Goal: Transaction & Acquisition: Purchase product/service

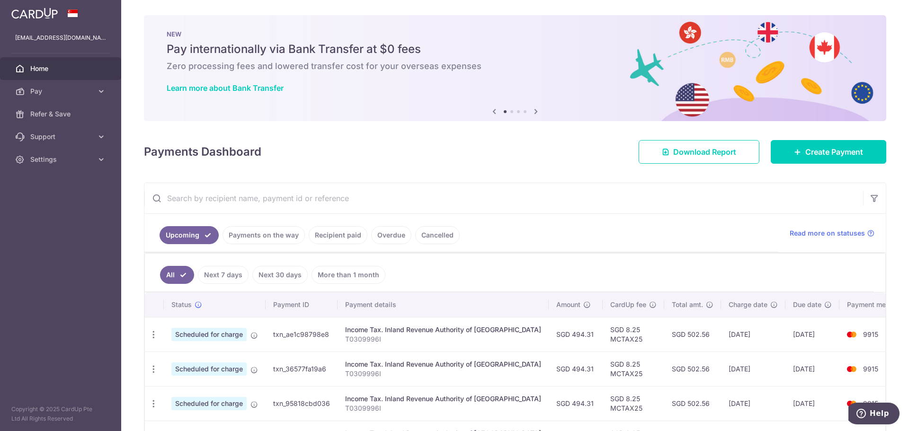
click at [835, 157] on div at bounding box center [459, 218] width 918 height 436
click at [830, 153] on span "Create Payment" at bounding box center [834, 151] width 58 height 11
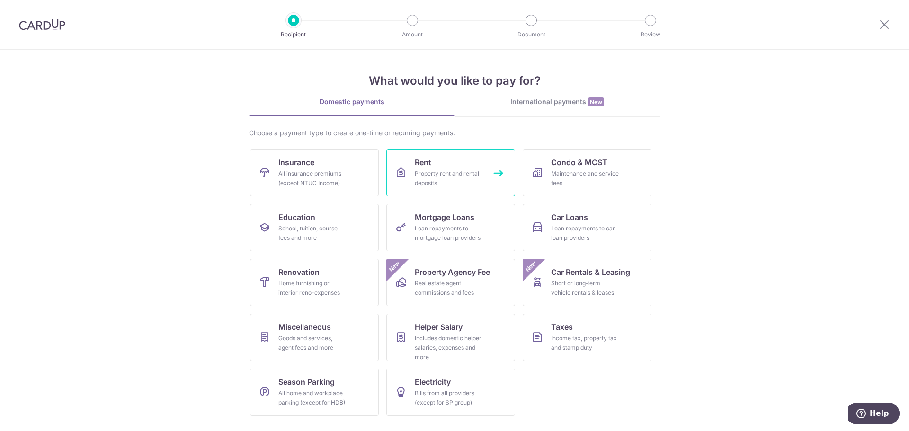
click at [434, 174] on div "Property rent and rental deposits" at bounding box center [449, 178] width 68 height 19
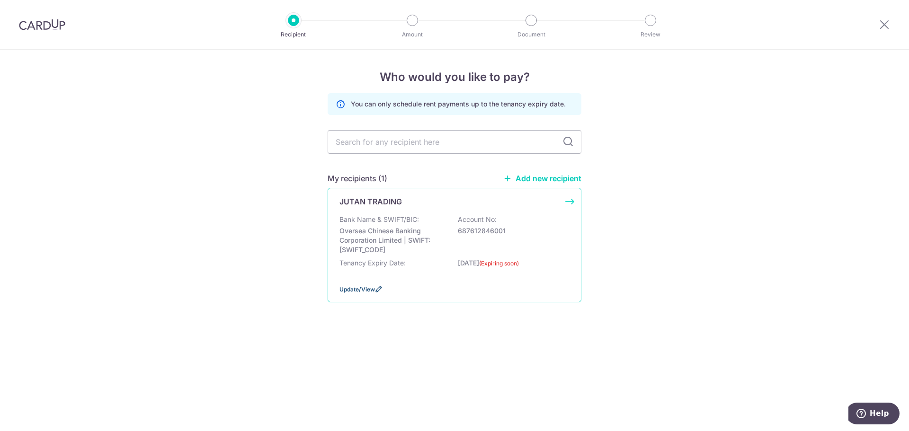
click at [369, 287] on span "Update/View" at bounding box center [358, 289] width 36 height 7
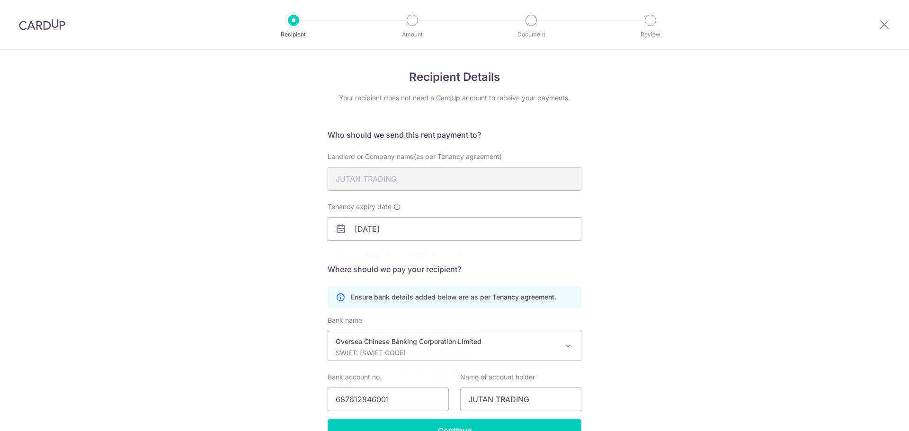
click at [479, 232] on input "31/08/2025" at bounding box center [455, 229] width 254 height 24
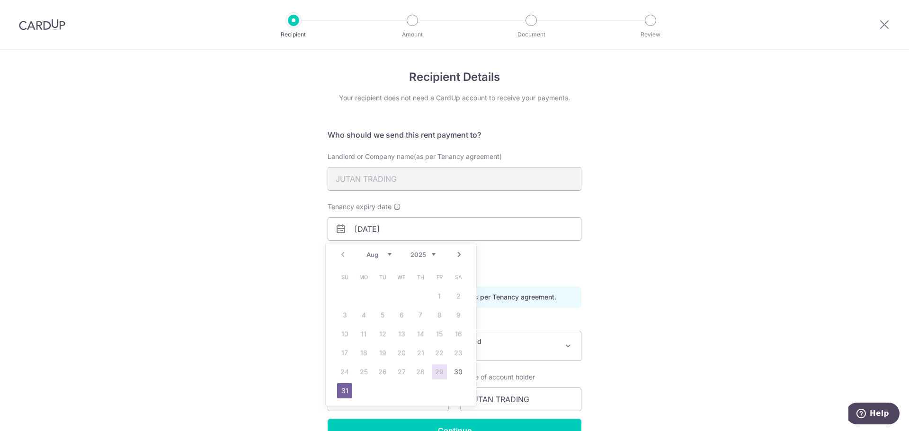
click at [612, 261] on div "Recipient Details Your recipient does not need a CardUp account to receive your…" at bounding box center [454, 269] width 909 height 438
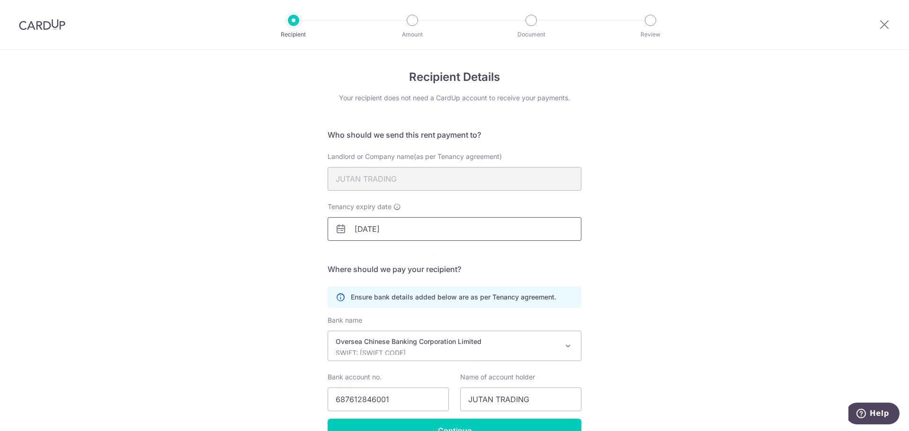
click at [549, 229] on input "31/08/2025" at bounding box center [455, 229] width 254 height 24
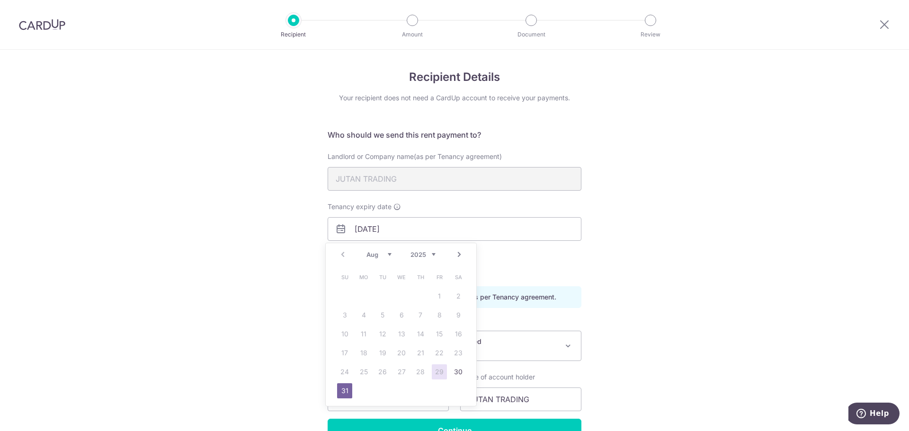
click at [712, 267] on div "Recipient Details Your recipient does not need a CardUp account to receive your…" at bounding box center [454, 269] width 909 height 438
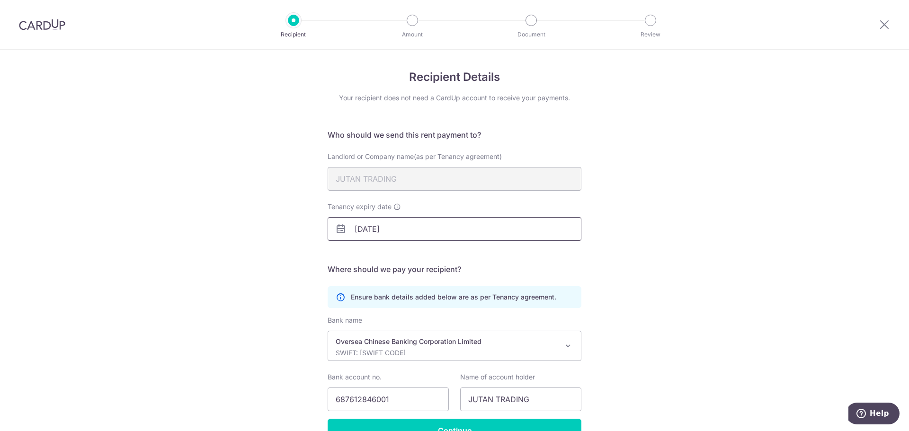
click at [439, 225] on input "31/08/2025" at bounding box center [455, 229] width 254 height 24
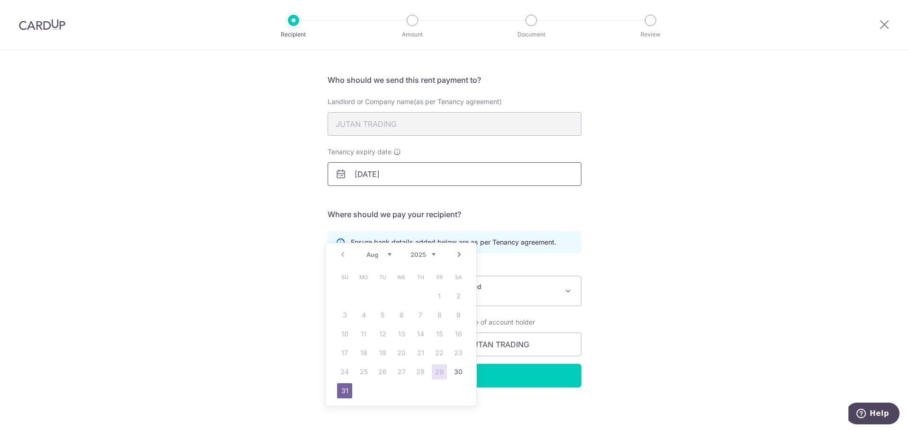
scroll to position [56, 0]
click at [678, 283] on div "Recipient Details Your recipient does not need a CardUp account to receive your…" at bounding box center [454, 213] width 909 height 438
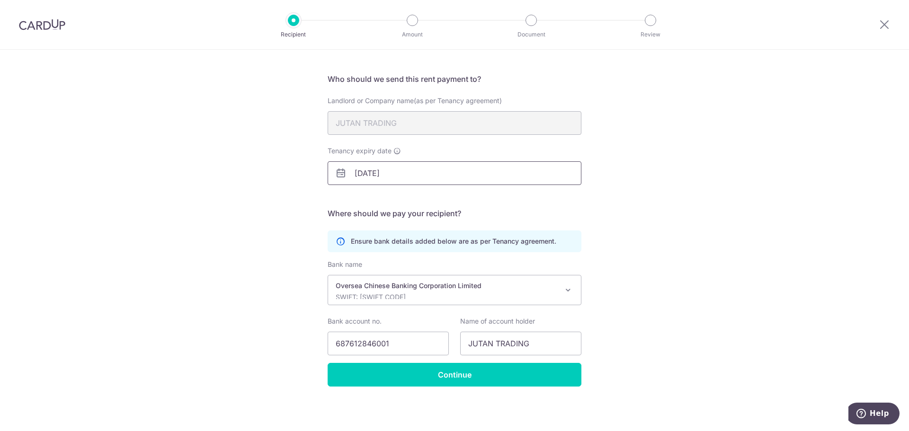
click at [518, 178] on input "31/08/2025" at bounding box center [455, 173] width 254 height 24
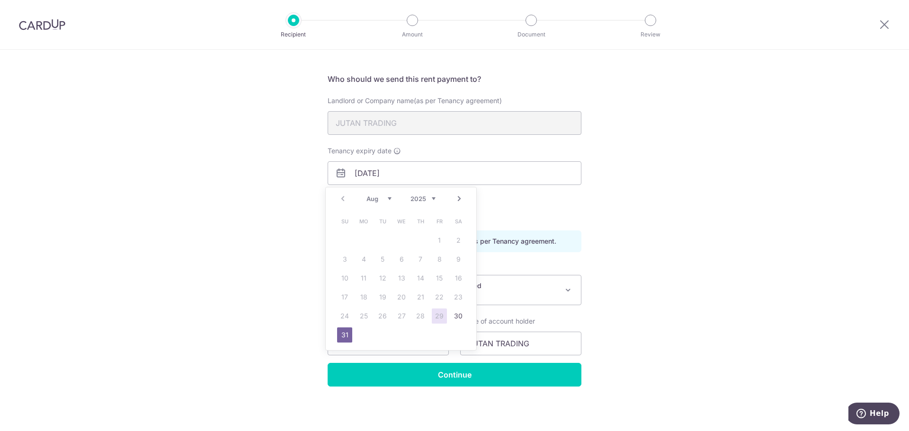
click at [725, 260] on div "Recipient Details Your recipient does not need a CardUp account to receive your…" at bounding box center [454, 213] width 909 height 438
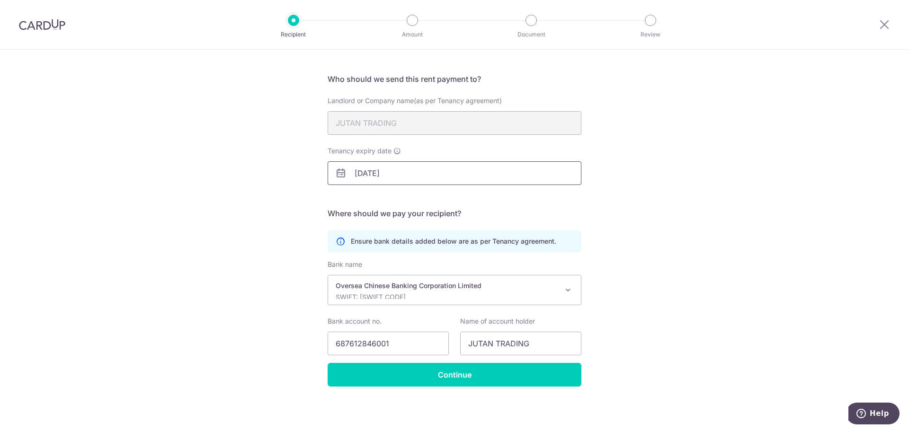
click at [471, 174] on input "31/08/2025" at bounding box center [455, 173] width 254 height 24
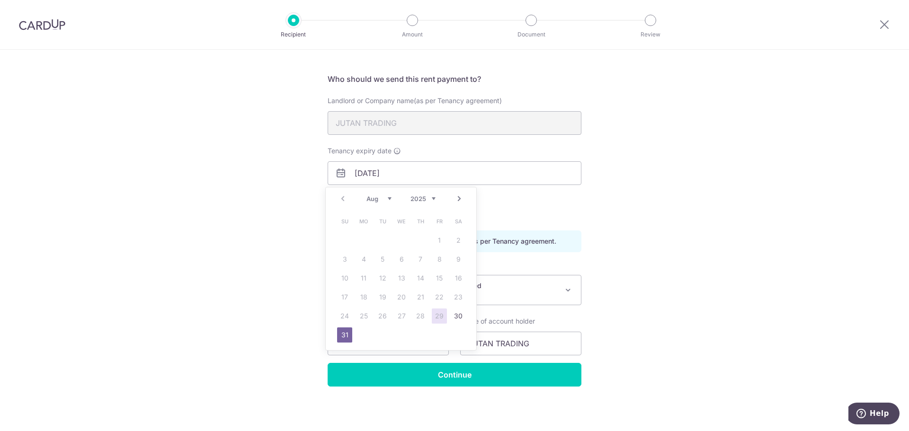
click at [459, 200] on link "Next" at bounding box center [459, 198] width 11 height 11
click at [343, 200] on link "Prev" at bounding box center [342, 198] width 11 height 11
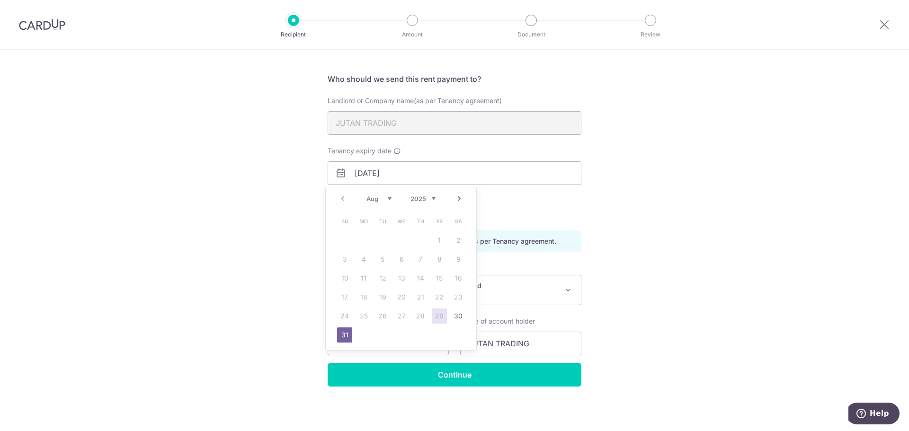
click at [415, 201] on select "2025 2026 2027 2028 2029 2030 2031 2032 2033 2034 2035" at bounding box center [423, 199] width 25 height 8
click at [365, 337] on link "31" at bounding box center [363, 335] width 15 height 15
type input "31/08/2026"
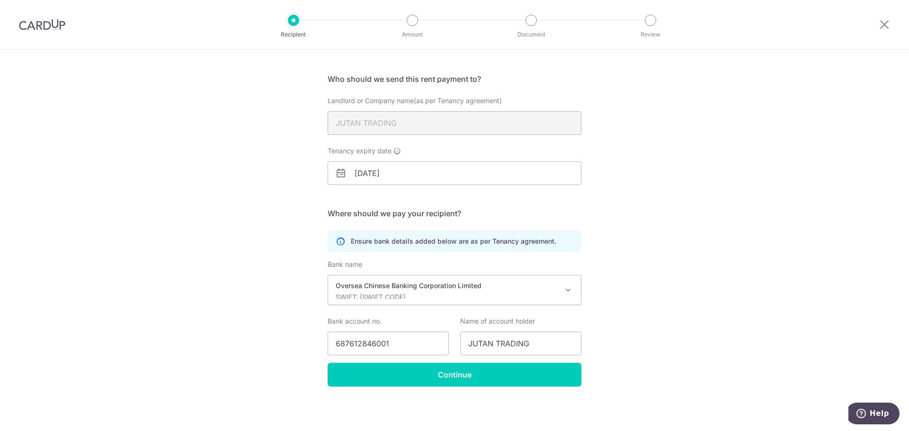
click at [547, 239] on p "Ensure bank details added below are as per Tenancy agreement." at bounding box center [454, 241] width 206 height 9
click at [552, 371] on input "Continue" at bounding box center [455, 375] width 254 height 24
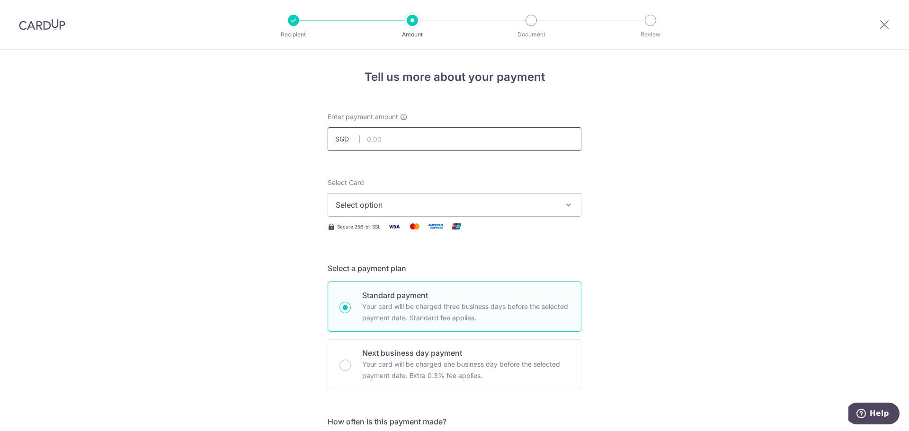
click at [447, 140] on input "text" at bounding box center [455, 139] width 254 height 24
click at [494, 130] on input "text" at bounding box center [455, 139] width 254 height 24
click at [468, 135] on input "text" at bounding box center [455, 139] width 254 height 24
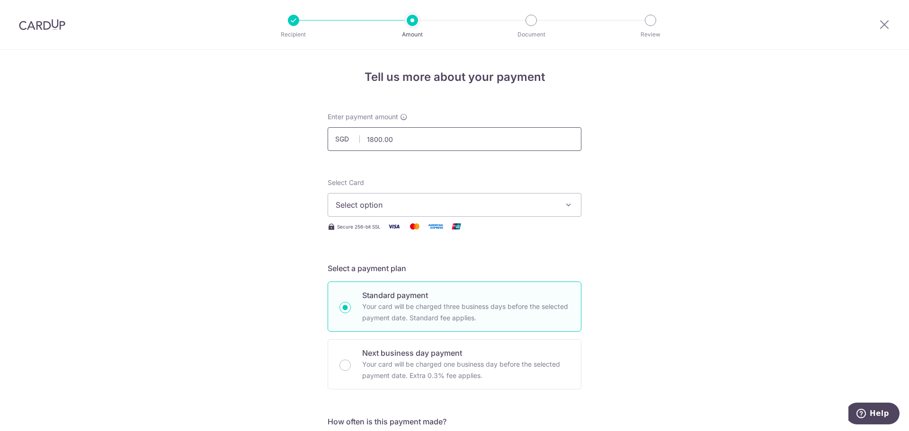
type input "1,800.00"
click at [552, 215] on button "Select option" at bounding box center [455, 205] width 254 height 24
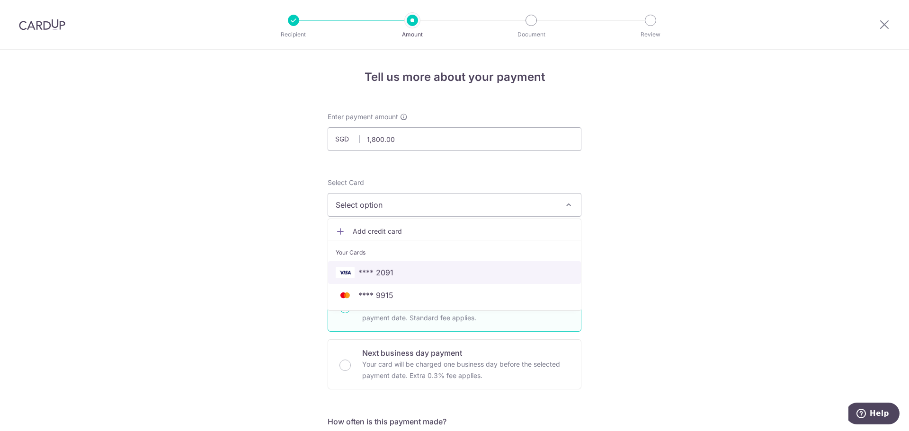
click at [509, 273] on span "**** 2091" at bounding box center [455, 272] width 238 height 11
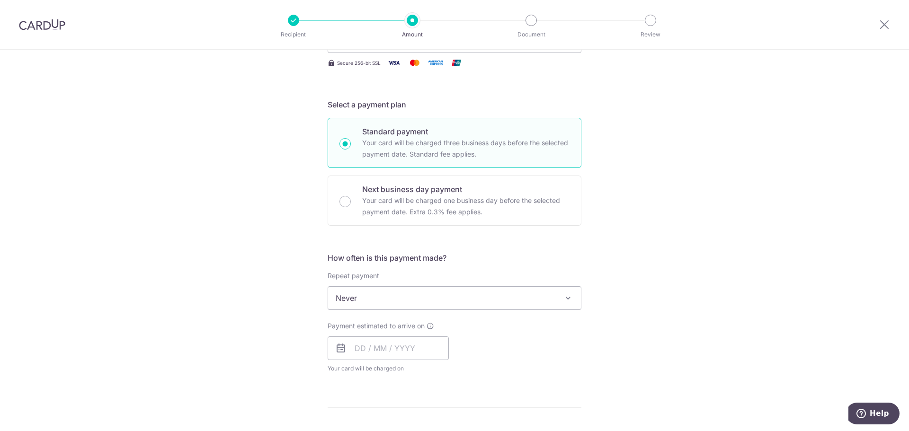
scroll to position [237, 0]
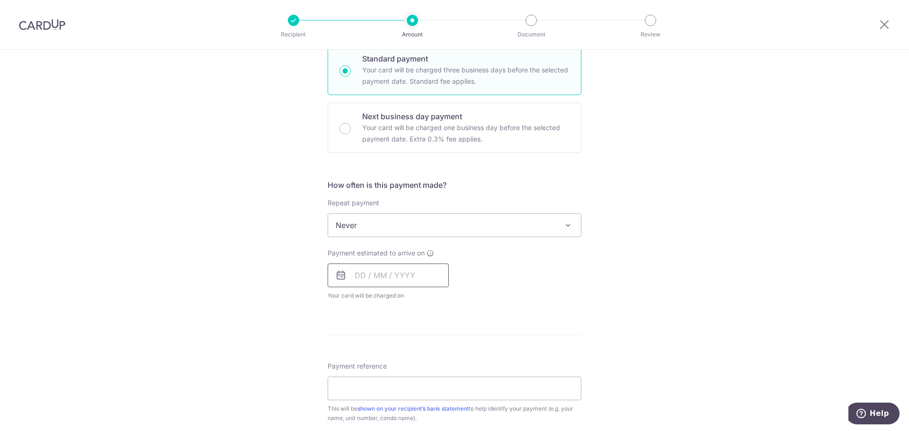
click at [391, 277] on input "text" at bounding box center [388, 276] width 121 height 24
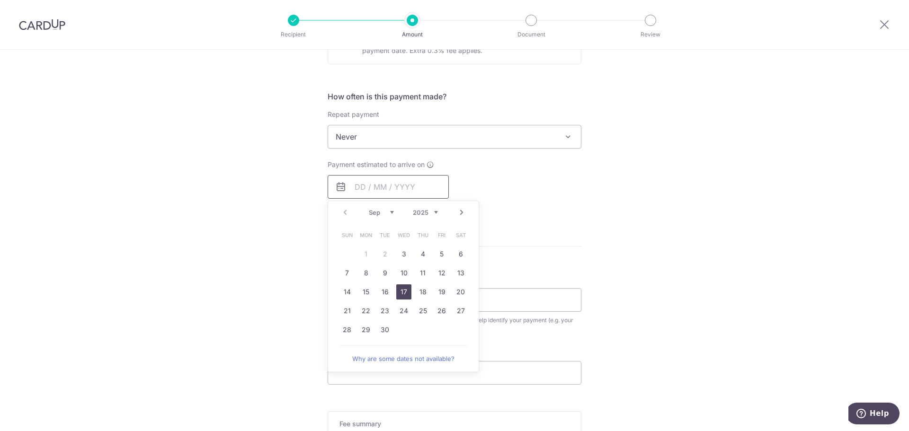
scroll to position [331, 0]
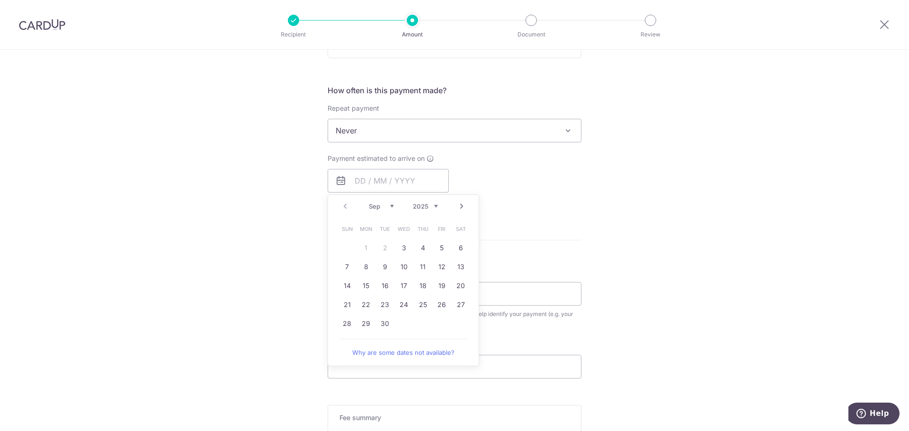
click at [342, 208] on div "Prev Next Sep Oct Nov Dec 2025 2026 2027 2028 2029 2030 2031 2032 2033 2034 2035" at bounding box center [403, 206] width 151 height 23
click at [344, 208] on div "Prev Next Sep Oct Nov Dec 2025 2026 2027 2028 2029 2030 2031 2032 2033 2034 2035" at bounding box center [403, 206] width 151 height 23
click at [549, 198] on div "Payment estimated to arrive on Prev Next Sep Oct Nov Dec 2025 2026 2027 2028 20…" at bounding box center [454, 180] width 265 height 52
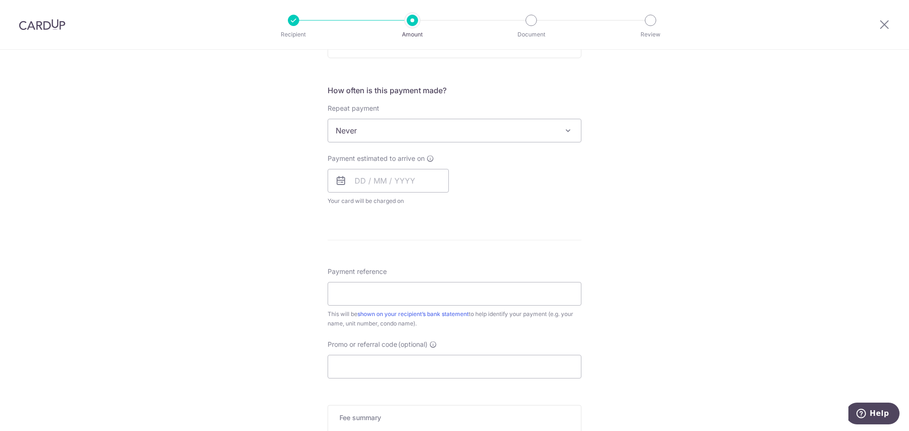
click at [421, 135] on span "Never" at bounding box center [454, 130] width 253 height 23
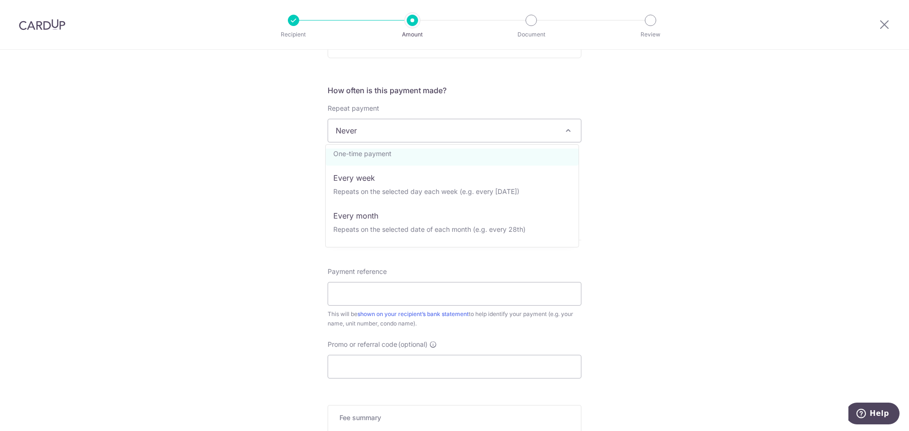
scroll to position [0, 0]
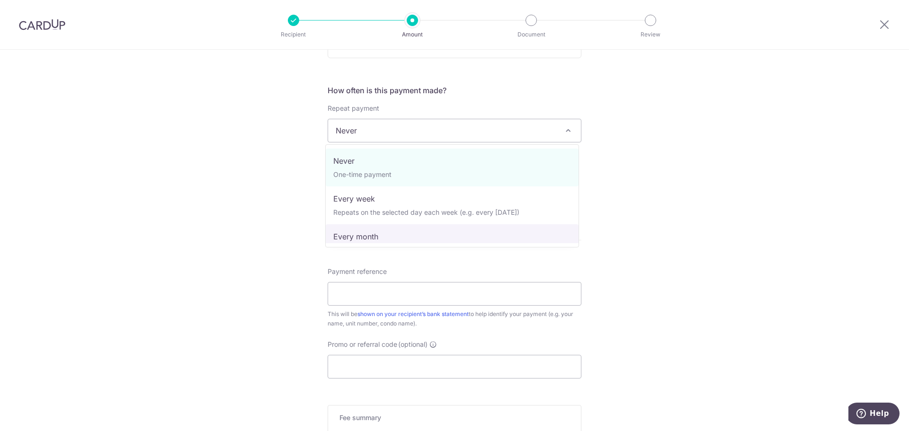
select select "3"
type input "31/08/2026"
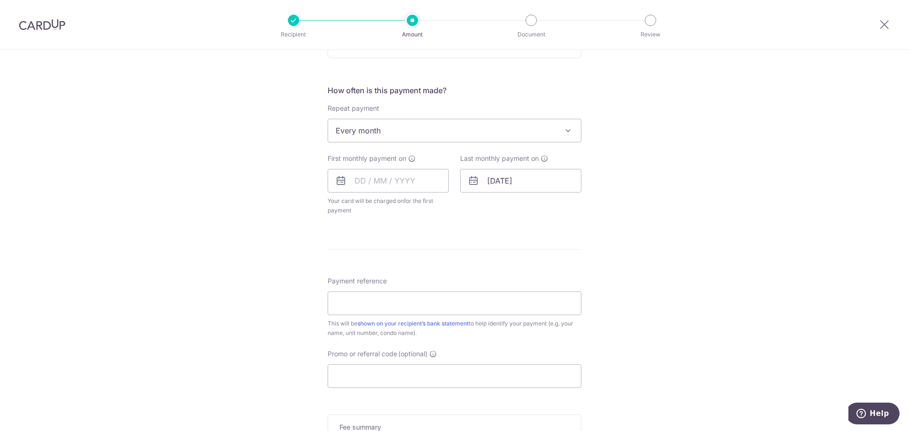
click at [522, 219] on div "How often is this payment made? Repeat payment Never Every week Every month Eve…" at bounding box center [455, 154] width 254 height 138
click at [419, 178] on input "text" at bounding box center [388, 181] width 121 height 24
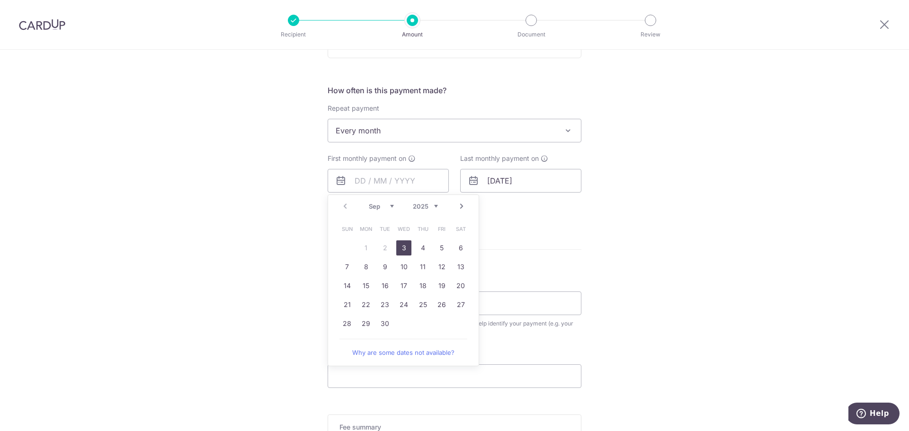
click at [397, 247] on link "3" at bounding box center [403, 248] width 15 height 15
type input "[DATE]"
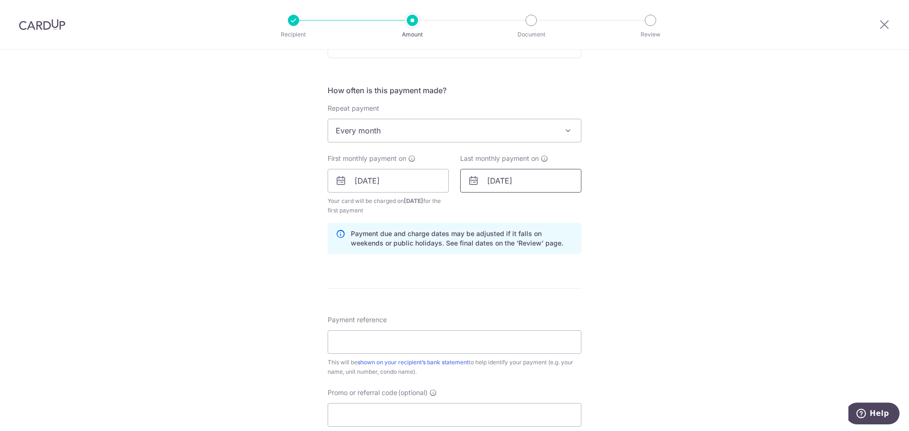
click at [548, 178] on input "[DATE]" at bounding box center [520, 181] width 121 height 24
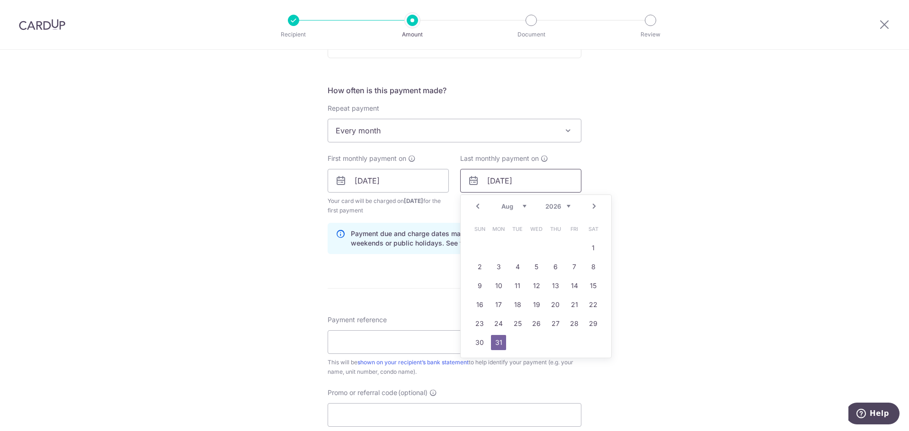
click at [548, 178] on input "[DATE]" at bounding box center [520, 181] width 121 height 24
click at [702, 197] on div "Tell us more about your payment Enter payment amount SGD 1,800.00 1800.00 Selec…" at bounding box center [454, 170] width 909 height 905
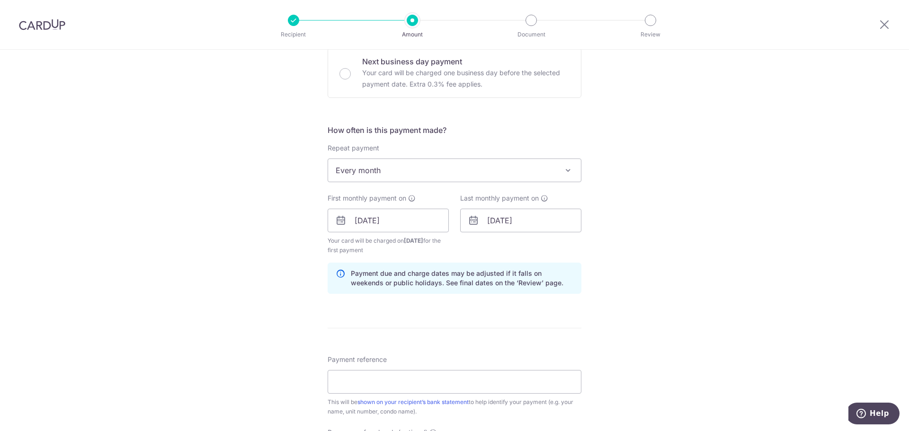
scroll to position [237, 0]
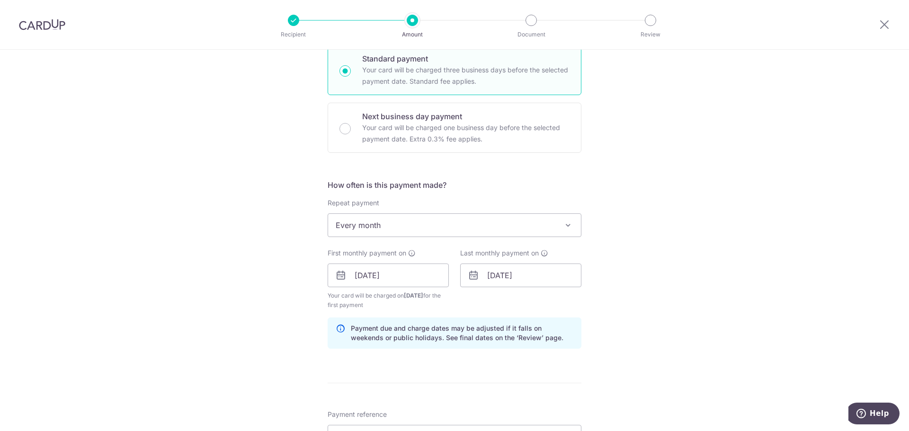
click at [470, 230] on span "Every month" at bounding box center [454, 225] width 253 height 23
click at [473, 226] on span "Every month" at bounding box center [454, 225] width 253 height 23
click at [618, 200] on div "Tell us more about your payment Enter payment amount SGD 1,800.00 1800.00 Selec…" at bounding box center [454, 265] width 909 height 905
click at [538, 141] on p "Your card will be charged one business day before the selected payment date. Ex…" at bounding box center [465, 133] width 207 height 23
click at [351, 134] on input "Next business day payment Your card will be charged one business day before the…" at bounding box center [345, 128] width 11 height 11
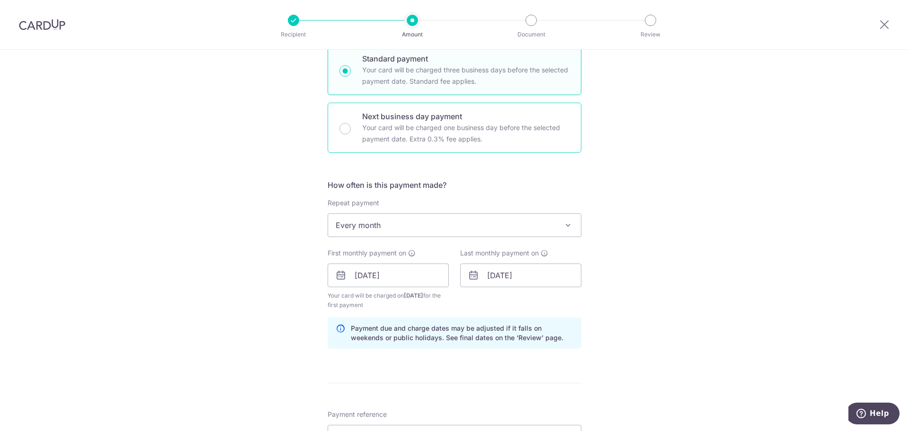
radio input "false"
radio input "true"
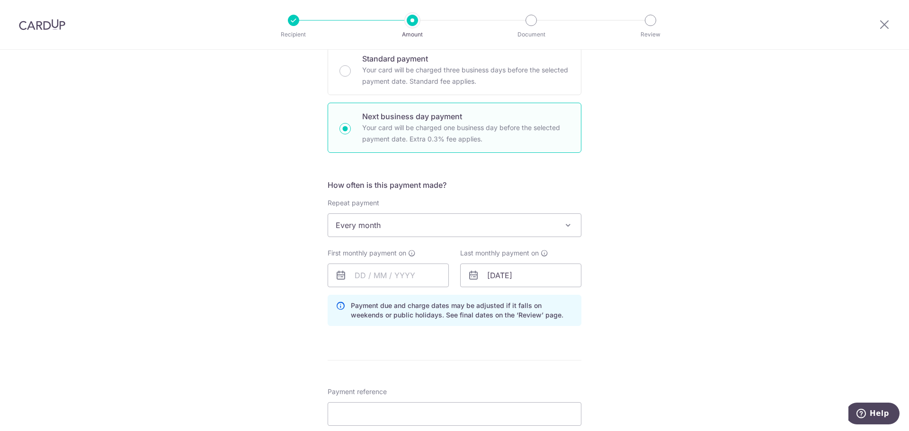
click at [405, 218] on span "Every month" at bounding box center [454, 225] width 253 height 23
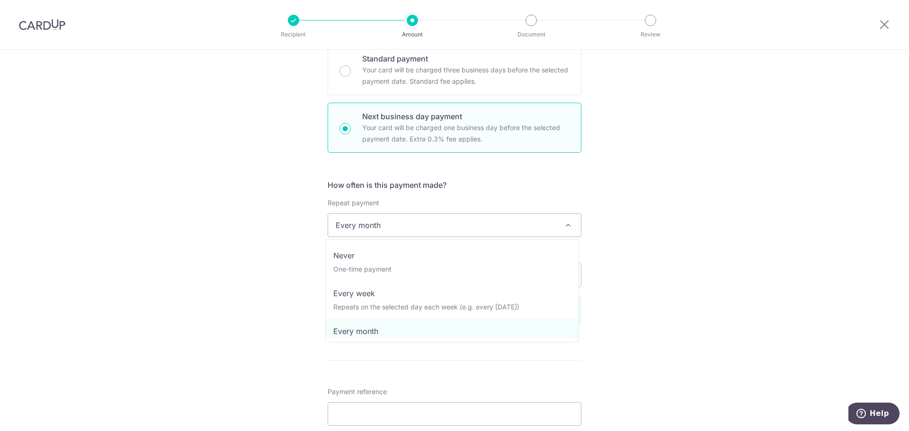
click at [408, 220] on span "Every month" at bounding box center [454, 225] width 253 height 23
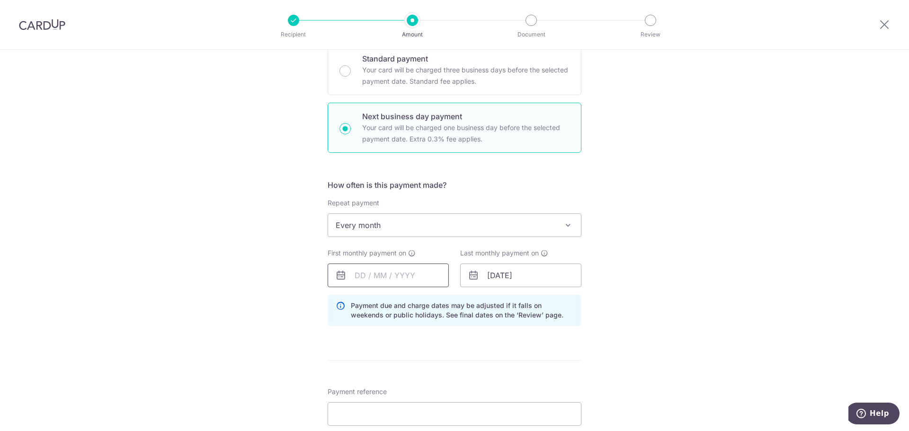
click at [393, 277] on input "text" at bounding box center [388, 276] width 121 height 24
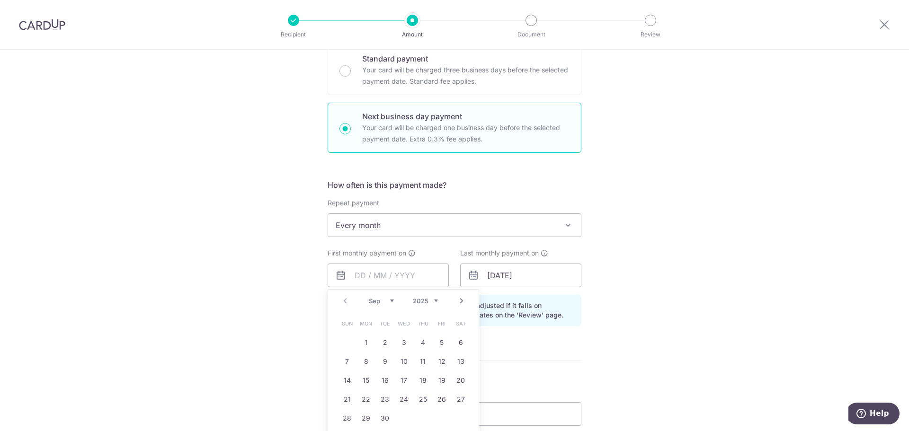
click at [340, 298] on div "Prev Next Sep Oct Nov Dec 2025 2026 2027 2028 2029 2030 2031 2032 2033 2034 2035" at bounding box center [403, 301] width 151 height 23
click at [360, 341] on link "1" at bounding box center [365, 342] width 15 height 15
type input "01/09/2025"
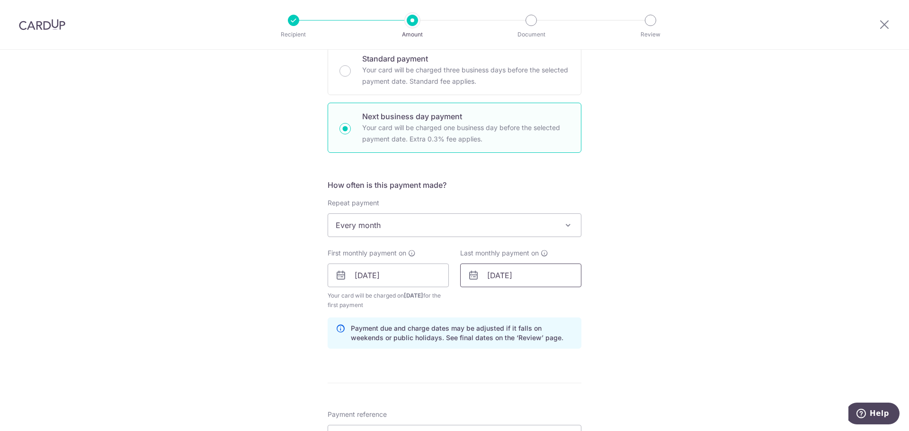
click at [560, 273] on input "31/08/2026" at bounding box center [520, 276] width 121 height 24
click at [683, 272] on div "Tell us more about your payment Enter payment amount SGD 1,800.00 1800.00 Selec…" at bounding box center [454, 288] width 909 height 951
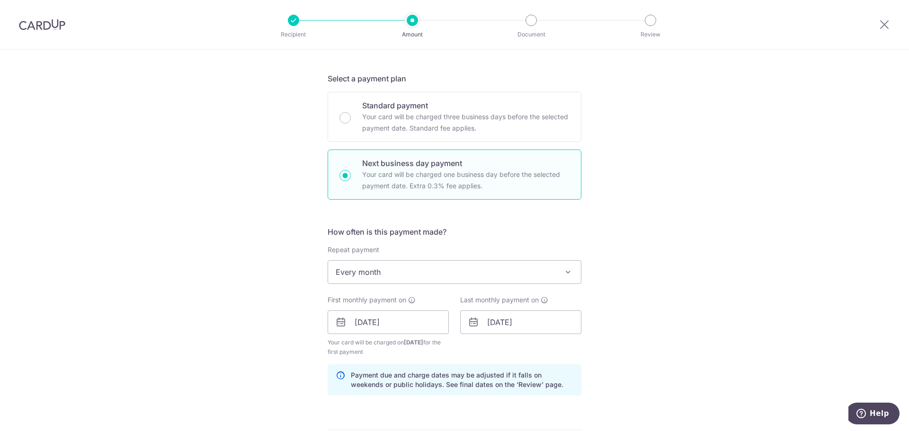
scroll to position [189, 0]
click at [527, 272] on span "Every month" at bounding box center [454, 272] width 253 height 23
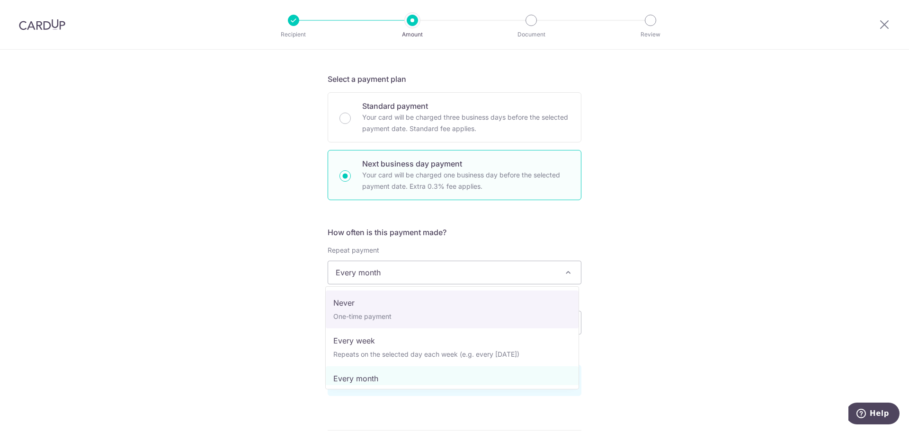
select select "1"
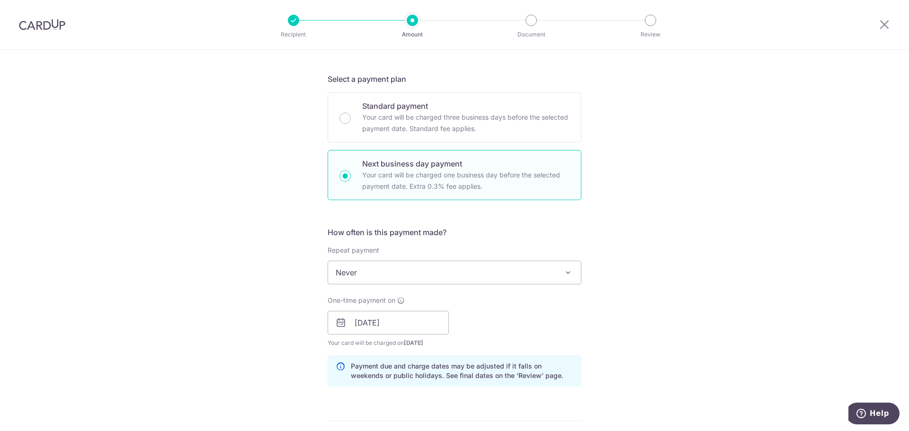
click at [683, 301] on div "Tell us more about your payment Enter payment amount SGD 1,800.00 1800.00 Selec…" at bounding box center [454, 330] width 909 height 941
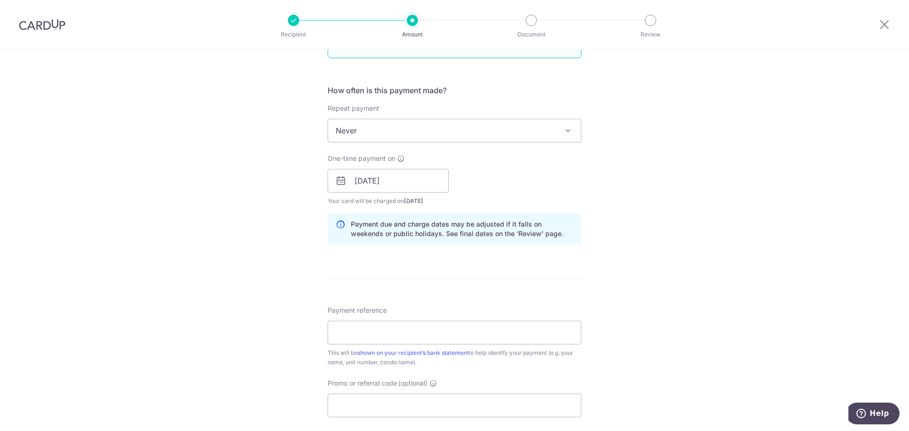
click at [649, 249] on div "Tell us more about your payment Enter payment amount SGD 1,800.00 1800.00 Selec…" at bounding box center [454, 188] width 909 height 941
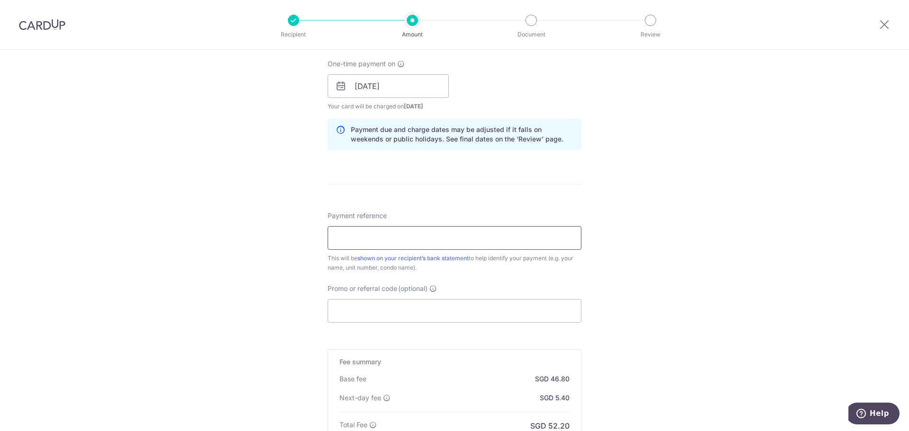
click at [484, 237] on input "Payment reference" at bounding box center [455, 238] width 254 height 24
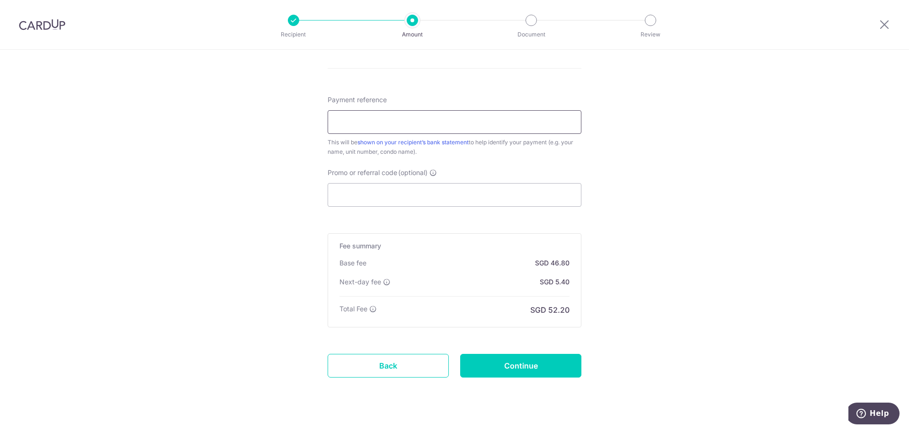
scroll to position [560, 0]
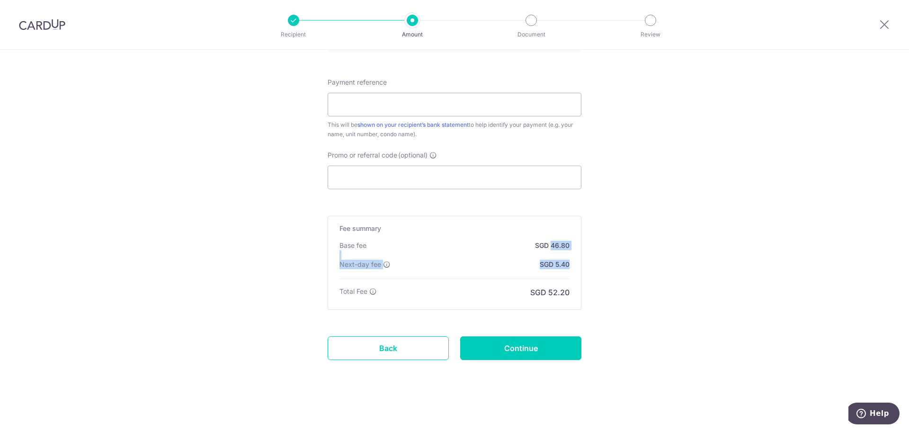
drag, startPoint x: 550, startPoint y: 248, endPoint x: 581, endPoint y: 281, distance: 45.9
click at [579, 279] on div "Fee summary Base fee SGD 46.80 Extend fee Next-day fee SGD 5.40 Total Fee SGD 5…" at bounding box center [455, 263] width 254 height 94
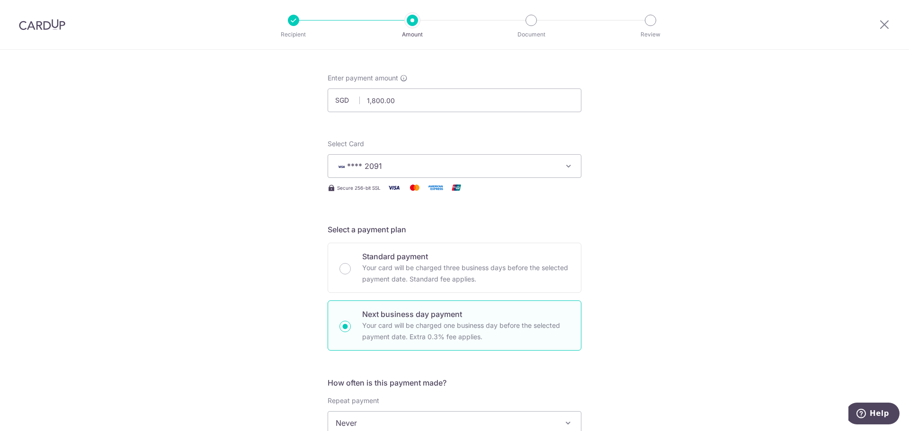
scroll to position [0, 0]
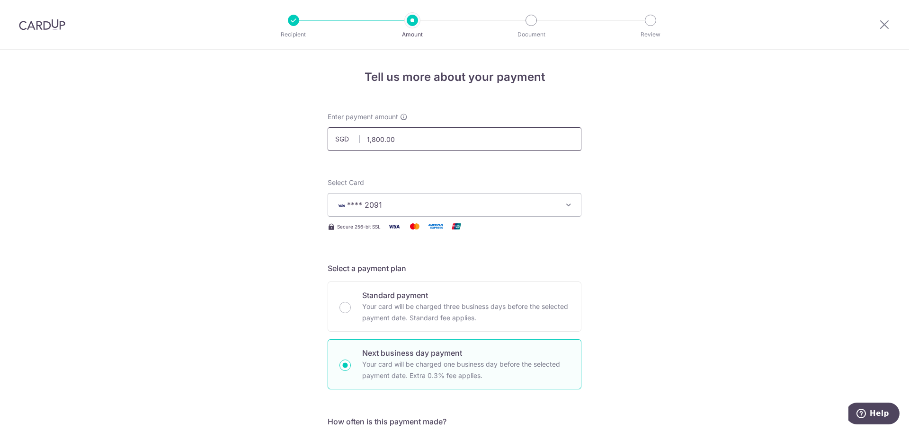
click at [482, 144] on input "1,800.00" at bounding box center [455, 139] width 254 height 24
type input "1,800.00"
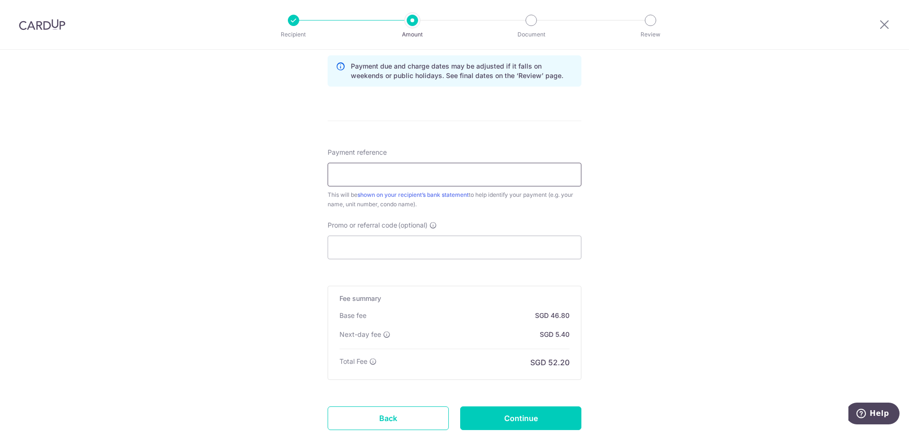
scroll to position [465, 0]
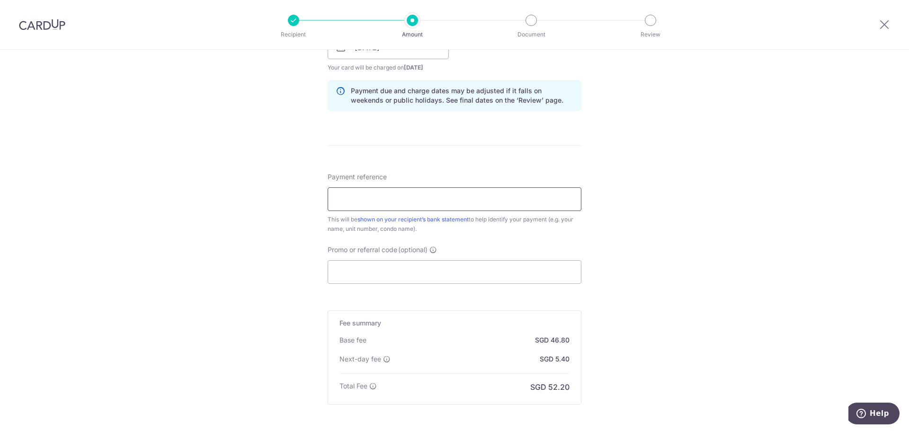
click at [446, 198] on input "Payment reference" at bounding box center [455, 200] width 254 height 24
click at [419, 268] on input "Promo or referral code (optional)" at bounding box center [455, 272] width 254 height 24
paste input "3HOME25R"
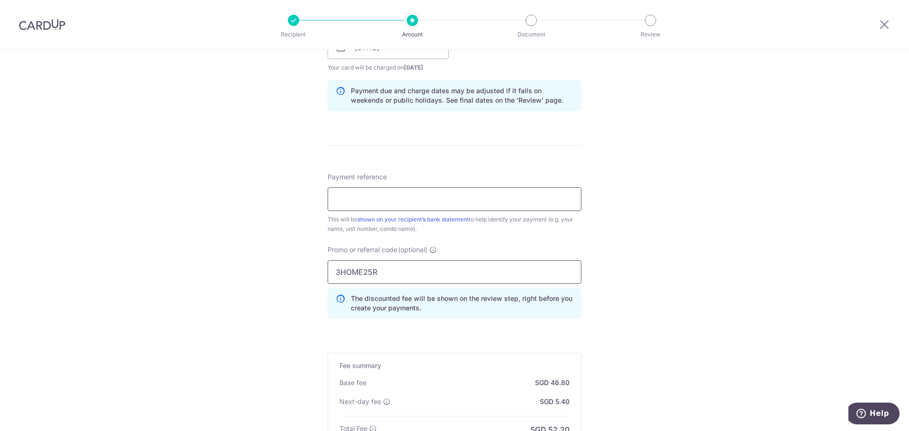
type input "3HOME25R"
click at [397, 200] on input "Payment reference" at bounding box center [455, 200] width 254 height 24
paste input "SAVERENT179"
type input "SAVERENT179"
click at [392, 269] on input "3HOME25R" at bounding box center [455, 272] width 254 height 24
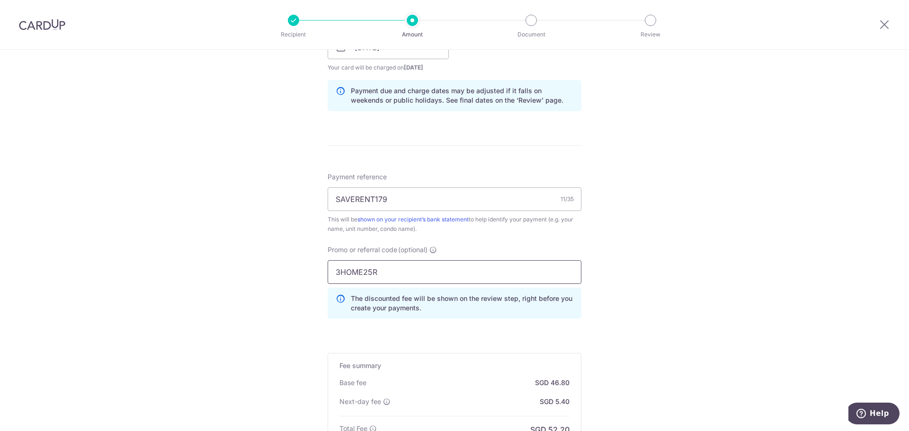
drag, startPoint x: 395, startPoint y: 272, endPoint x: 298, endPoint y: 263, distance: 97.5
click at [298, 263] on div "Tell us more about your payment Enter payment amount SGD 1,800.00 1800.00 Selec…" at bounding box center [454, 77] width 909 height 984
paste input "SAVERENT179"
type input "SAVERENT179"
click at [405, 202] on input "SAVERENT179" at bounding box center [455, 200] width 254 height 24
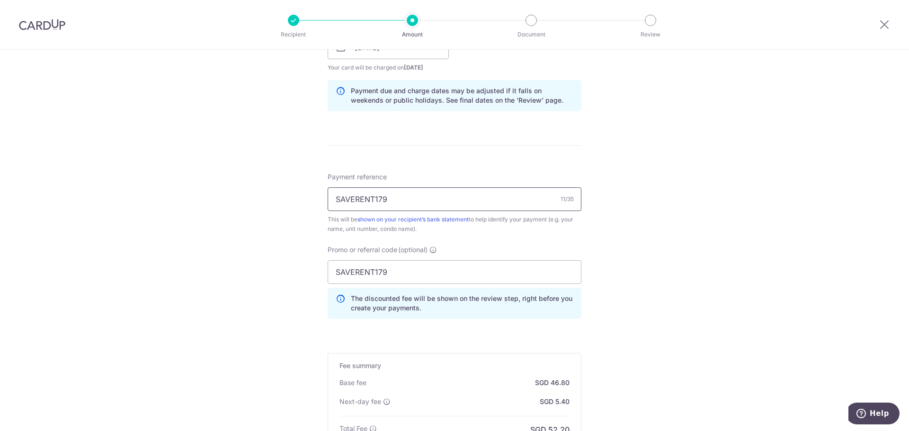
drag, startPoint x: 412, startPoint y: 197, endPoint x: 262, endPoint y: 191, distance: 150.2
click at [262, 191] on div "Tell us more about your payment Enter payment amount SGD 1,800.00 1800.00 Selec…" at bounding box center [454, 77] width 909 height 984
type input "Aloysius Trilive #10-11"
click at [262, 241] on div "Tell us more about your payment Enter payment amount SGD 1,800.00 1800.00 Selec…" at bounding box center [454, 77] width 909 height 984
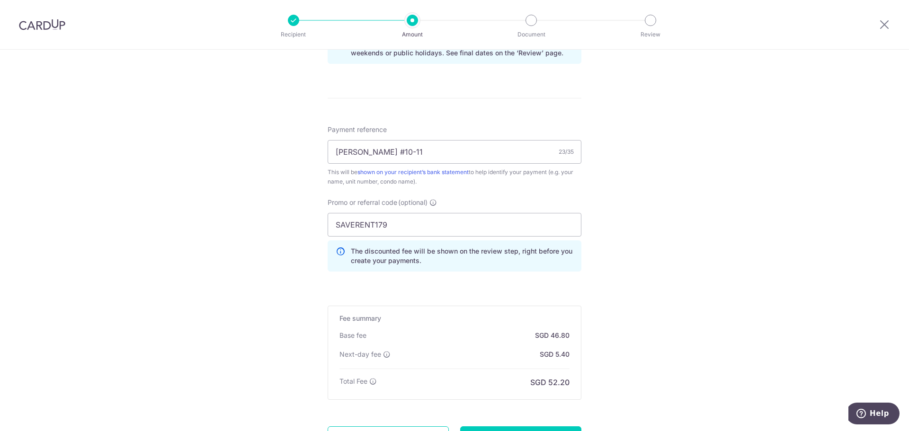
click at [630, 281] on div "Tell us more about your payment Enter payment amount SGD 1,800.00 1800.00 Selec…" at bounding box center [454, 29] width 909 height 984
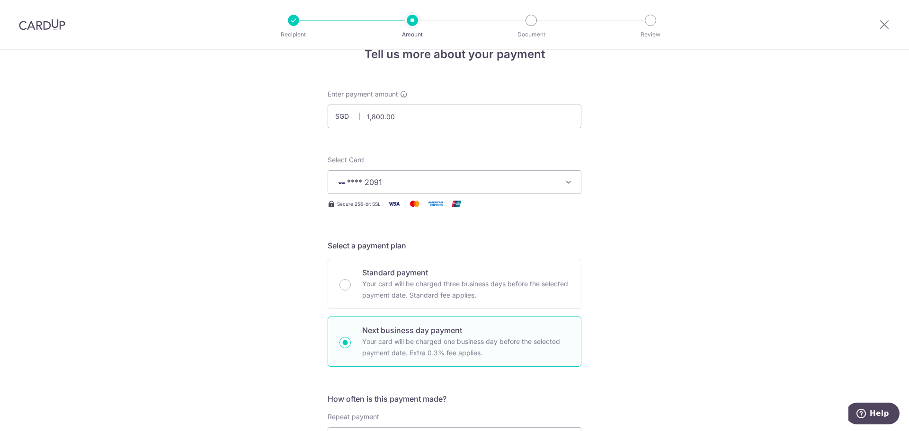
scroll to position [0, 0]
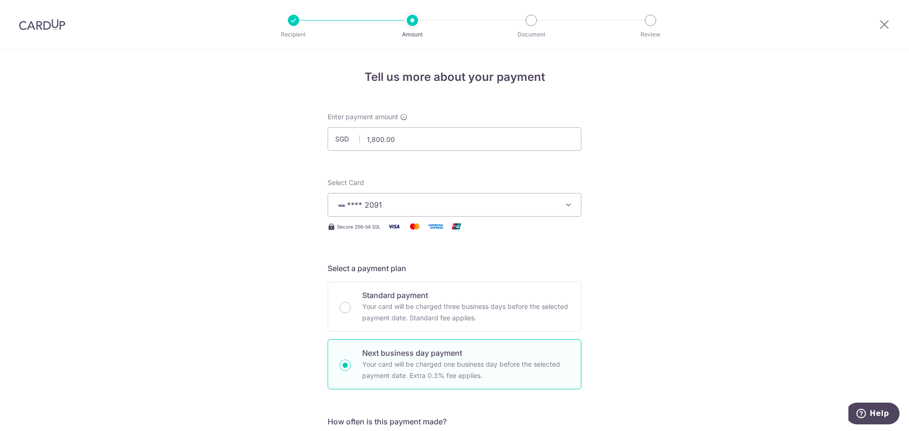
click at [531, 209] on span "**** 2091" at bounding box center [446, 204] width 221 height 11
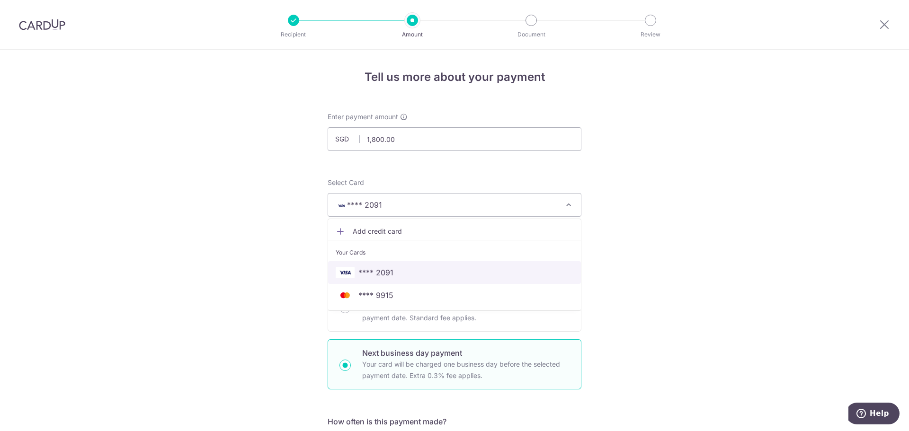
click at [505, 270] on span "**** 2091" at bounding box center [455, 272] width 238 height 11
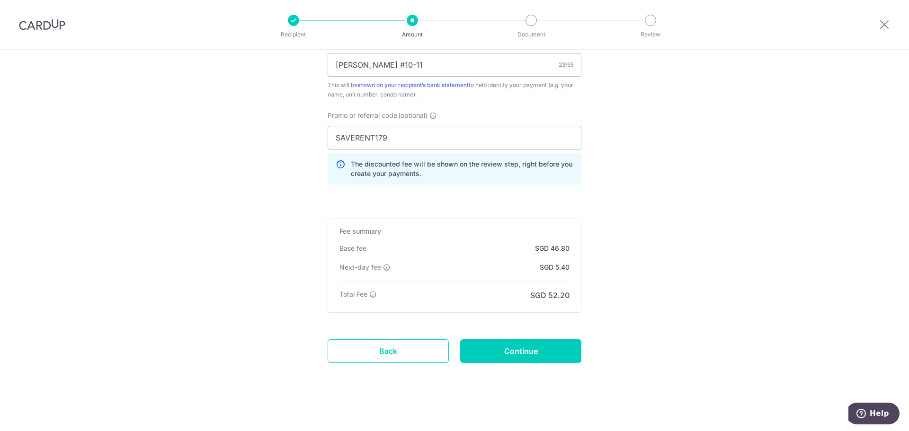
scroll to position [602, 0]
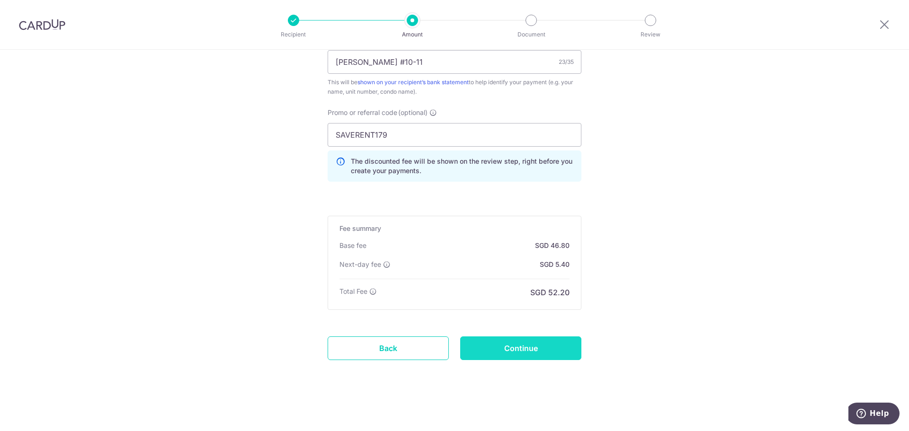
click at [518, 341] on input "Continue" at bounding box center [520, 349] width 121 height 24
type input "Create Schedule"
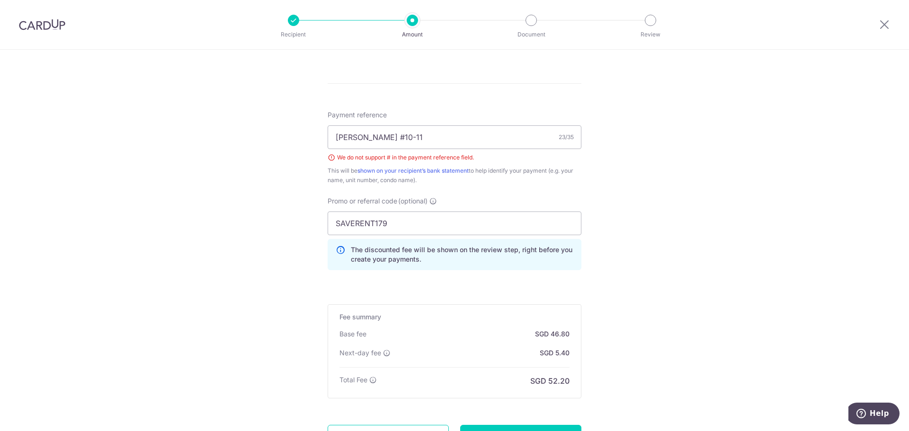
scroll to position [521, 0]
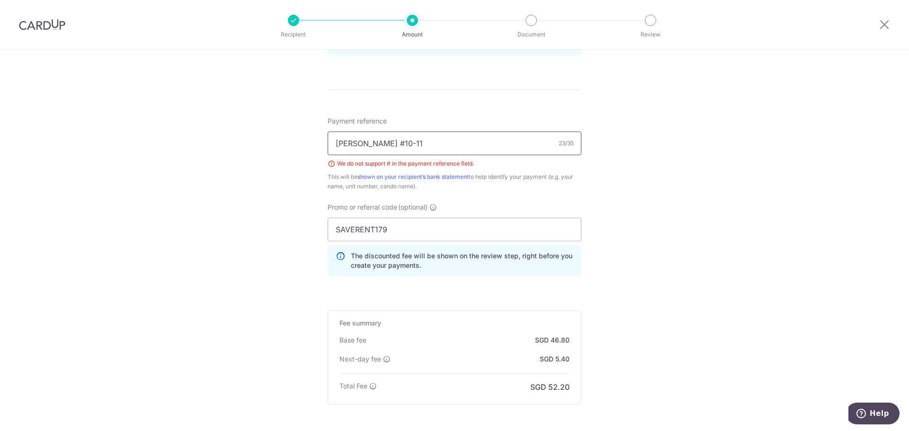
click at [458, 143] on input "[PERSON_NAME] #10-11" at bounding box center [455, 144] width 254 height 24
click at [392, 145] on input "[PERSON_NAME] #10-11" at bounding box center [455, 144] width 254 height 24
type input "[PERSON_NAME] 10-11"
click at [549, 209] on div "Promo or referral code (optional) SAVERENT179 The discounted fee will be shown …" at bounding box center [455, 240] width 254 height 74
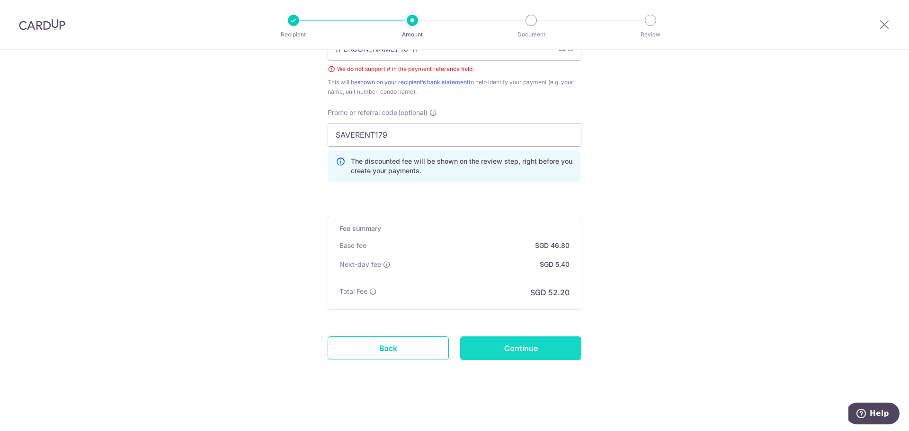
click at [547, 354] on input "Continue" at bounding box center [520, 349] width 121 height 24
type input "Create Schedule"
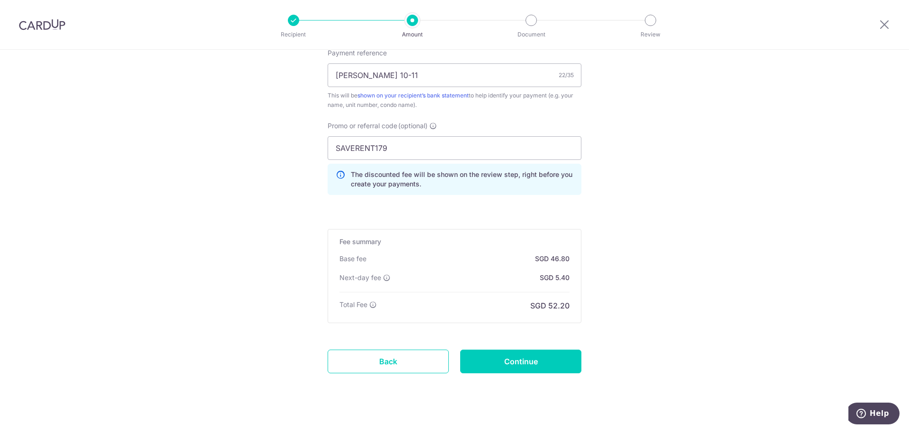
scroll to position [336, 0]
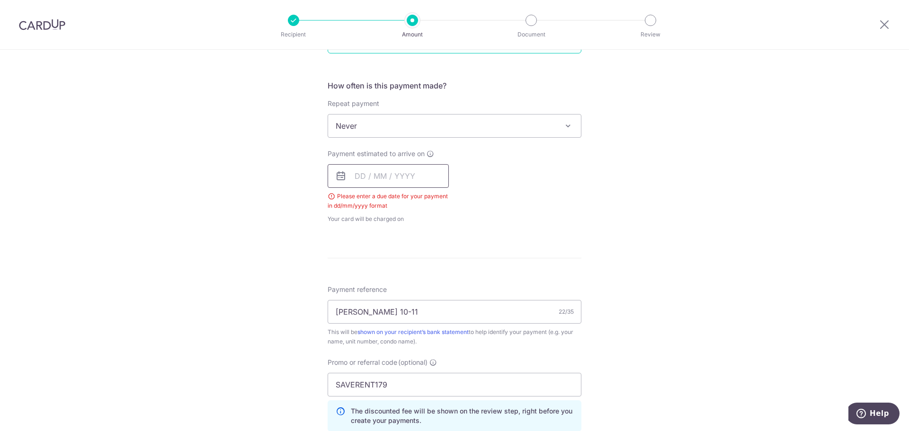
click at [369, 171] on input "text" at bounding box center [388, 176] width 121 height 24
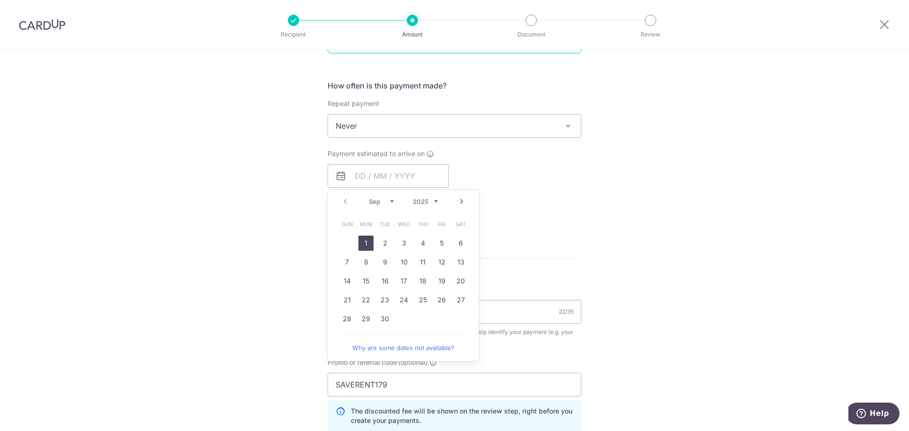
click at [367, 241] on link "1" at bounding box center [365, 243] width 15 height 15
type input "[DATE]"
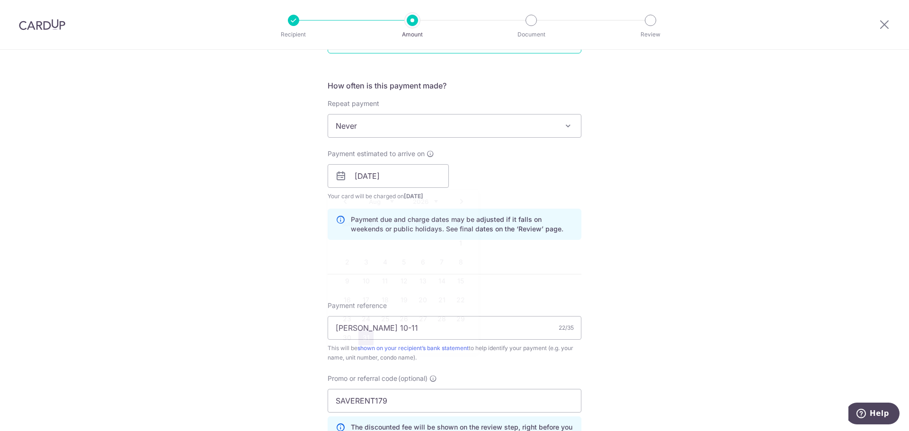
click at [639, 230] on div "Tell us more about your payment Enter payment amount SGD 1,800.00 1800.00 Selec…" at bounding box center [454, 206] width 909 height 984
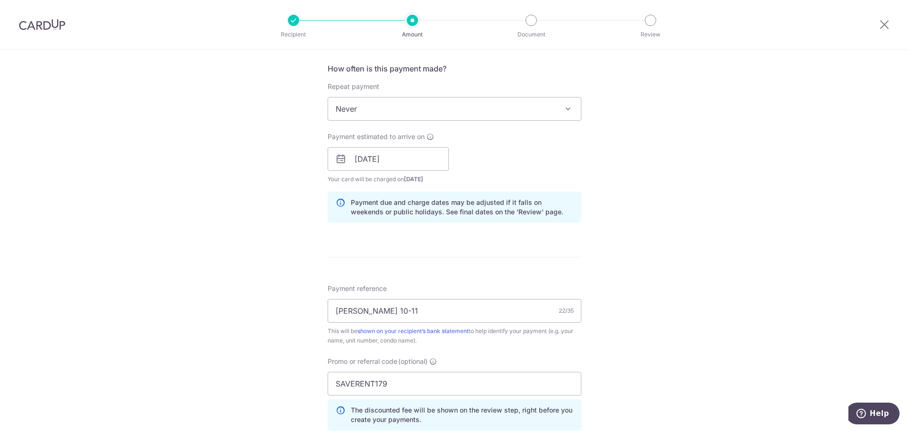
scroll to position [602, 0]
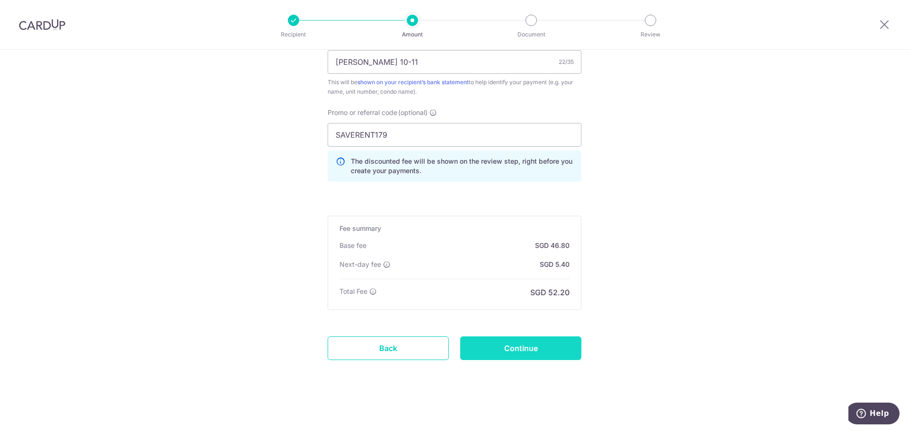
click at [562, 343] on input "Continue" at bounding box center [520, 349] width 121 height 24
type input "Create Schedule"
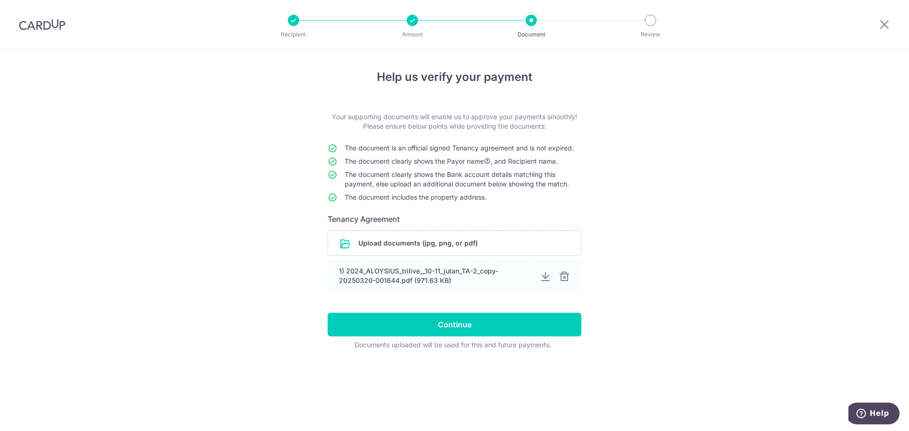
drag, startPoint x: 563, startPoint y: 277, endPoint x: 606, endPoint y: 279, distance: 42.7
click at [563, 277] on div at bounding box center [564, 276] width 11 height 11
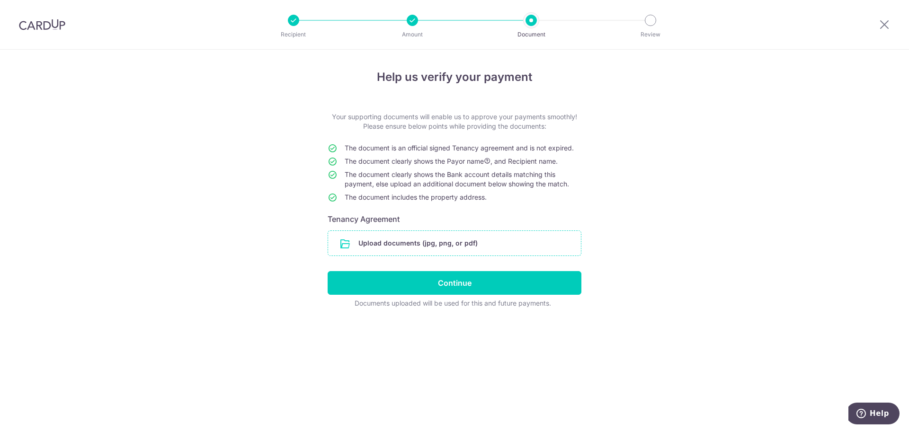
click at [456, 242] on input "file" at bounding box center [454, 243] width 253 height 25
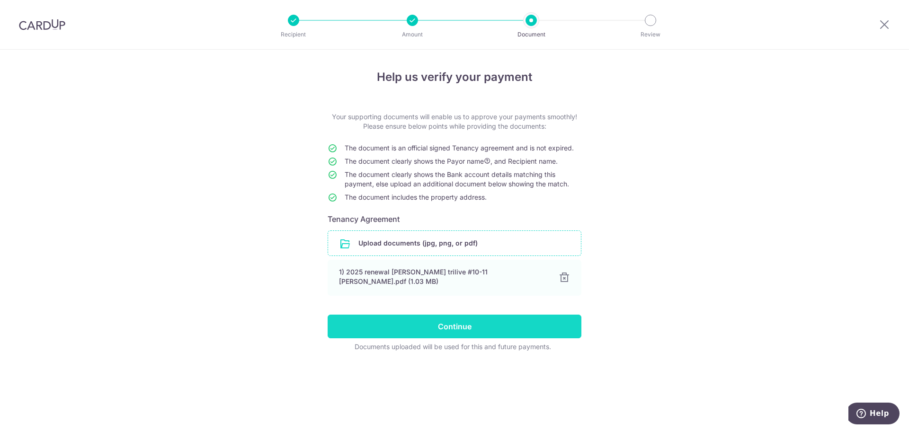
click at [487, 321] on input "Continue" at bounding box center [455, 327] width 254 height 24
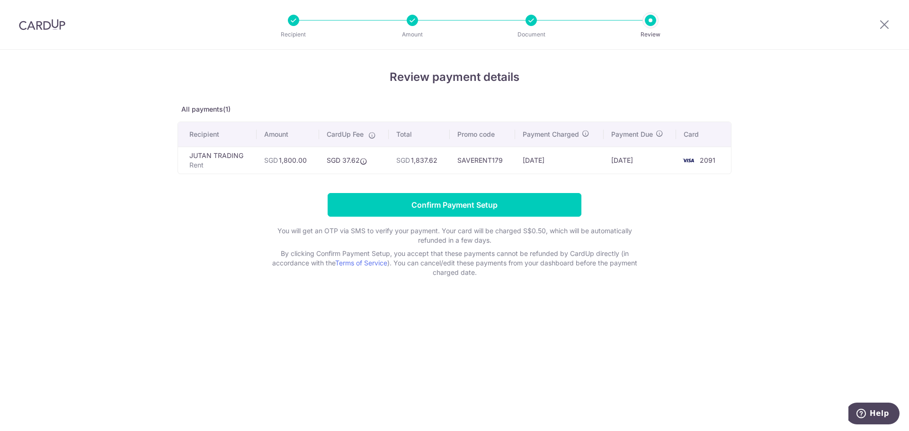
click at [721, 258] on form "Confirm Payment Setup You will get an OTP via SMS to verify your payment. Your …" at bounding box center [455, 235] width 554 height 84
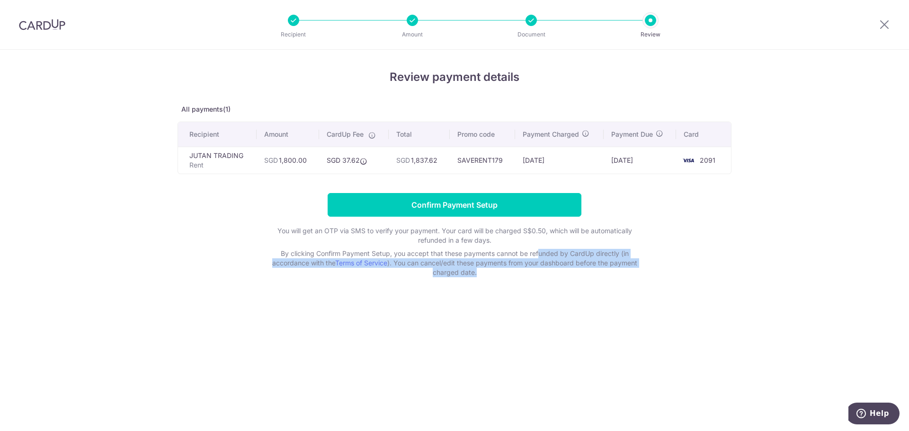
drag, startPoint x: 487, startPoint y: 252, endPoint x: 625, endPoint y: 272, distance: 139.2
click at [625, 272] on p "By clicking Confirm Payment Setup, you accept that these payments cannot be ref…" at bounding box center [454, 263] width 379 height 28
drag, startPoint x: 628, startPoint y: 282, endPoint x: 524, endPoint y: 254, distance: 108.4
click at [524, 254] on div "Review payment details All payments(1) Recipient Amount CardUp Fee Total Promo …" at bounding box center [454, 241] width 909 height 382
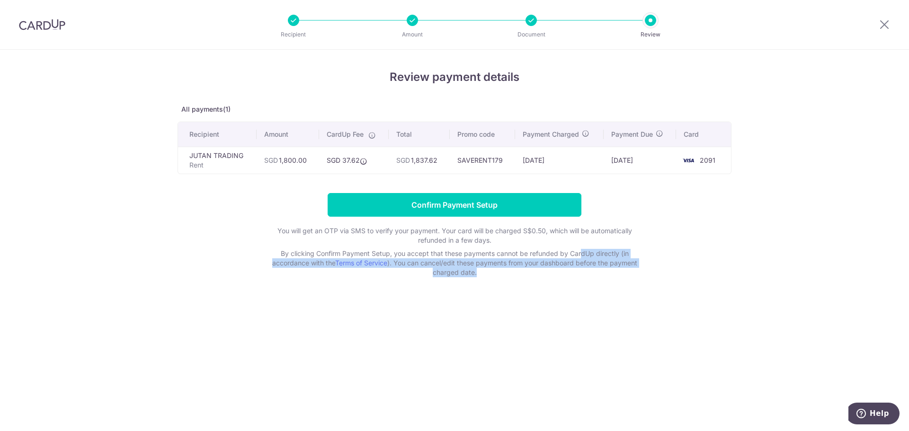
click at [524, 254] on p "By clicking Confirm Payment Setup, you accept that these payments cannot be ref…" at bounding box center [454, 263] width 379 height 28
drag, startPoint x: 524, startPoint y: 254, endPoint x: 592, endPoint y: 273, distance: 70.8
click at [591, 272] on p "By clicking Confirm Payment Setup, you accept that these payments cannot be ref…" at bounding box center [454, 263] width 379 height 28
click at [593, 273] on p "By clicking Confirm Payment Setup, you accept that these payments cannot be ref…" at bounding box center [454, 263] width 379 height 28
drag, startPoint x: 593, startPoint y: 273, endPoint x: 513, endPoint y: 240, distance: 86.4
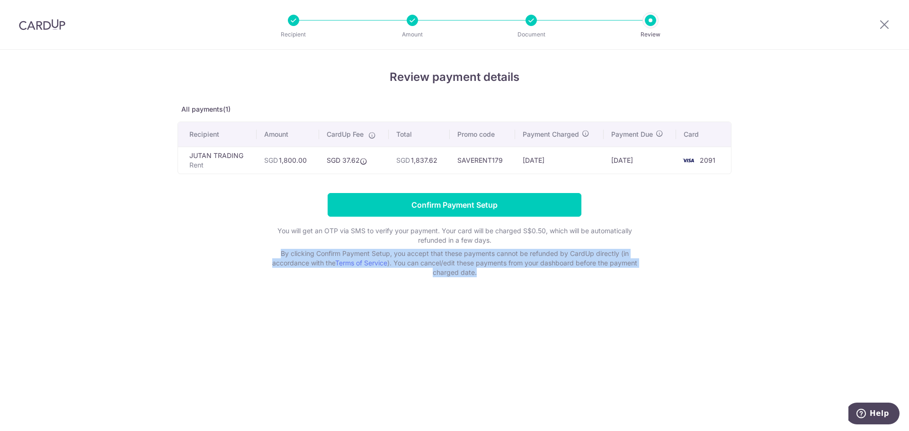
click at [513, 240] on div "You will get an OTP via SMS to verify your payment. Your card will be charged S…" at bounding box center [454, 251] width 379 height 51
click at [513, 240] on p "You will get an OTP via SMS to verify your payment. Your card will be charged S…" at bounding box center [454, 235] width 379 height 19
drag, startPoint x: 526, startPoint y: 247, endPoint x: 567, endPoint y: 273, distance: 48.9
click at [566, 272] on div "You will get an OTP via SMS to verify your payment. Your card will be charged S…" at bounding box center [454, 251] width 379 height 51
click at [568, 273] on p "By clicking Confirm Payment Setup, you accept that these payments cannot be ref…" at bounding box center [454, 263] width 379 height 28
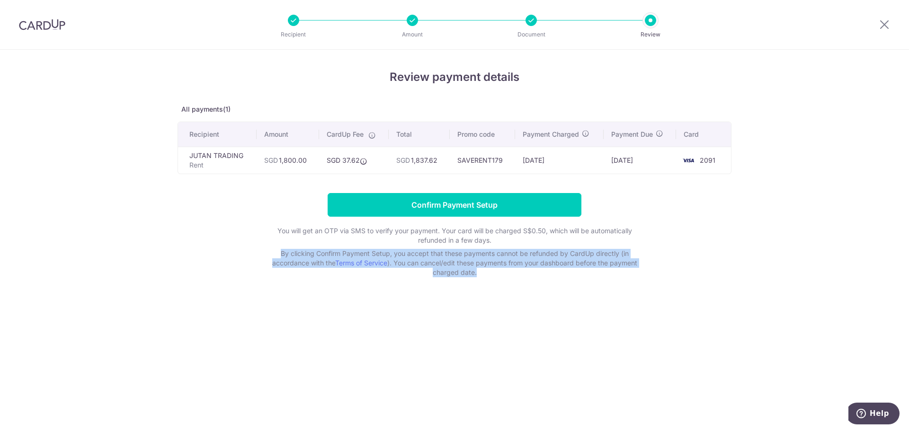
drag, startPoint x: 568, startPoint y: 273, endPoint x: 481, endPoint y: 240, distance: 93.0
click at [485, 241] on div "You will get an OTP via SMS to verify your payment. Your card will be charged S…" at bounding box center [454, 251] width 379 height 51
click at [480, 240] on p "You will get an OTP via SMS to verify your payment. Your card will be charged S…" at bounding box center [454, 235] width 379 height 19
click at [520, 267] on div "You will get an OTP via SMS to verify your payment. Your card will be charged S…" at bounding box center [454, 251] width 379 height 51
drag, startPoint x: 495, startPoint y: 157, endPoint x: 575, endPoint y: 158, distance: 79.6
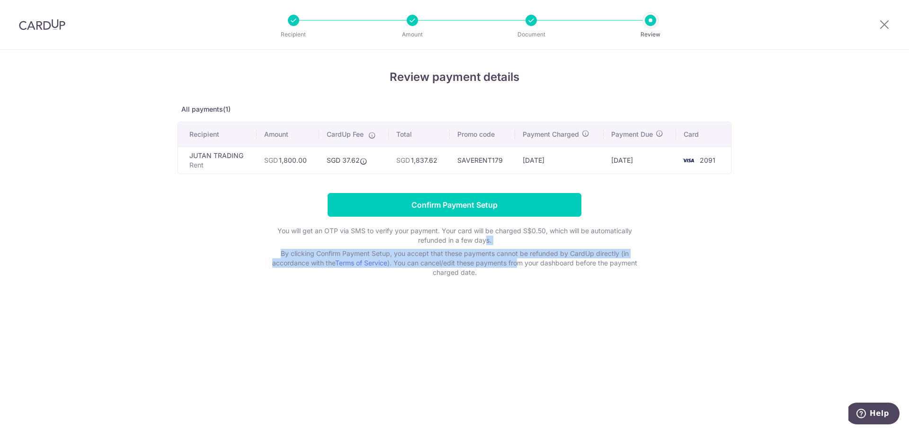
click at [575, 158] on tr "JUTAN TRADING Rent SGD 1,800.00 SGD 37.62 SGD 1,837.62 SAVERENT179 29/08/2025 0…" at bounding box center [454, 160] width 553 height 27
click at [575, 158] on td "29/08/2025" at bounding box center [559, 160] width 89 height 27
drag, startPoint x: 562, startPoint y: 161, endPoint x: 464, endPoint y: 160, distance: 98.0
click at [464, 160] on tr "JUTAN TRADING Rent SGD 1,800.00 SGD 37.62 SGD 1,837.62 SAVERENT179 29/08/2025 0…" at bounding box center [454, 160] width 553 height 27
click at [464, 160] on td "SAVERENT179" at bounding box center [482, 160] width 65 height 27
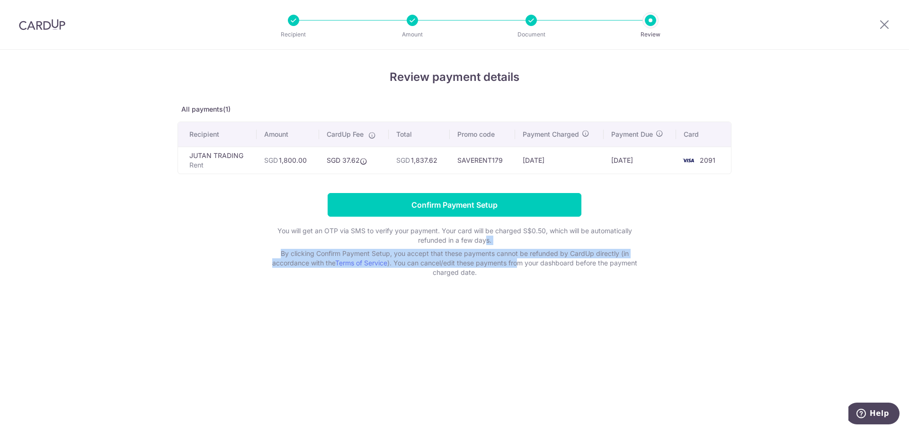
drag, startPoint x: 457, startPoint y: 160, endPoint x: 580, endPoint y: 160, distance: 122.2
click at [580, 160] on tr "JUTAN TRADING Rent SGD 1,800.00 SGD 37.62 SGD 1,837.62 SAVERENT179 29/08/2025 0…" at bounding box center [454, 160] width 553 height 27
click at [580, 160] on td "29/08/2025" at bounding box center [559, 160] width 89 height 27
drag, startPoint x: 511, startPoint y: 163, endPoint x: 478, endPoint y: 163, distance: 33.1
click at [478, 163] on tr "JUTAN TRADING Rent SGD 1,800.00 SGD 37.62 SGD 1,837.62 SAVERENT179 29/08/2025 0…" at bounding box center [454, 160] width 553 height 27
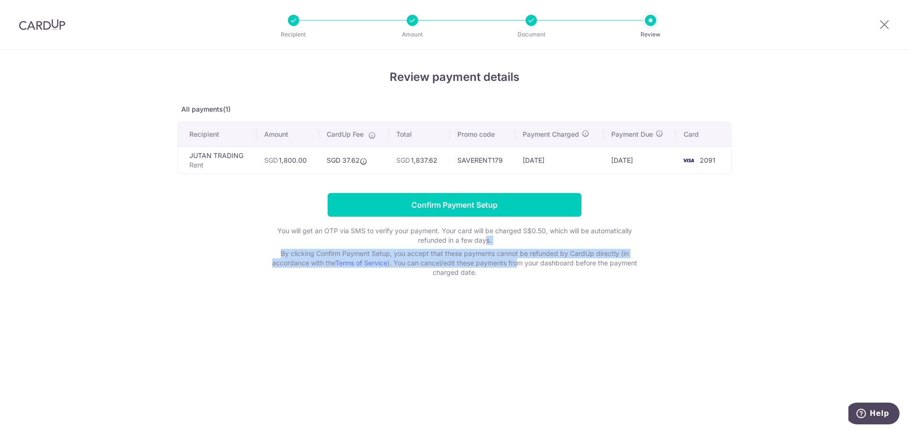
click at [478, 163] on td "SAVERENT179" at bounding box center [482, 160] width 65 height 27
drag, startPoint x: 478, startPoint y: 163, endPoint x: 577, endPoint y: 162, distance: 98.5
click at [577, 162] on tr "JUTAN TRADING Rent SGD 1,800.00 SGD 37.62 SGD 1,837.62 SAVERENT179 29/08/2025 0…" at bounding box center [454, 160] width 553 height 27
click at [577, 162] on td "29/08/2025" at bounding box center [559, 160] width 89 height 27
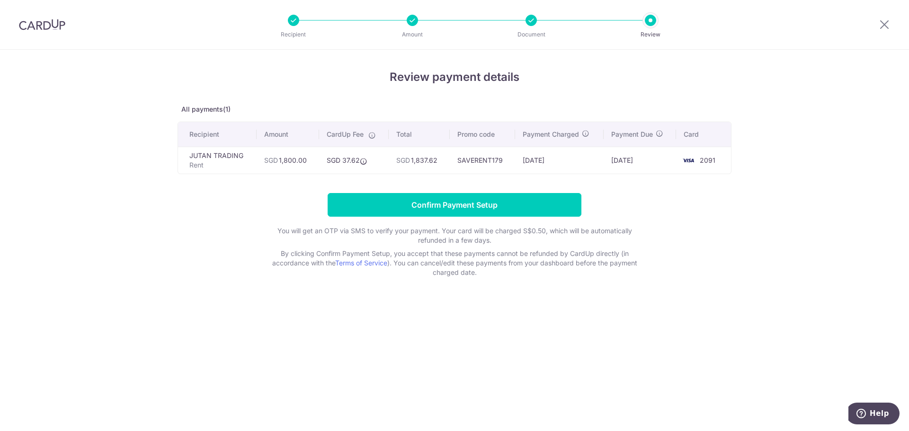
click at [491, 120] on div "Review payment details All payments(1) Recipient Amount CardUp Fee Total Promo …" at bounding box center [455, 173] width 554 height 209
click at [414, 24] on div at bounding box center [412, 20] width 11 height 11
click at [413, 23] on div at bounding box center [412, 20] width 11 height 11
click at [535, 32] on p "Document" at bounding box center [531, 34] width 70 height 9
click at [879, 23] on icon at bounding box center [884, 24] width 11 height 12
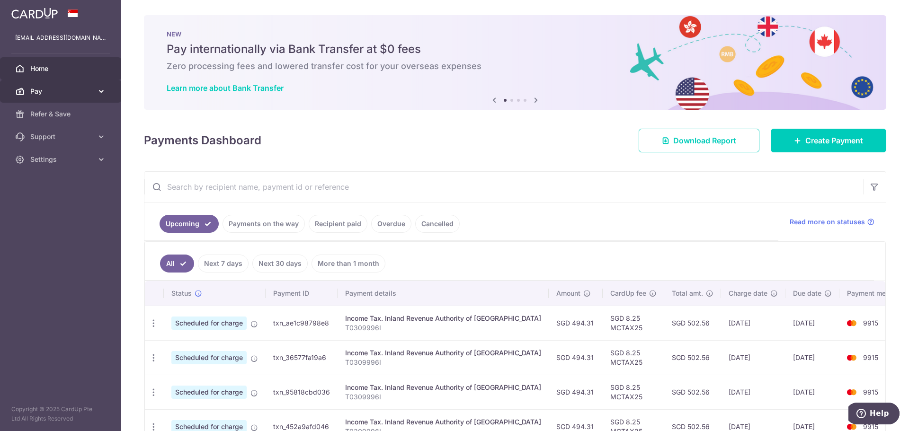
click at [70, 88] on span "Pay" at bounding box center [61, 91] width 63 height 9
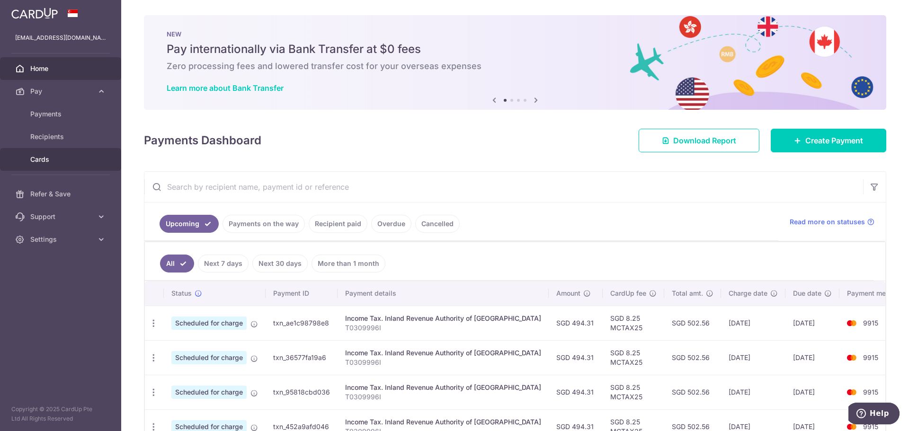
click at [70, 156] on span "Cards" at bounding box center [61, 159] width 63 height 9
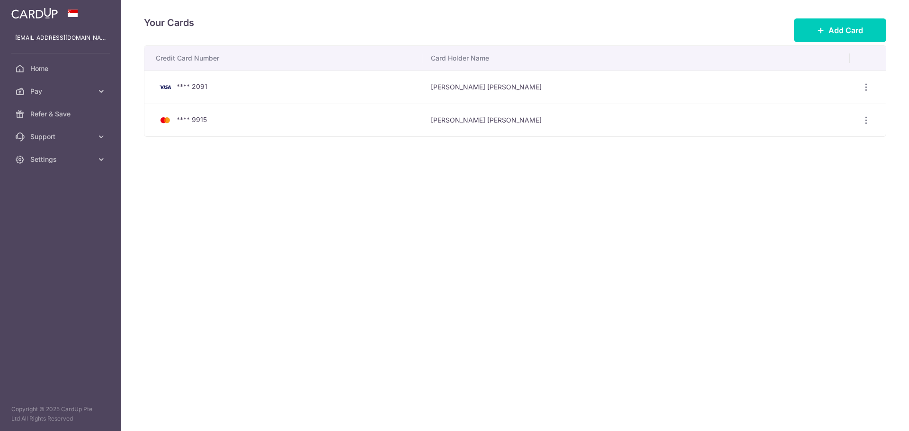
click at [595, 196] on div "Your Cards Add Card Credit Card Number Card Holder Name **** 2091 Cheah Bing Xu…" at bounding box center [515, 215] width 788 height 431
click at [815, 26] on button "Add Card" at bounding box center [840, 30] width 92 height 24
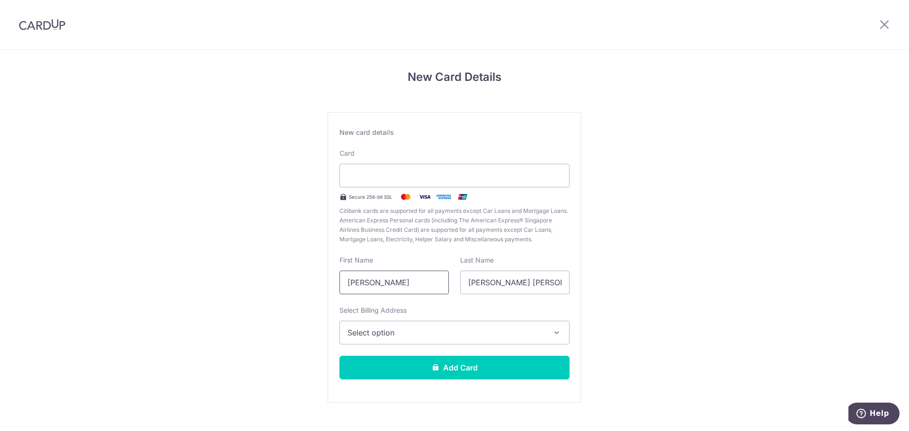
click at [417, 289] on input "[PERSON_NAME]" at bounding box center [394, 283] width 109 height 24
drag, startPoint x: 527, startPoint y: 286, endPoint x: 550, endPoint y: 286, distance: 22.3
click at [528, 286] on input "[PERSON_NAME] [PERSON_NAME]" at bounding box center [514, 283] width 109 height 24
click at [712, 295] on div "New Card Details New card details Card Secure 256-bit SSL Citibank cards are su…" at bounding box center [454, 249] width 909 height 398
click at [547, 330] on button "Select option" at bounding box center [455, 333] width 230 height 24
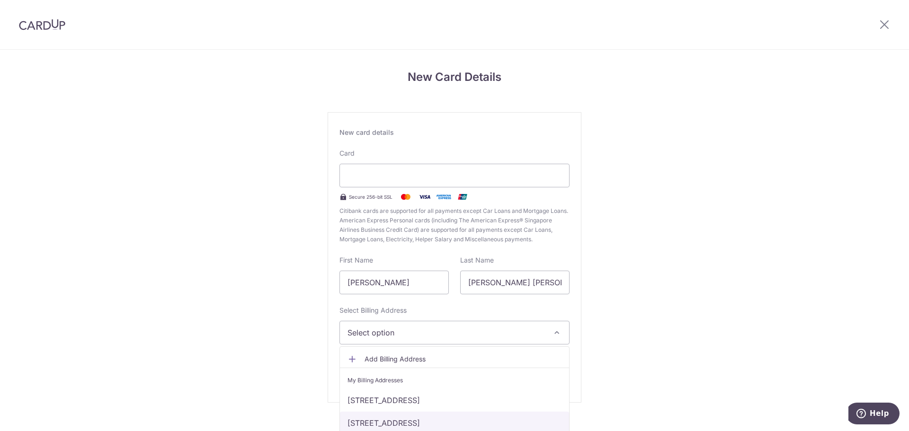
click at [506, 420] on link "[STREET_ADDRESS]" at bounding box center [454, 423] width 229 height 23
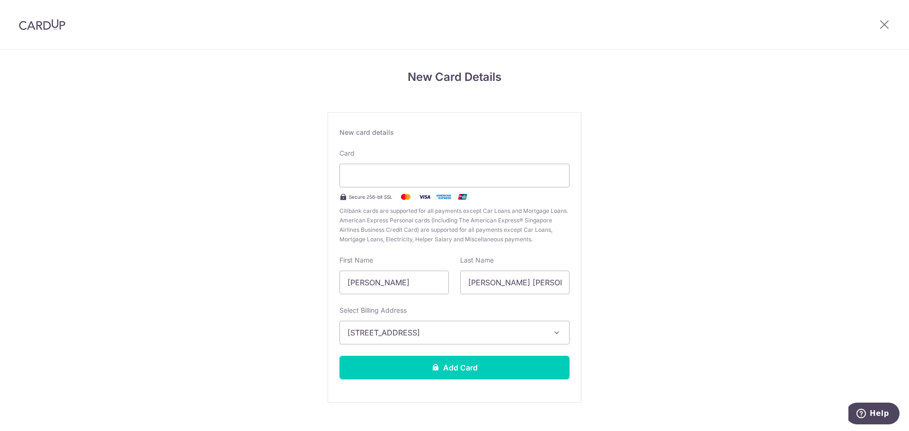
click at [687, 352] on div "New Card Details New card details Card Secure 256-bit SSL Citibank cards are su…" at bounding box center [454, 249] width 909 height 398
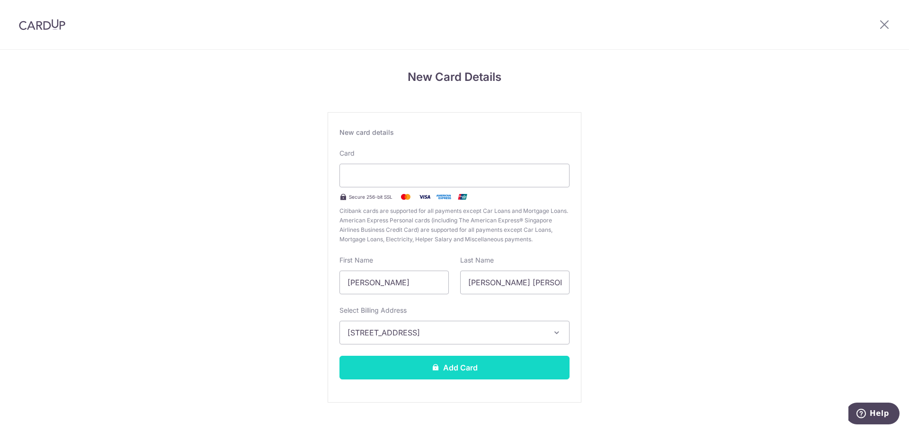
click at [503, 359] on button "Add Card" at bounding box center [455, 368] width 230 height 24
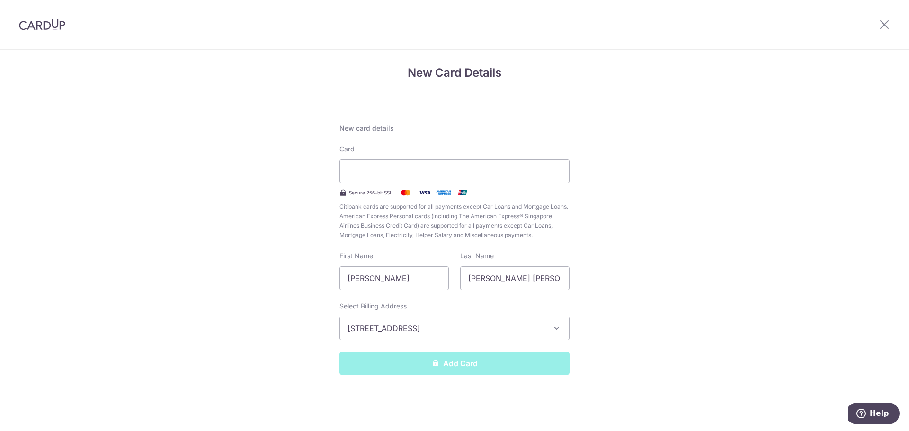
scroll to position [16, 0]
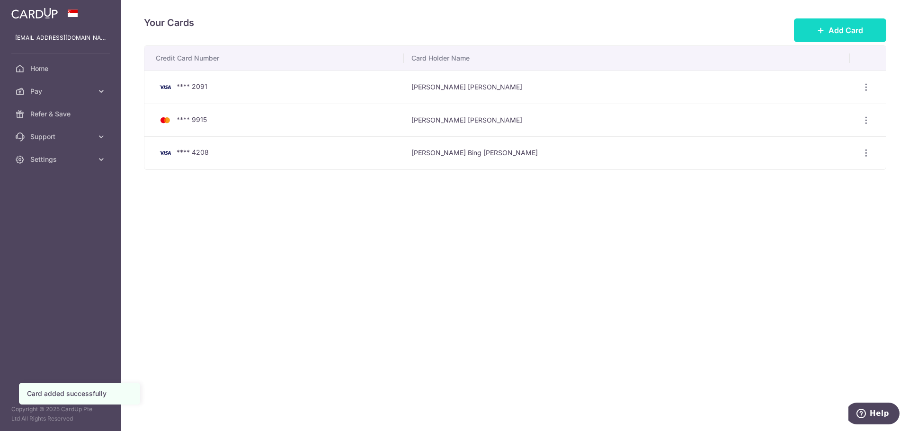
click at [828, 36] on button "Add Card" at bounding box center [840, 30] width 92 height 24
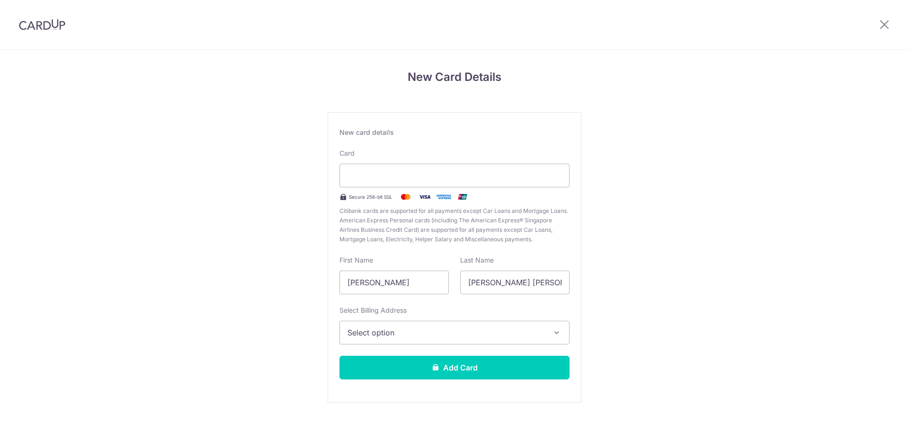
click at [537, 225] on span "Citibank cards are supported for all payments except Car Loans and Mortgage Loa…" at bounding box center [455, 225] width 230 height 38
drag, startPoint x: 505, startPoint y: 223, endPoint x: 424, endPoint y: 212, distance: 81.8
click at [442, 216] on span "Citibank cards are supported for all payments except Car Loans and Mortgage Loa…" at bounding box center [455, 225] width 230 height 38
click at [424, 212] on span "Citibank cards are supported for all payments except Car Loans and Mortgage Loa…" at bounding box center [455, 225] width 230 height 38
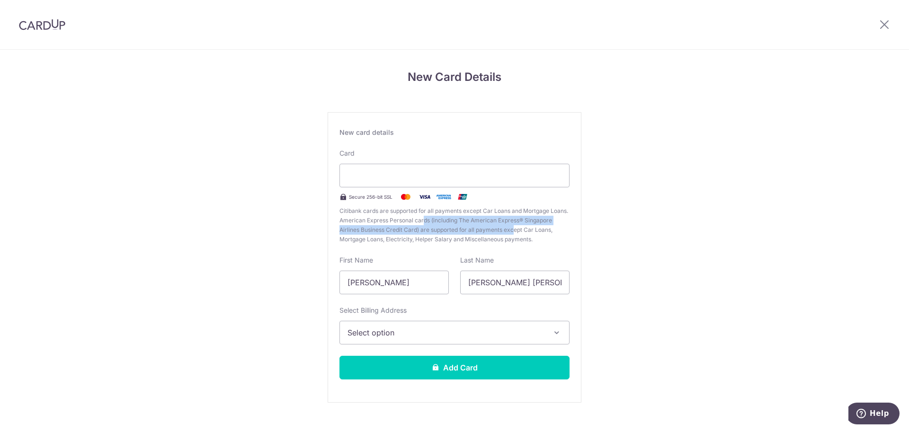
drag, startPoint x: 489, startPoint y: 225, endPoint x: 520, endPoint y: 230, distance: 31.5
click at [519, 230] on span "Citibank cards are supported for all payments except Car Loans and Mortgage Loa…" at bounding box center [455, 225] width 230 height 38
click at [520, 230] on span "Citibank cards are supported for all payments except Car Loans and Mortgage Loa…" at bounding box center [455, 225] width 230 height 38
drag, startPoint x: 523, startPoint y: 233, endPoint x: 428, endPoint y: 223, distance: 95.7
click at [428, 224] on span "Citibank cards are supported for all payments except Car Loans and Mortgage Loa…" at bounding box center [455, 225] width 230 height 38
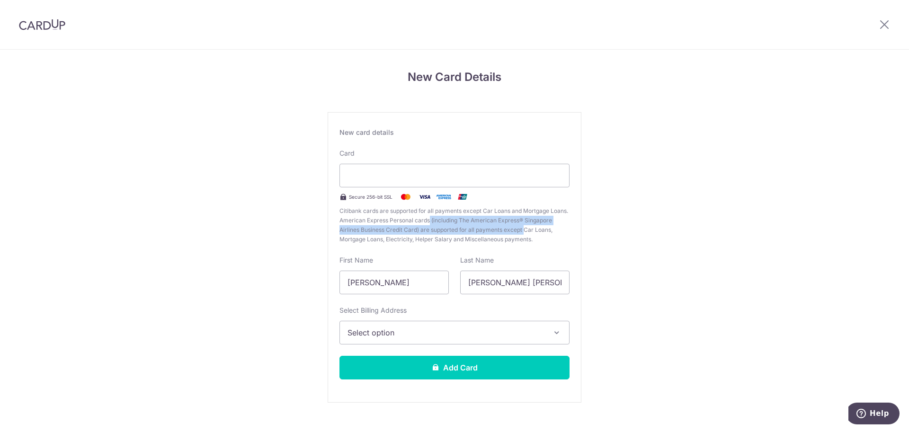
click at [428, 223] on span "Citibank cards are supported for all payments except Car Loans and Mortgage Loa…" at bounding box center [455, 225] width 230 height 38
drag, startPoint x: 404, startPoint y: 223, endPoint x: 534, endPoint y: 233, distance: 130.1
click at [533, 233] on span "Citibank cards are supported for all payments except Car Loans and Mortgage Loa…" at bounding box center [455, 225] width 230 height 38
click at [534, 233] on span "Citibank cards are supported for all payments except Car Loans and Mortgage Loa…" at bounding box center [455, 225] width 230 height 38
drag, startPoint x: 534, startPoint y: 233, endPoint x: 418, endPoint y: 224, distance: 115.8
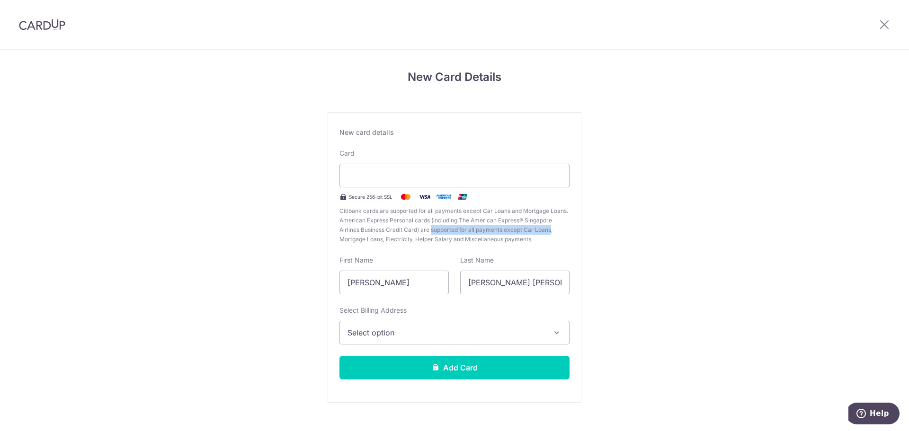
click at [420, 225] on span "Citibank cards are supported for all payments except Car Loans and Mortgage Loa…" at bounding box center [455, 225] width 230 height 38
click at [418, 224] on span "Citibank cards are supported for all payments except Car Loans and Mortgage Loa…" at bounding box center [455, 225] width 230 height 38
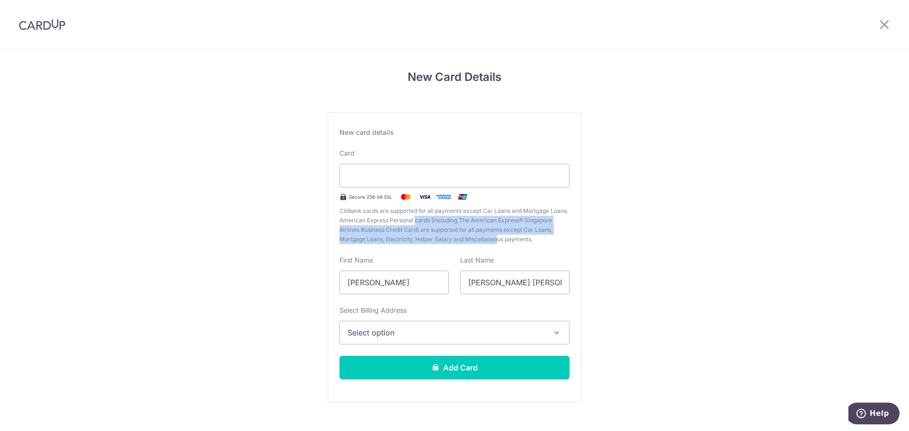
drag, startPoint x: 412, startPoint y: 223, endPoint x: 496, endPoint y: 243, distance: 86.1
click at [496, 243] on span "Citibank cards are supported for all payments except Car Loans and Mortgage Loa…" at bounding box center [455, 225] width 230 height 38
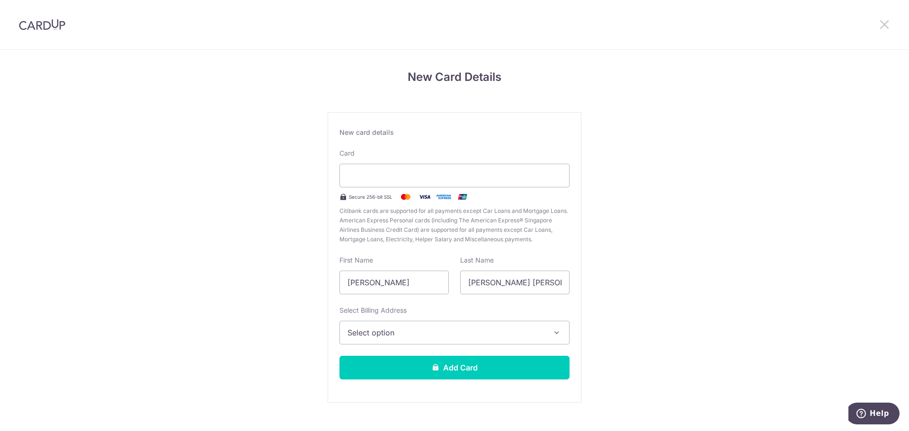
click at [885, 26] on icon at bounding box center [884, 24] width 11 height 12
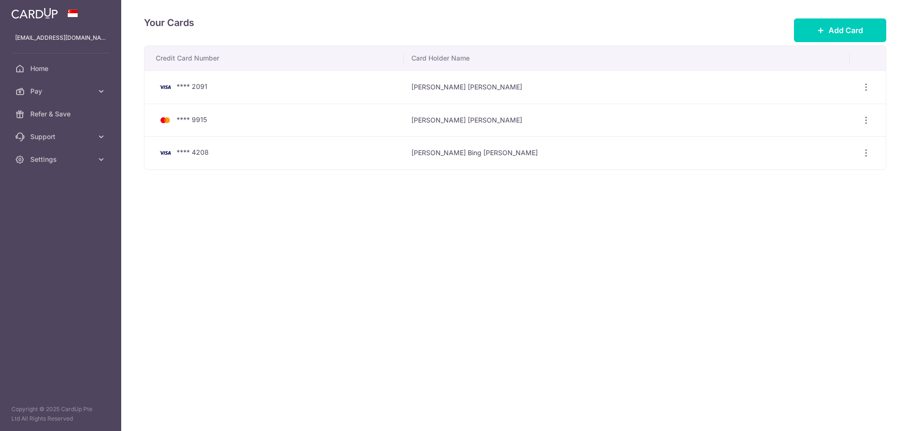
click at [499, 268] on div "Your Cards Add Card Credit Card Number Card Holder Name **** 2091 Cheah Bing Xu…" at bounding box center [515, 215] width 788 height 431
click at [57, 94] on span "Pay" at bounding box center [61, 91] width 63 height 9
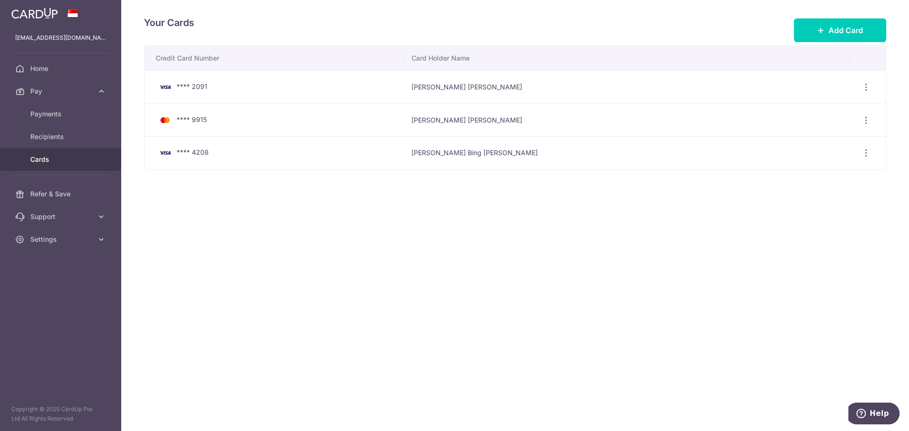
click at [245, 250] on div "Your Cards Add Card Credit Card Number Card Holder Name **** 2091 Cheah Bing Xu…" at bounding box center [515, 215] width 788 height 431
click at [50, 66] on span "Home" at bounding box center [61, 68] width 63 height 9
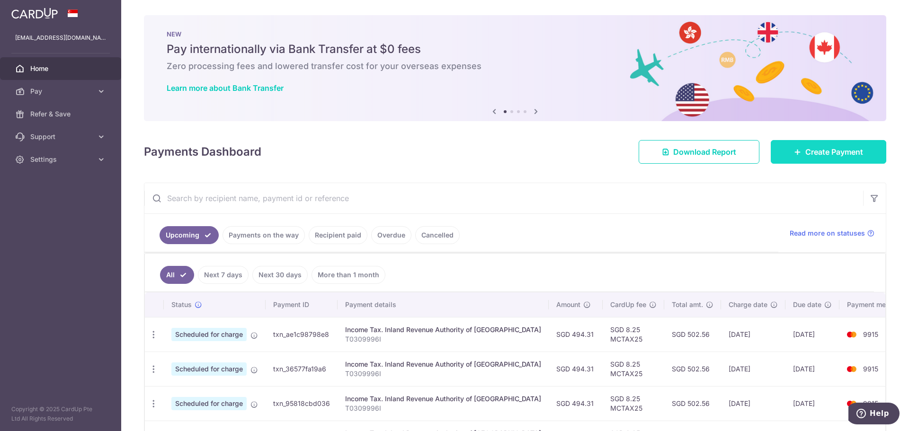
click at [853, 149] on span "Create Payment" at bounding box center [834, 151] width 58 height 11
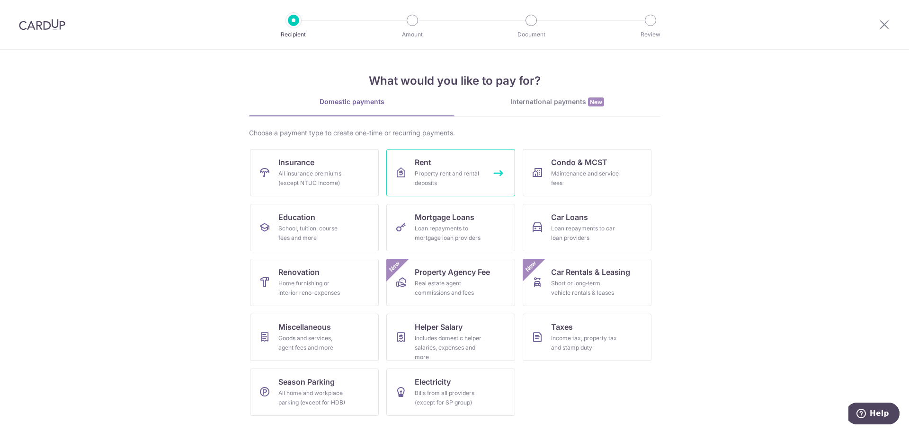
click at [464, 182] on div "Property rent and rental deposits" at bounding box center [449, 178] width 68 height 19
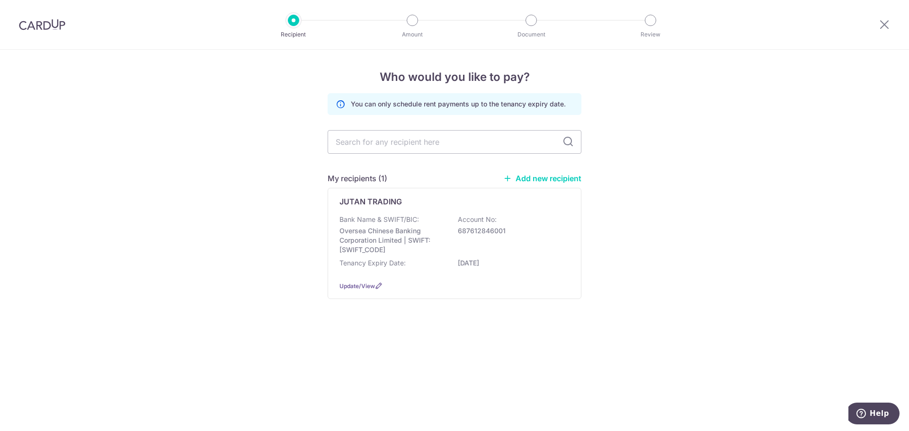
click at [463, 219] on p "Account No:" at bounding box center [477, 219] width 39 height 9
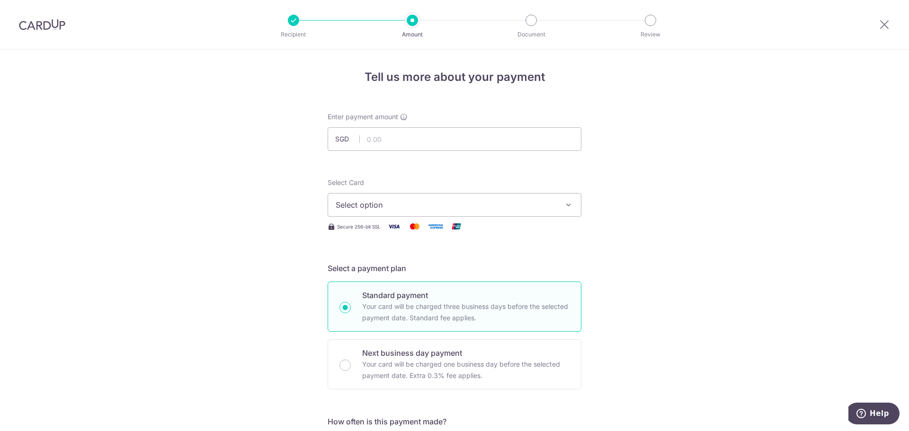
click at [458, 144] on input "text" at bounding box center [455, 139] width 254 height 24
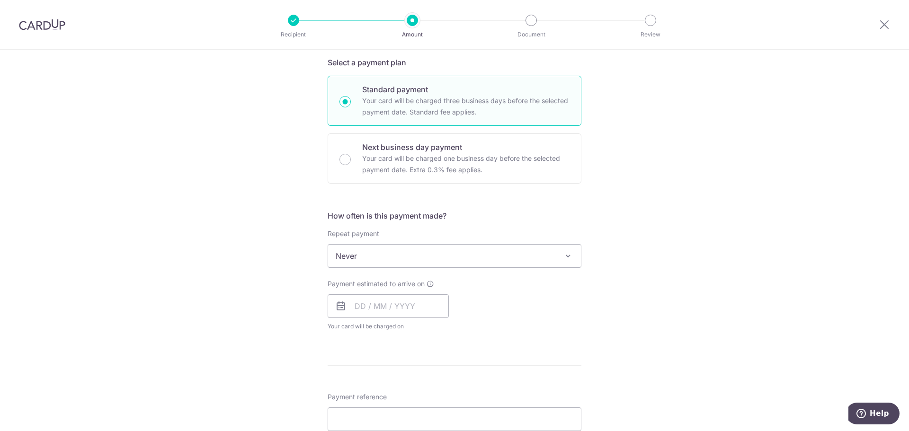
scroll to position [189, 0]
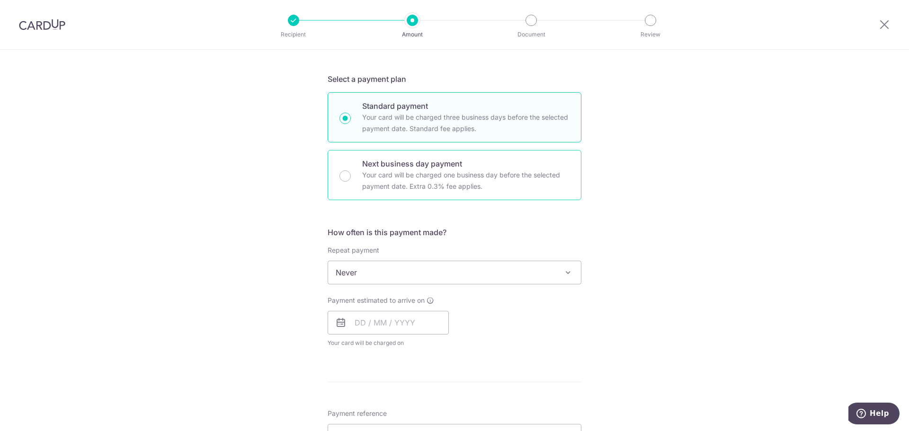
click at [508, 183] on p "Your card will be charged one business day before the selected payment date. Ex…" at bounding box center [465, 181] width 207 height 23
click at [351, 182] on input "Next business day payment Your card will be charged one business day before the…" at bounding box center [345, 175] width 11 height 11
radio input "false"
radio input "true"
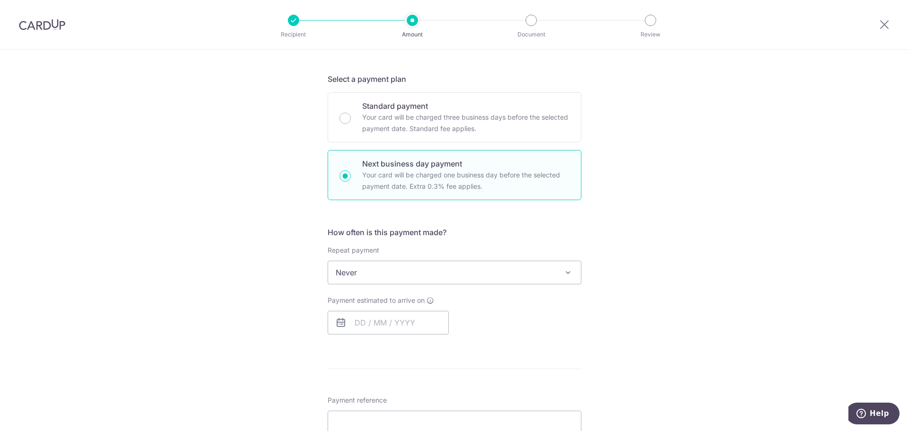
click at [511, 277] on span "Never" at bounding box center [454, 272] width 253 height 23
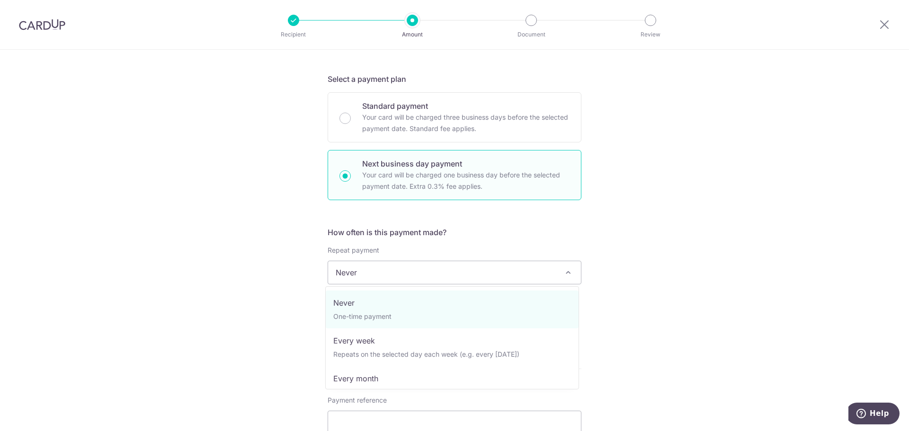
click at [511, 277] on span "Never" at bounding box center [454, 272] width 253 height 23
click at [466, 273] on span "Never" at bounding box center [454, 272] width 253 height 23
click at [487, 271] on span "Never" at bounding box center [454, 272] width 253 height 23
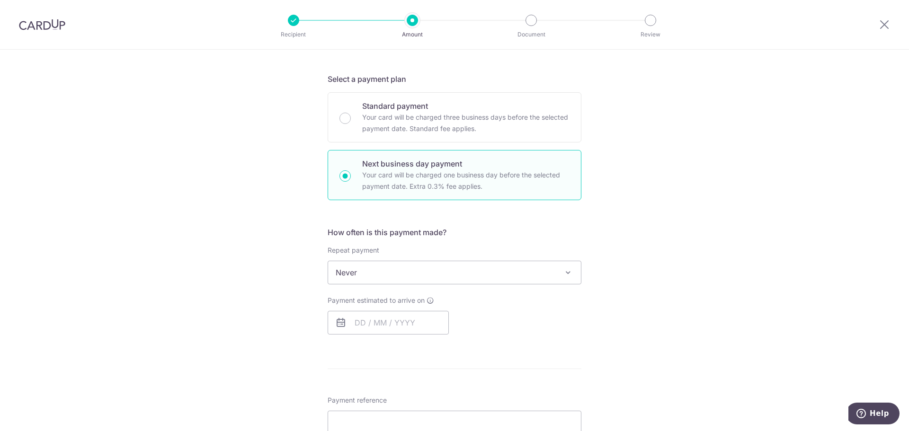
click at [487, 271] on span "Never" at bounding box center [454, 272] width 253 height 23
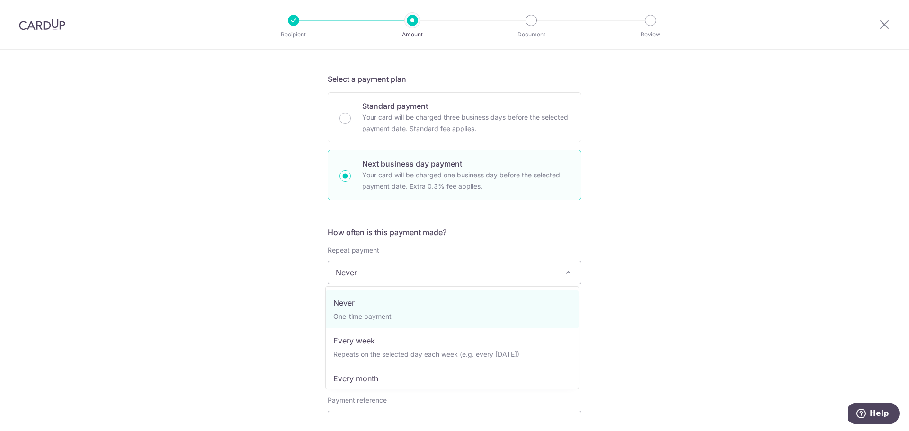
click at [487, 271] on span "Never" at bounding box center [454, 272] width 253 height 23
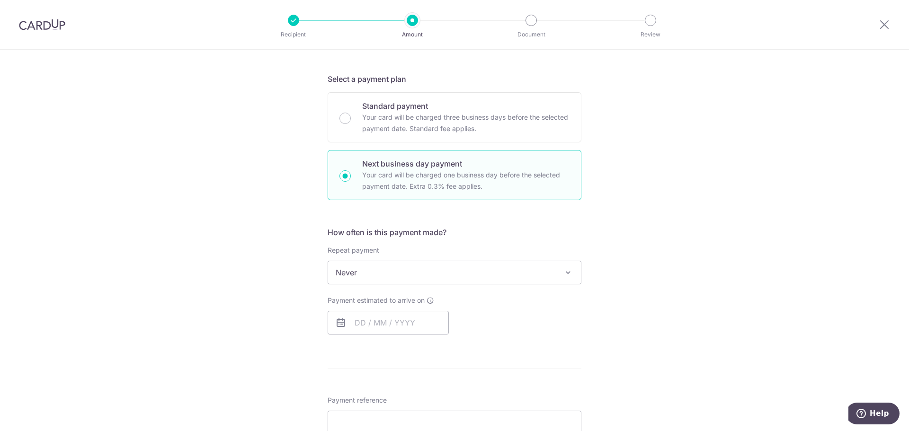
click at [487, 271] on span "Never" at bounding box center [454, 272] width 253 height 23
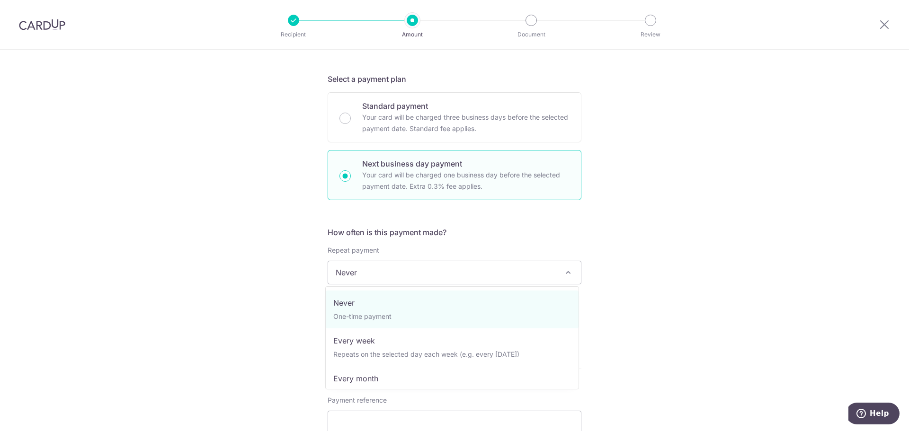
click at [487, 271] on span "Never" at bounding box center [454, 272] width 253 height 23
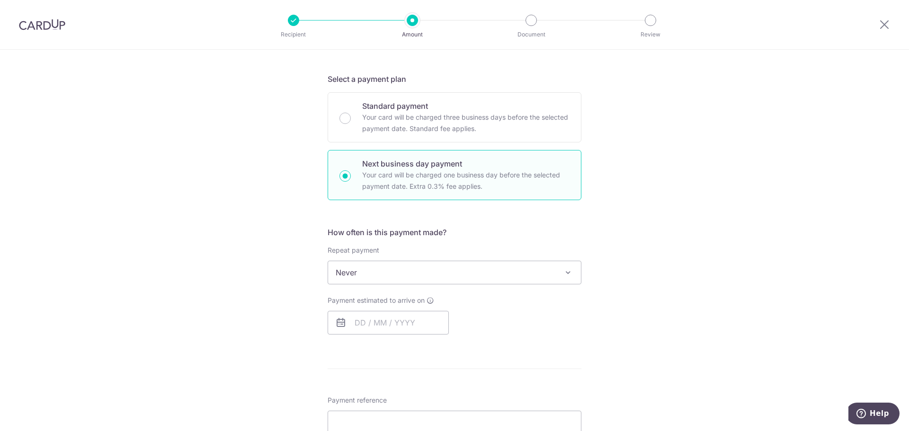
click at [487, 271] on span "Never" at bounding box center [454, 272] width 253 height 23
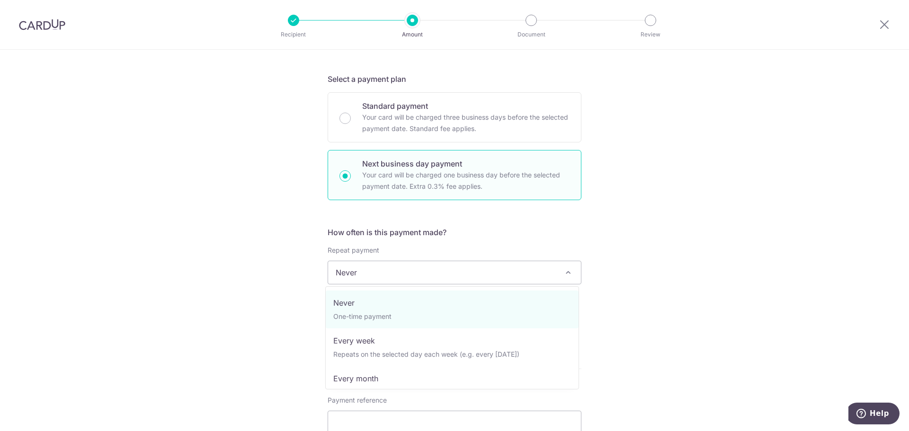
click at [487, 271] on span "Never" at bounding box center [454, 272] width 253 height 23
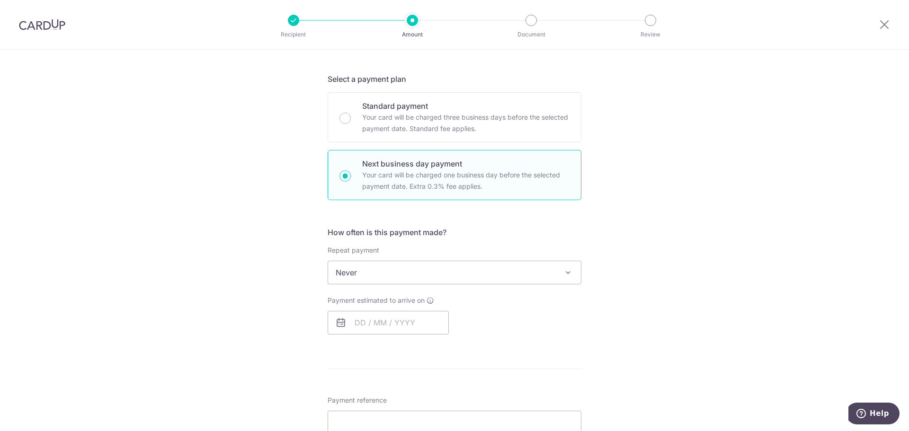
click at [487, 271] on span "Never" at bounding box center [454, 272] width 253 height 23
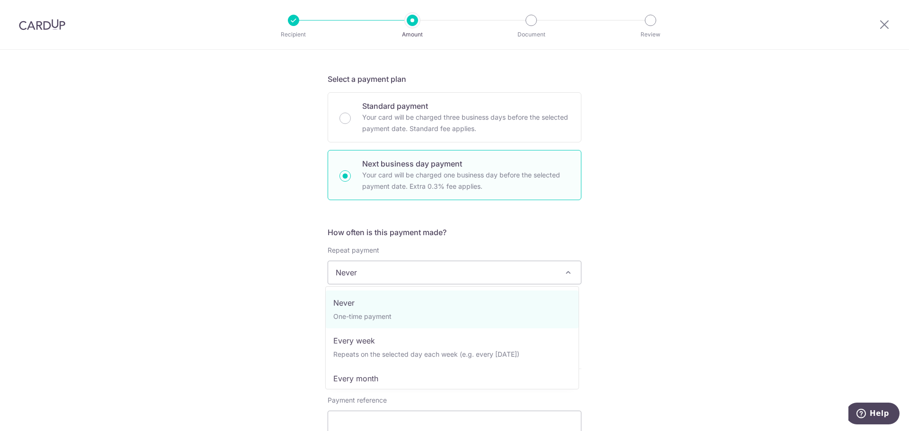
click at [487, 271] on span "Never" at bounding box center [454, 272] width 253 height 23
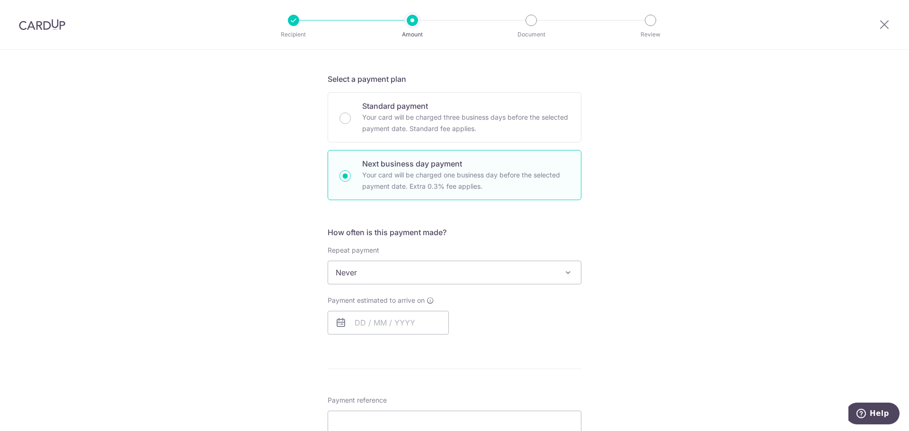
scroll to position [0, 0]
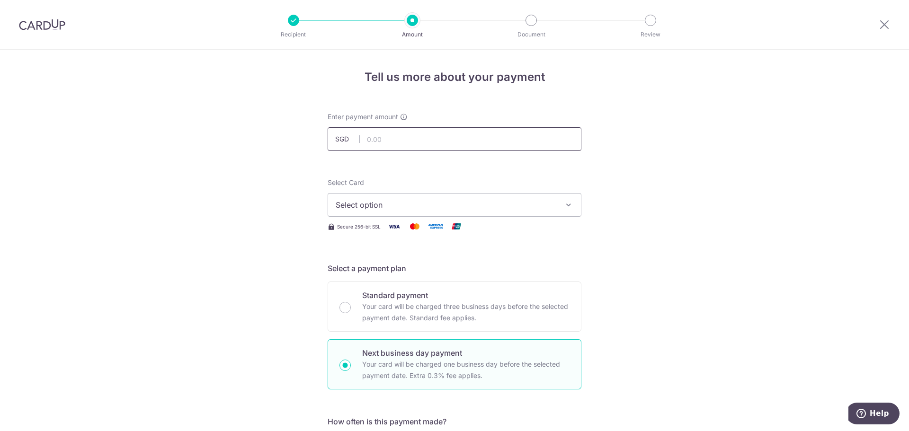
click at [429, 144] on input "text" at bounding box center [455, 139] width 254 height 24
type input "1,800.00"
click at [360, 287] on div "Standard payment Your card will be charged three business days before the selec…" at bounding box center [455, 307] width 254 height 50
radio input "true"
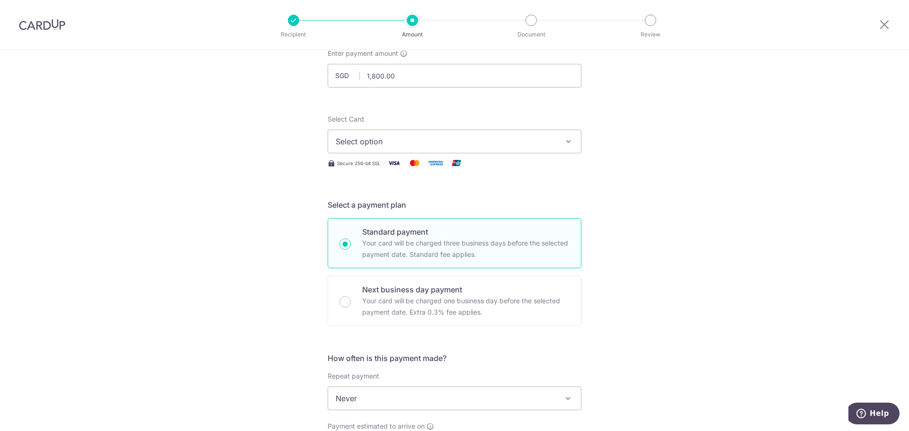
scroll to position [142, 0]
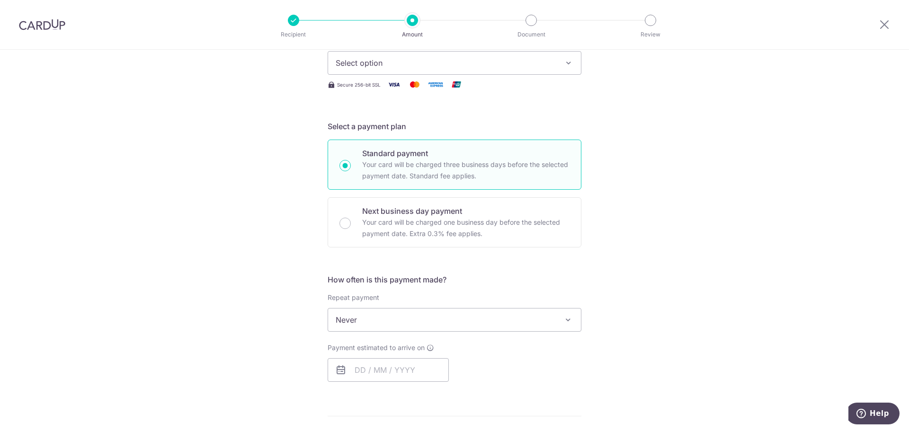
click at [406, 58] on span "Select option" at bounding box center [446, 62] width 221 height 11
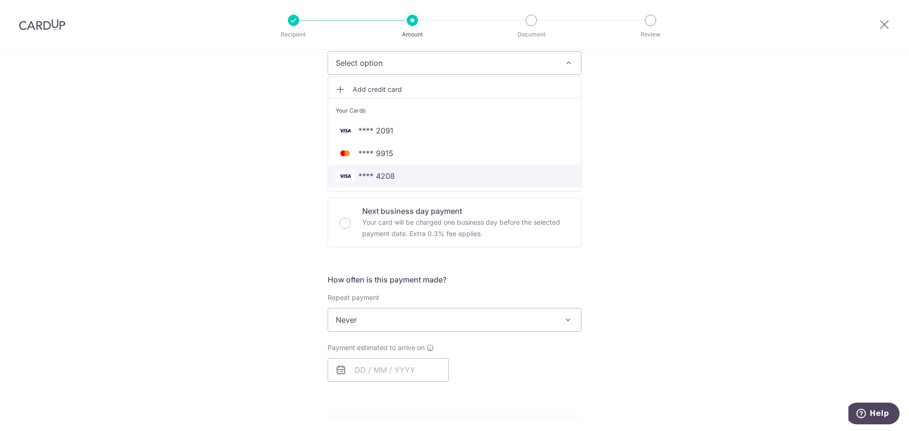
click at [406, 170] on link "**** 4208" at bounding box center [454, 176] width 253 height 23
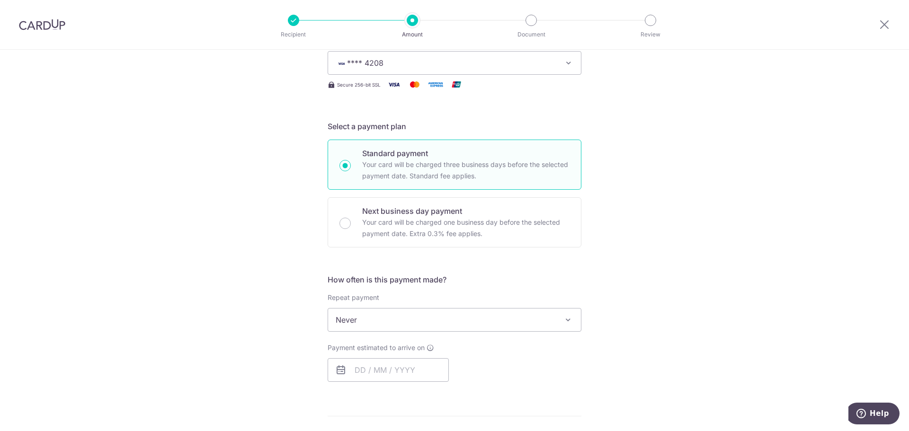
click at [641, 213] on div "Tell us more about your payment Enter payment amount SGD 1,800.00 1800.00 Selec…" at bounding box center [454, 329] width 909 height 843
click at [448, 325] on span "Never" at bounding box center [454, 320] width 253 height 23
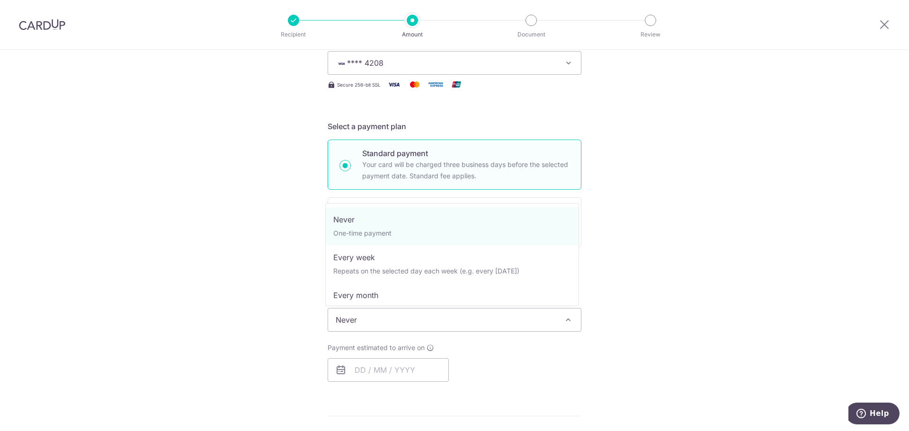
click at [451, 323] on span "Never" at bounding box center [454, 320] width 253 height 23
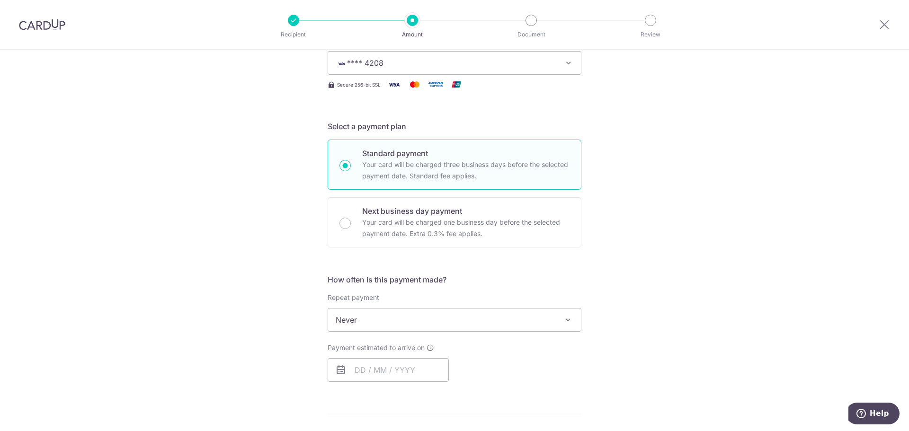
click at [454, 326] on span "Never" at bounding box center [454, 320] width 253 height 23
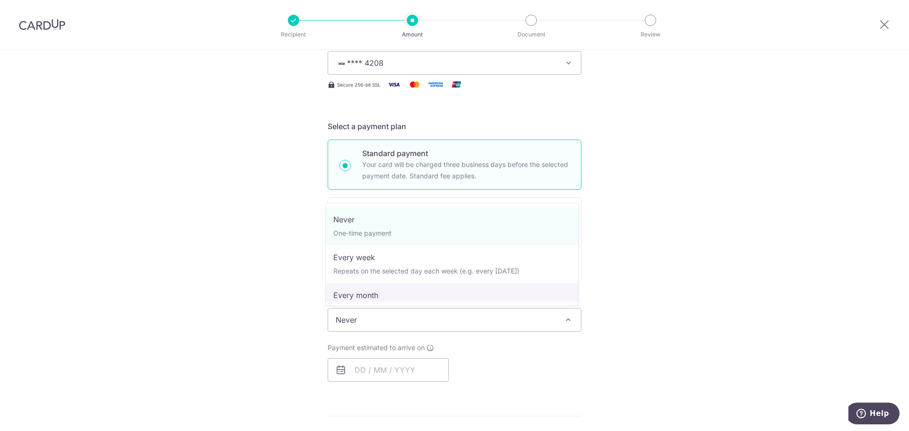
select select "3"
type input "31/08/2026"
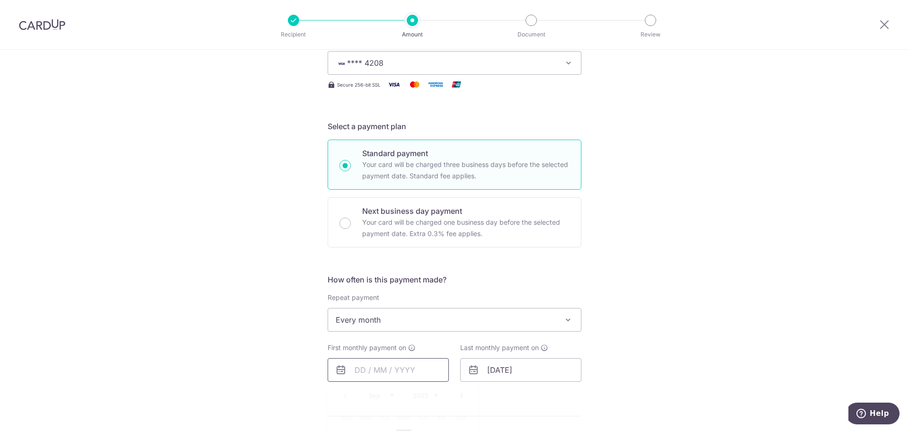
click at [398, 368] on input "text" at bounding box center [388, 370] width 121 height 24
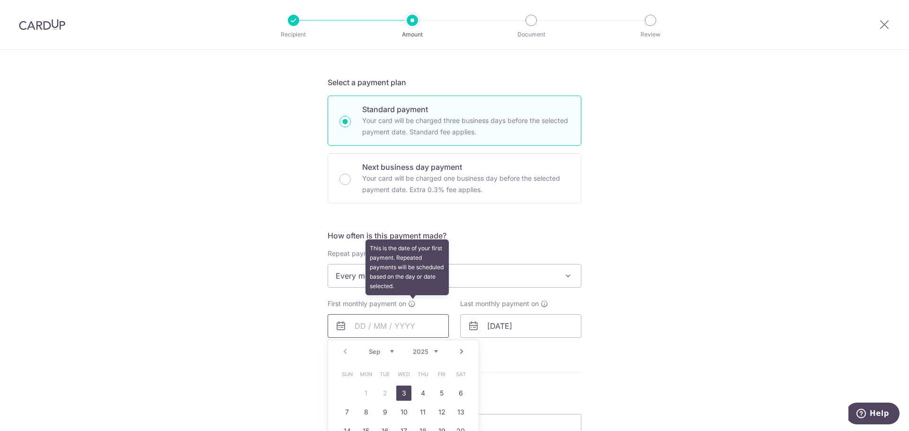
scroll to position [237, 0]
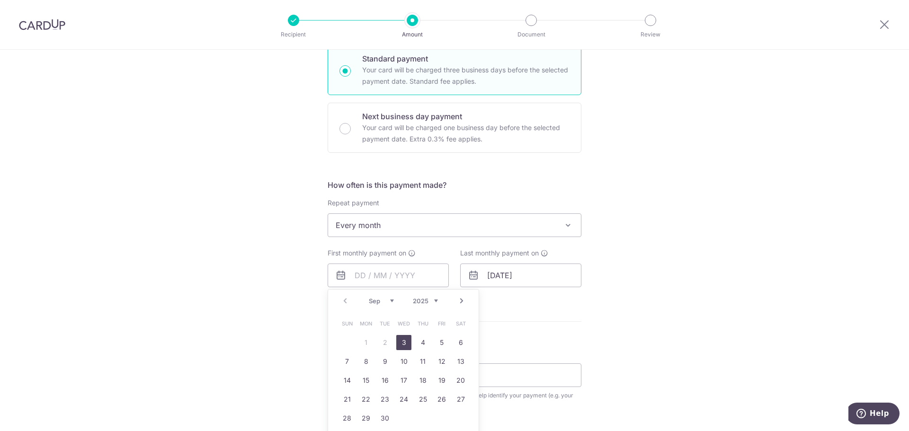
click at [366, 343] on table "Sun Mon Tue Wed Thu Fri Sat 1 2 3 4 5 6 7 8 9 10 11 12 13 14 15 16 17 18 19 20 …" at bounding box center [404, 371] width 133 height 114
click at [364, 342] on table "Sun Mon Tue Wed Thu Fri Sat 1 2 3 4 5 6 7 8 9 10 11 12 13 14 15 16 17 18 19 20 …" at bounding box center [404, 371] width 133 height 114
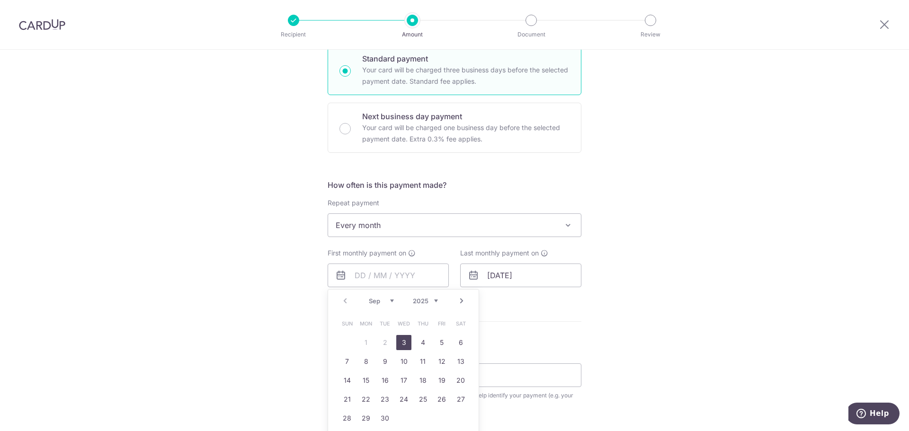
click at [404, 339] on link "3" at bounding box center [403, 342] width 15 height 15
type input "[DATE]"
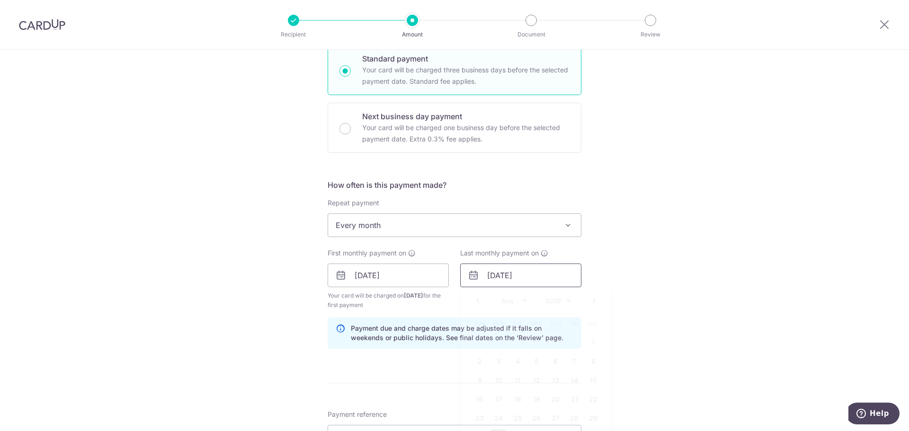
click at [548, 281] on input "31/08/2026" at bounding box center [520, 276] width 121 height 24
click at [663, 266] on div "Tell us more about your payment Enter payment amount SGD 1,800.00 1800.00 Selec…" at bounding box center [454, 265] width 909 height 905
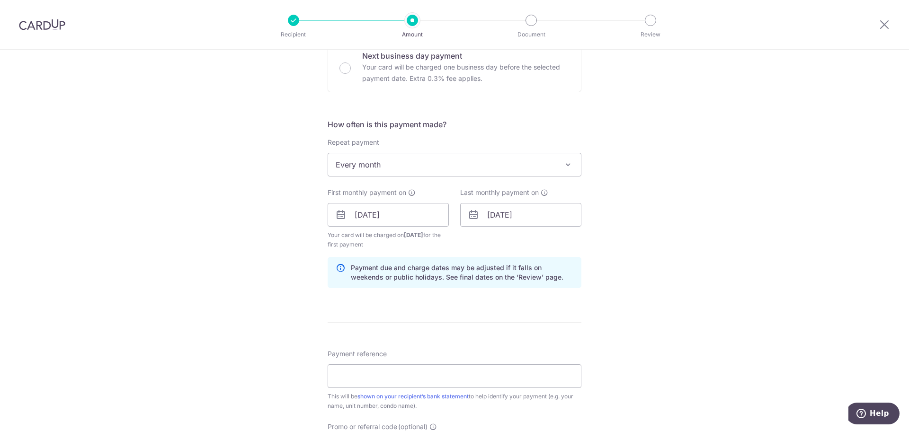
scroll to position [331, 0]
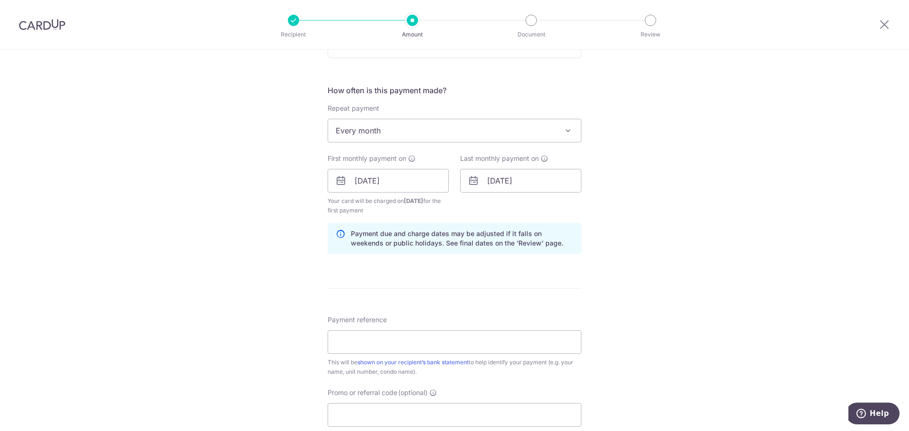
click at [441, 258] on div "How often is this payment made? Repeat payment Never Every week Every month Eve…" at bounding box center [455, 173] width 254 height 177
click at [440, 342] on input "Payment reference" at bounding box center [455, 343] width 254 height 24
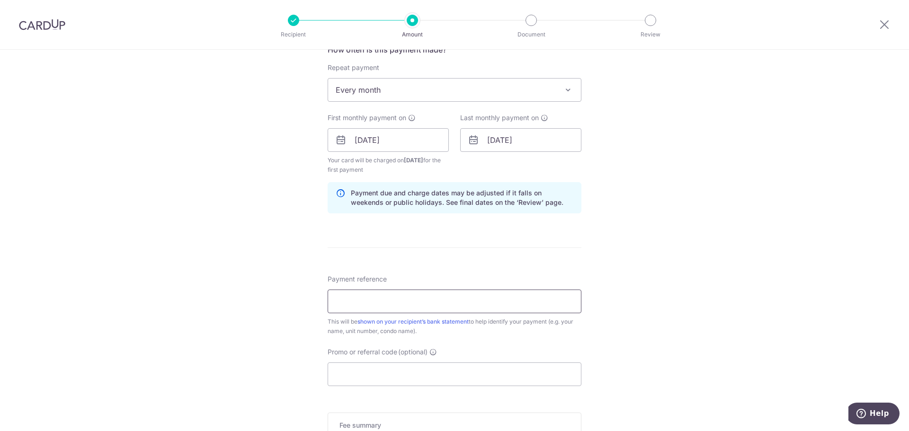
scroll to position [426, 0]
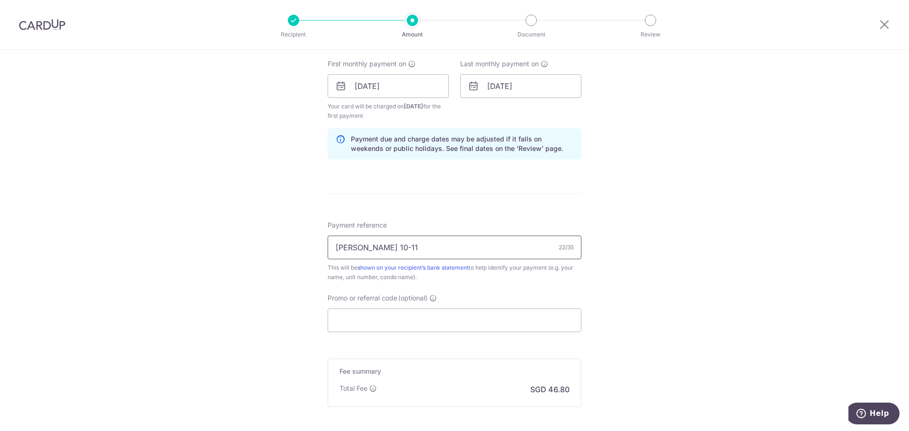
type input "Aloysius Trilive 10-11"
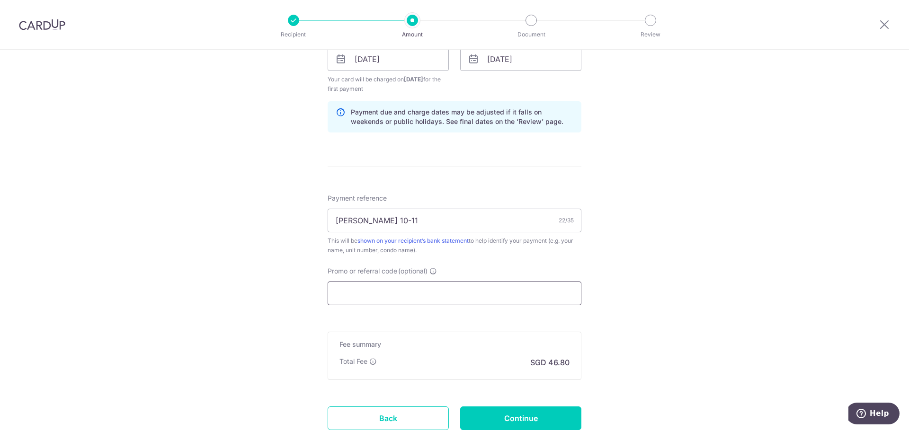
scroll to position [521, 0]
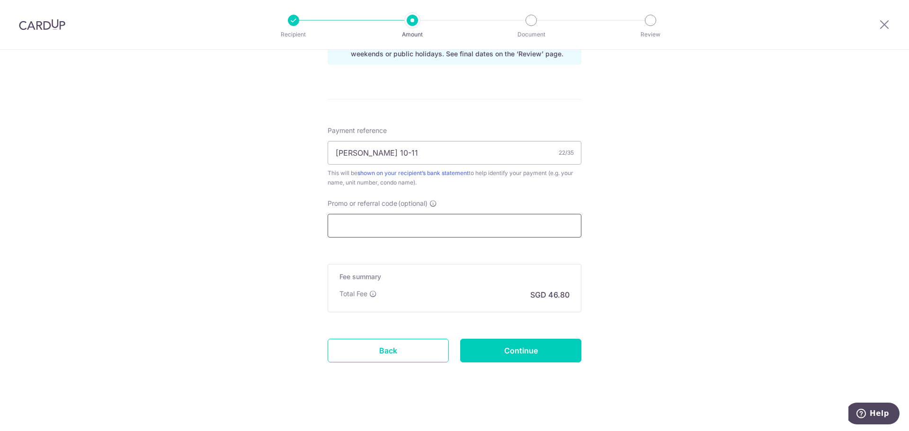
paste input "3HOME25R"
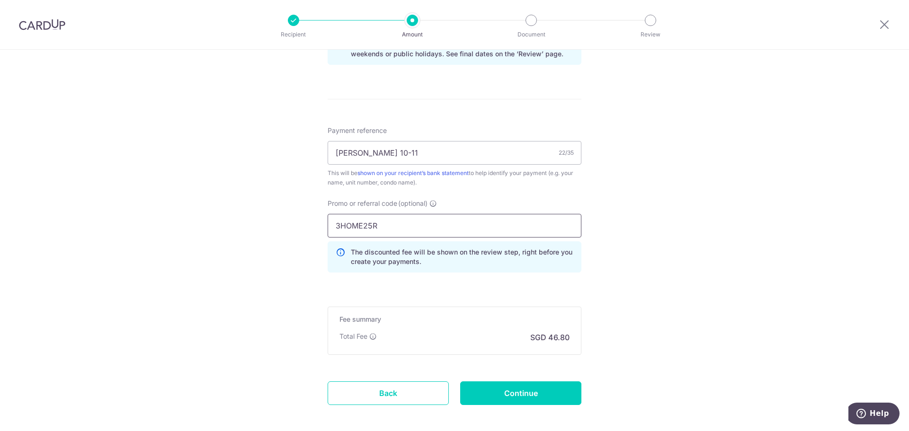
type input "3HOME25R"
drag, startPoint x: 658, startPoint y: 304, endPoint x: 628, endPoint y: 331, distance: 40.5
click at [658, 304] on div "Tell us more about your payment Enter payment amount SGD 1,800.00 1800.00 Selec…" at bounding box center [454, 2] width 909 height 947
click at [534, 397] on input "Continue" at bounding box center [520, 394] width 121 height 24
type input "Create Schedule"
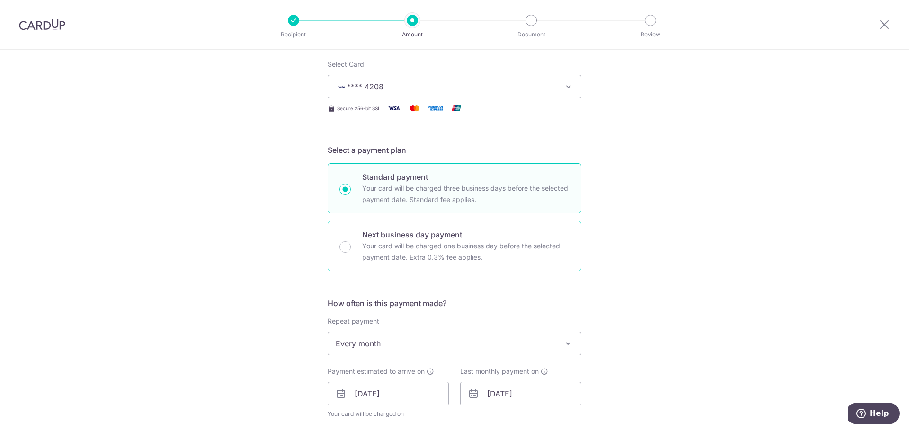
scroll to position [105, 0]
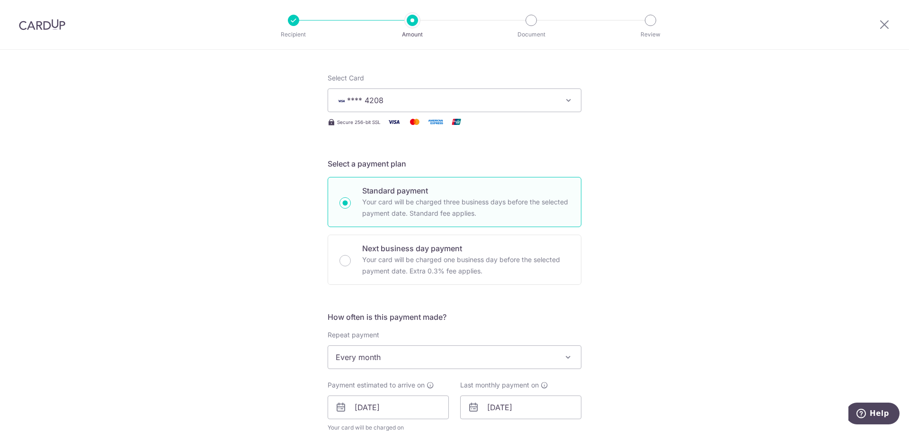
click at [458, 92] on button "**** 4208" at bounding box center [455, 101] width 254 height 24
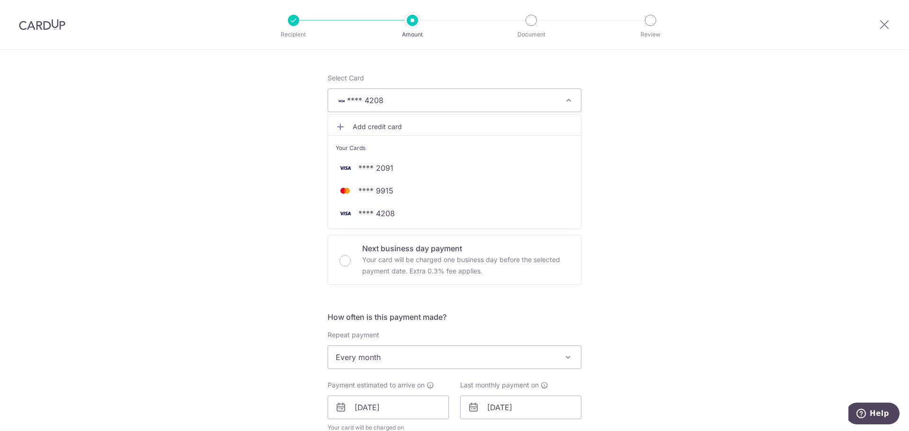
click at [468, 95] on span "**** 4208" at bounding box center [446, 100] width 221 height 11
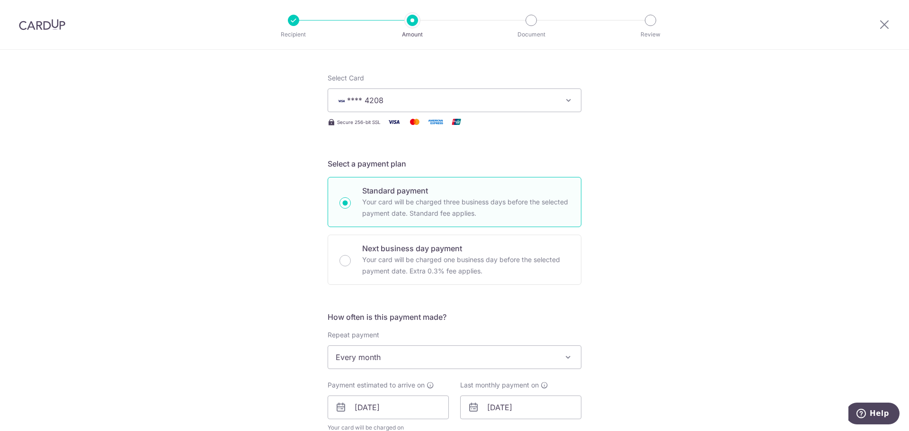
click at [474, 95] on span "**** 4208" at bounding box center [446, 100] width 221 height 11
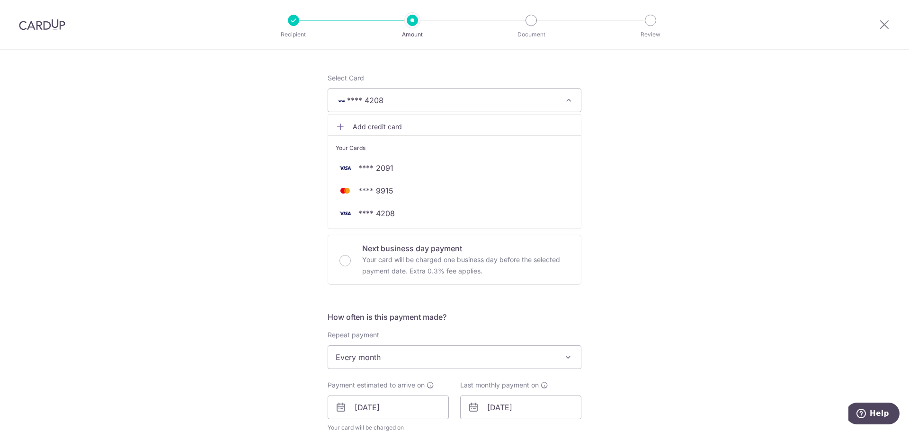
click at [474, 95] on span "**** 4208" at bounding box center [446, 100] width 221 height 11
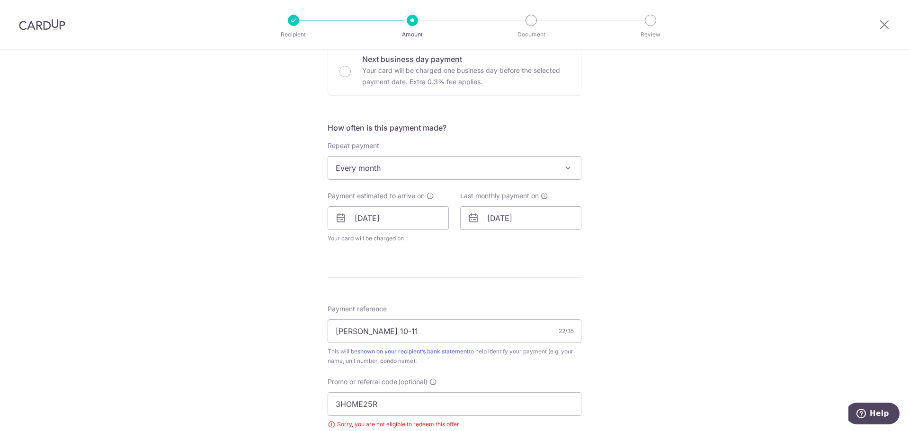
scroll to position [436, 0]
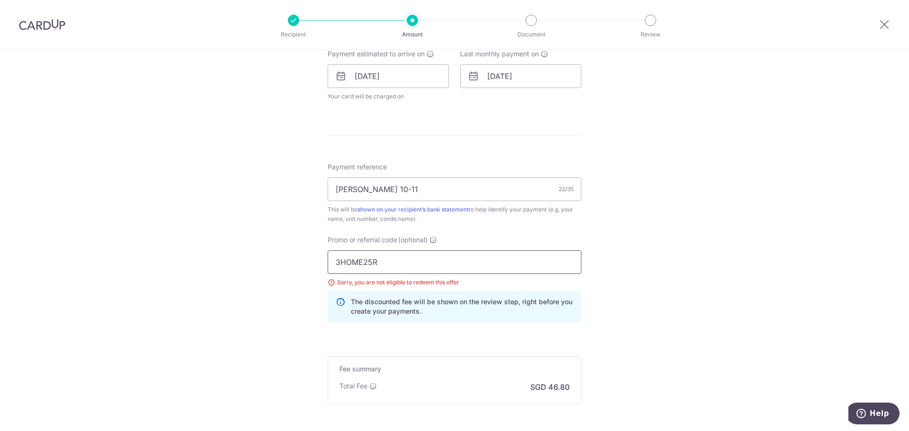
drag, startPoint x: 446, startPoint y: 265, endPoint x: 330, endPoint y: 264, distance: 115.5
click at [330, 264] on input "3HOME25R" at bounding box center [455, 262] width 254 height 24
paste input "SAVERENT179"
type input "SAVERENT179"
click at [679, 277] on div "Tell us more about your payment Enter payment amount SGD 1,800.00 1800.00 Selec…" at bounding box center [454, 70] width 909 height 912
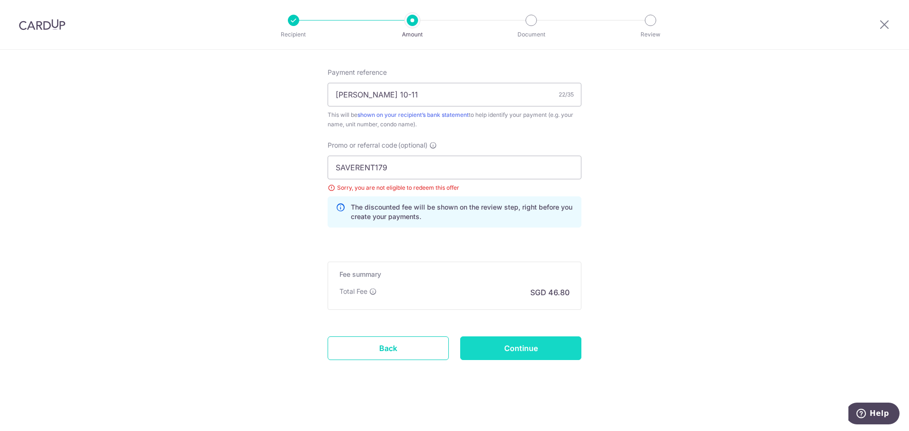
click at [529, 341] on input "Continue" at bounding box center [520, 349] width 121 height 24
type input "Update Schedule"
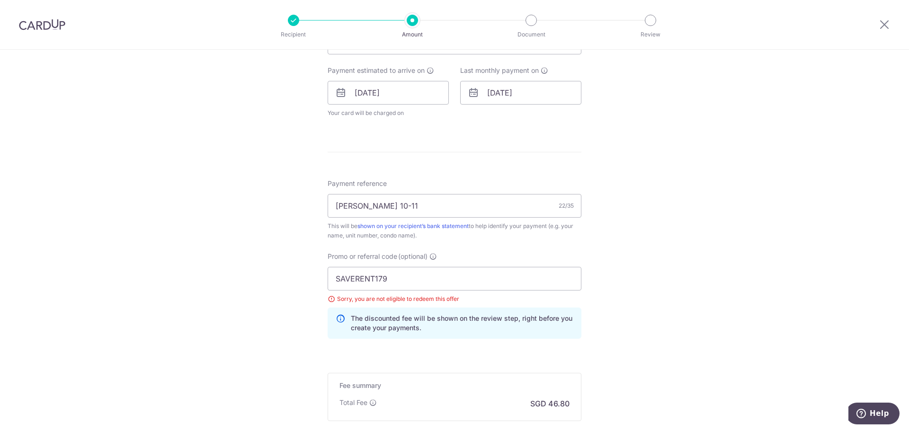
scroll to position [389, 0]
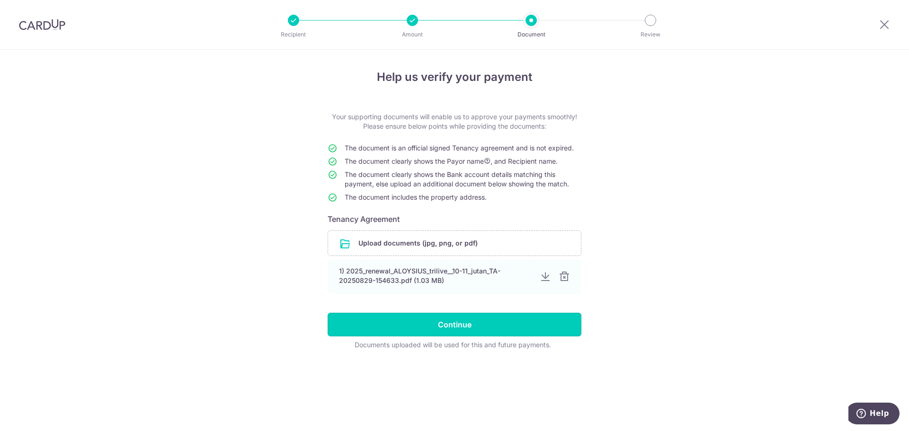
click at [487, 319] on input "Continue" at bounding box center [455, 325] width 254 height 24
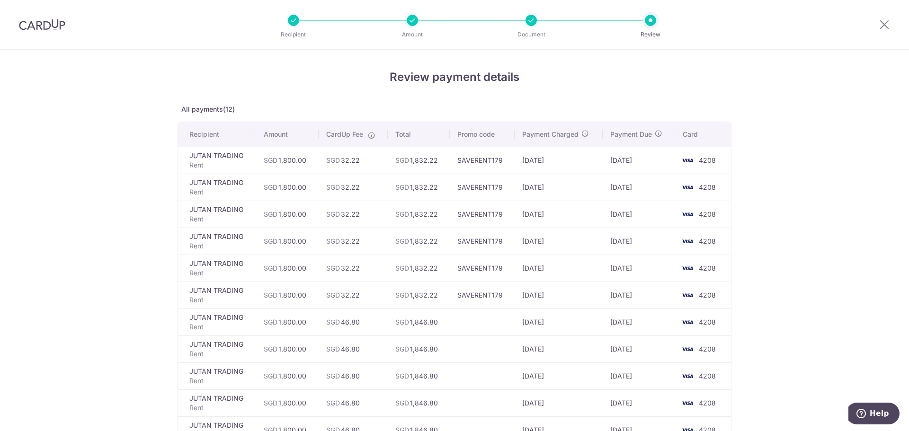
drag, startPoint x: 404, startPoint y: 162, endPoint x: 429, endPoint y: 166, distance: 25.4
click at [429, 166] on td "SGD 1,832.22" at bounding box center [419, 160] width 62 height 27
drag, startPoint x: 439, startPoint y: 161, endPoint x: 380, endPoint y: 160, distance: 59.7
click at [380, 160] on tr "JUTAN TRADING Rent SGD 1,800.00 SGD 32.22 SGD 1,832.22 SAVERENT179 [DATE] [DATE…" at bounding box center [454, 160] width 553 height 27
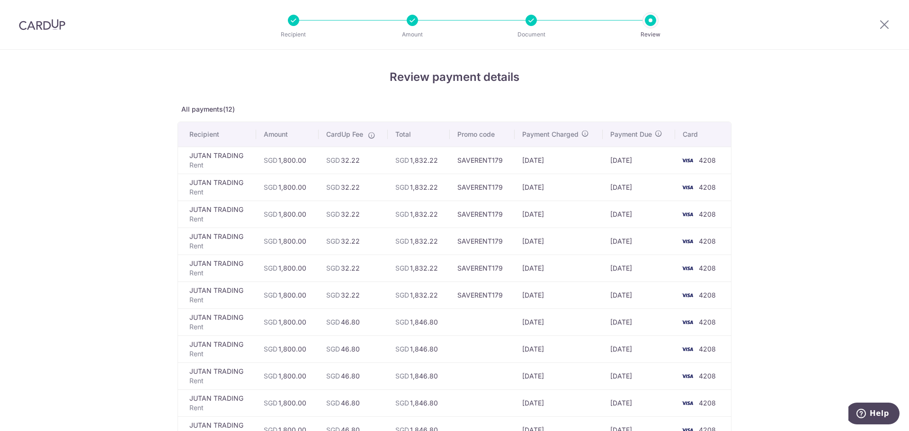
click at [380, 160] on td "SGD 32.22" at bounding box center [353, 160] width 69 height 27
drag, startPoint x: 425, startPoint y: 165, endPoint x: 437, endPoint y: 166, distance: 11.9
click at [435, 165] on tr "JUTAN TRADING Rent SGD 1,800.00 SGD 32.22 SGD 1,832.22 SAVERENT179 [DATE] [DATE…" at bounding box center [454, 160] width 553 height 27
click at [437, 166] on td "SGD 1,832.22" at bounding box center [419, 160] width 62 height 27
drag, startPoint x: 325, startPoint y: 164, endPoint x: 362, endPoint y: 165, distance: 36.9
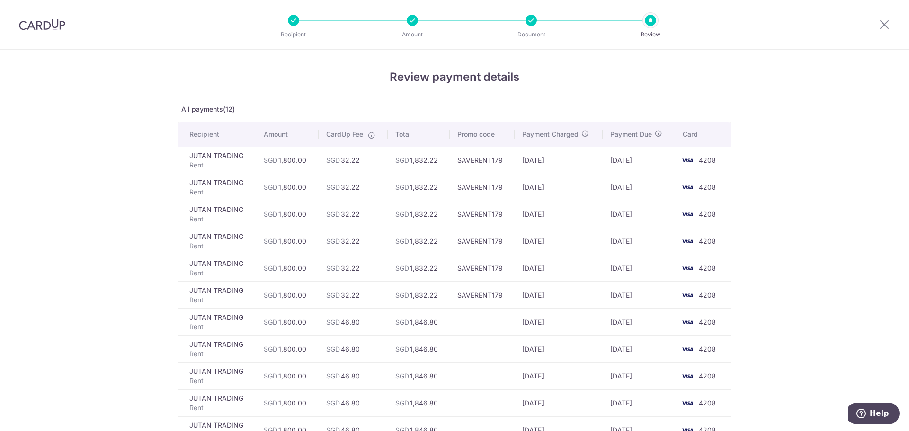
click at [362, 165] on td "SGD 32.22" at bounding box center [353, 160] width 69 height 27
drag, startPoint x: 354, startPoint y: 165, endPoint x: 312, endPoint y: 164, distance: 42.6
click at [312, 164] on tr "JUTAN TRADING Rent SGD 1,800.00 SGD 32.22 SGD 1,832.22 SAVERENT179 [DATE] [DATE…" at bounding box center [454, 160] width 553 height 27
click at [312, 164] on td "SGD 1,800.00" at bounding box center [287, 160] width 62 height 27
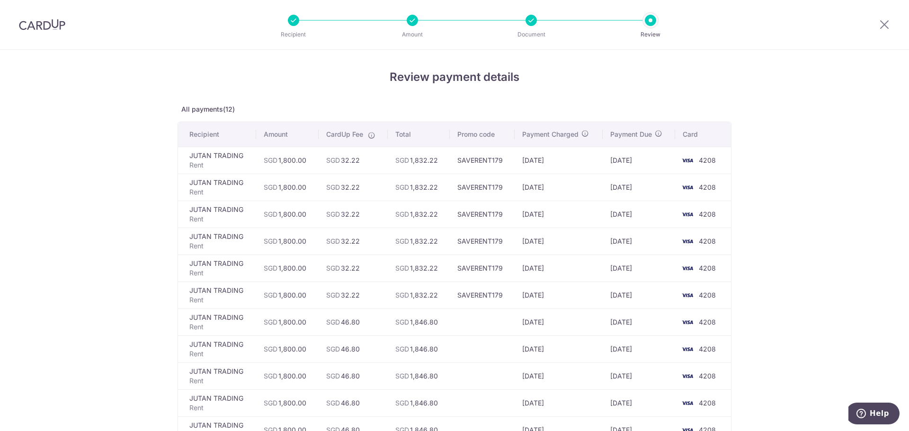
drag, startPoint x: 318, startPoint y: 164, endPoint x: 570, endPoint y: 169, distance: 251.9
click at [567, 169] on tr "JUTAN TRADING Rent SGD 1,800.00 SGD 32.22 SGD 1,832.22 SAVERENT179 [DATE] [DATE…" at bounding box center [454, 160] width 553 height 27
click at [570, 169] on td "[DATE]" at bounding box center [559, 160] width 88 height 27
drag, startPoint x: 613, startPoint y: 161, endPoint x: 652, endPoint y: 163, distance: 39.3
click at [652, 163] on td "[DATE]" at bounding box center [639, 160] width 72 height 27
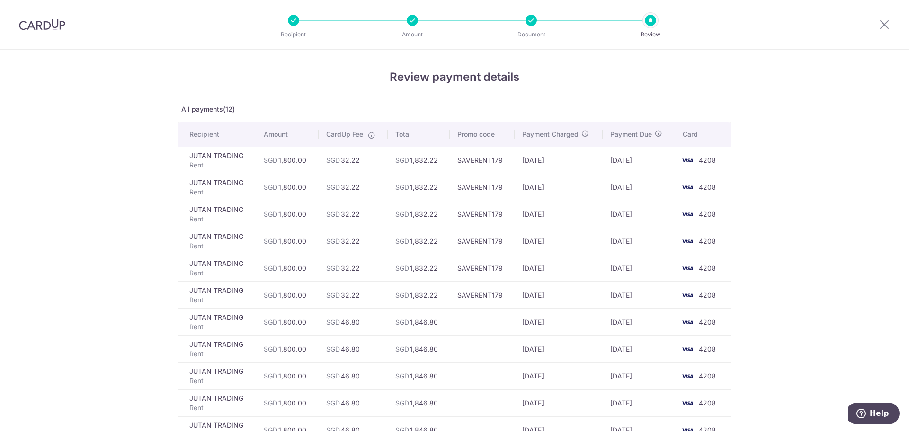
click at [652, 163] on td "[DATE]" at bounding box center [639, 160] width 72 height 27
drag, startPoint x: 641, startPoint y: 164, endPoint x: 600, endPoint y: 166, distance: 40.8
click at [600, 166] on tr "JUTAN TRADING Rent SGD 1,800.00 SGD 32.22 SGD 1,832.22 SAVERENT179 [DATE] [DATE…" at bounding box center [454, 160] width 553 height 27
click at [600, 166] on td "[DATE]" at bounding box center [559, 160] width 88 height 27
drag, startPoint x: 620, startPoint y: 167, endPoint x: 655, endPoint y: 167, distance: 34.6
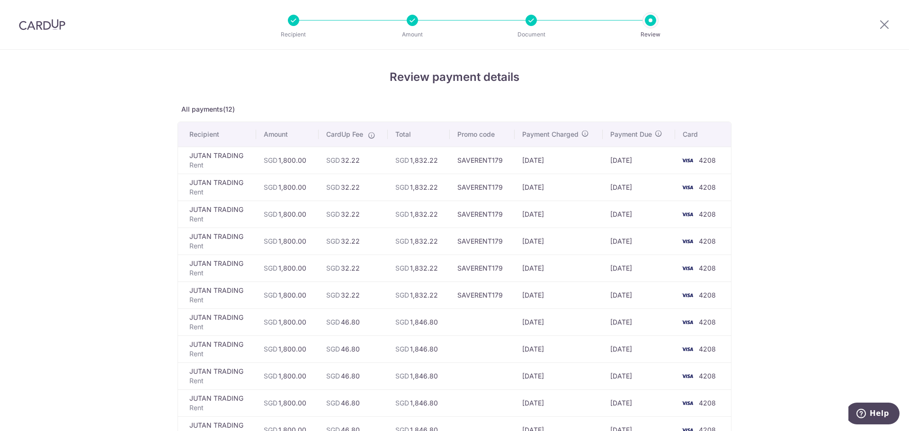
click at [655, 167] on td "[DATE]" at bounding box center [639, 160] width 72 height 27
drag, startPoint x: 648, startPoint y: 164, endPoint x: 405, endPoint y: 157, distance: 243.5
click at [405, 157] on tr "JUTAN TRADING Rent SGD 1,800.00 SGD 32.22 SGD 1,832.22 SAVERENT179 [DATE] [DATE…" at bounding box center [454, 160] width 553 height 27
click at [405, 157] on span "SGD" at bounding box center [402, 160] width 14 height 8
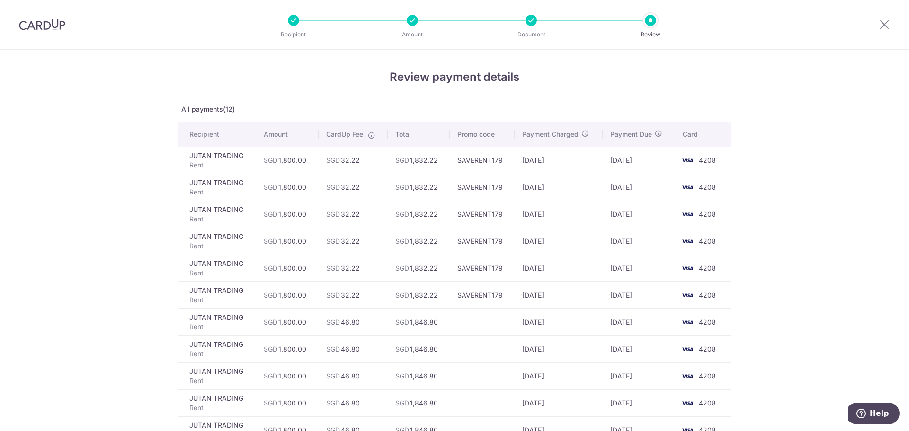
drag, startPoint x: 278, startPoint y: 164, endPoint x: 375, endPoint y: 165, distance: 97.1
click at [375, 165] on tr "JUTAN TRADING Rent SGD 1,800.00 SGD 32.22 SGD 1,832.22 SAVERENT179 [DATE] [DATE…" at bounding box center [454, 160] width 553 height 27
click at [375, 165] on td "SGD 32.22" at bounding box center [353, 160] width 69 height 27
drag, startPoint x: 518, startPoint y: 161, endPoint x: 574, endPoint y: 161, distance: 55.9
click at [574, 161] on td "[DATE]" at bounding box center [559, 160] width 88 height 27
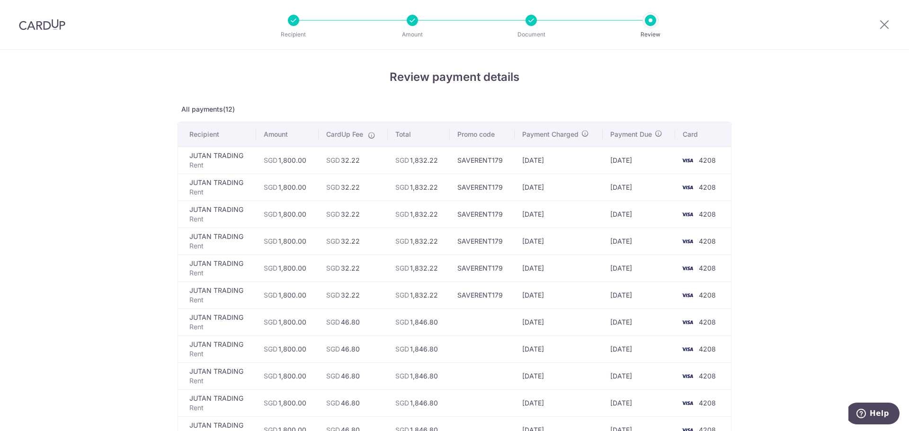
click at [574, 161] on td "[DATE]" at bounding box center [559, 160] width 88 height 27
drag, startPoint x: 608, startPoint y: 159, endPoint x: 657, endPoint y: 159, distance: 49.2
click at [657, 159] on td "[DATE]" at bounding box center [639, 160] width 72 height 27
click at [656, 159] on td "[DATE]" at bounding box center [639, 160] width 72 height 27
drag, startPoint x: 553, startPoint y: 162, endPoint x: 634, endPoint y: 165, distance: 81.0
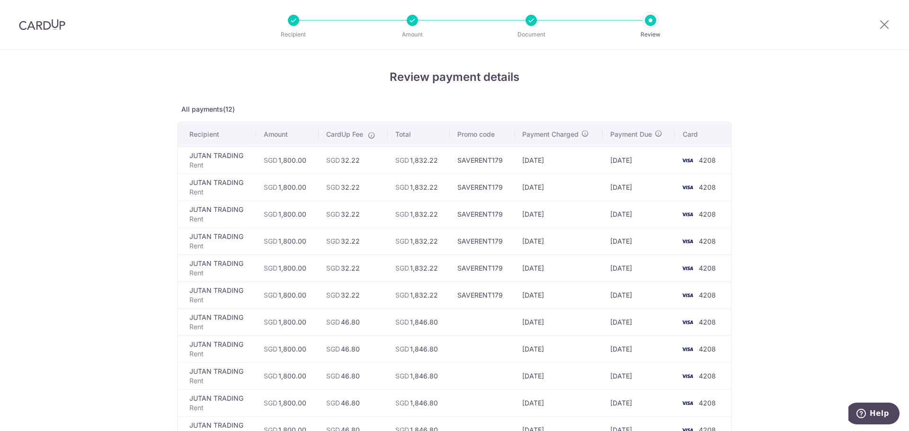
click at [633, 165] on tr "JUTAN TRADING Rent SGD 1,800.00 SGD 32.22 SGD 1,832.22 SAVERENT179 [DATE] [DATE…" at bounding box center [454, 160] width 553 height 27
click at [634, 165] on td "03/09/2025" at bounding box center [639, 160] width 72 height 27
drag, startPoint x: 648, startPoint y: 163, endPoint x: 608, endPoint y: 162, distance: 40.3
click at [608, 162] on td "03/09/2025" at bounding box center [639, 160] width 72 height 27
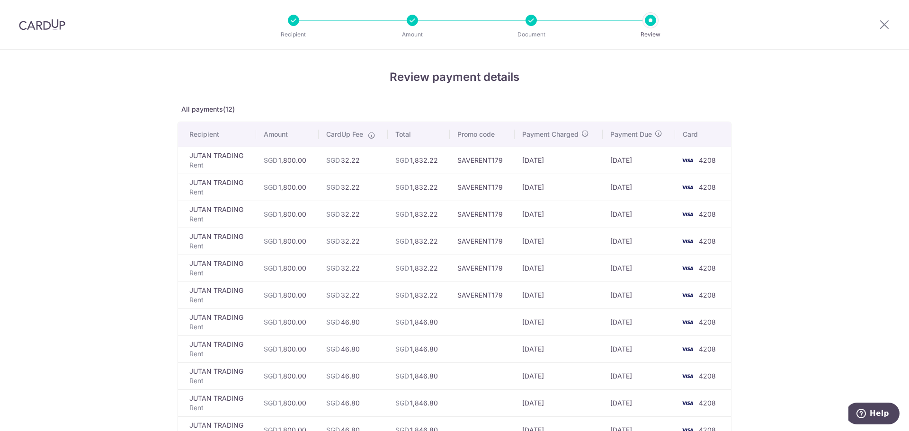
drag, startPoint x: 613, startPoint y: 162, endPoint x: 639, endPoint y: 164, distance: 26.1
click at [639, 164] on td "03/09/2025" at bounding box center [639, 160] width 72 height 27
click at [641, 164] on td "03/09/2025" at bounding box center [639, 160] width 72 height 27
drag, startPoint x: 647, startPoint y: 166, endPoint x: 611, endPoint y: 163, distance: 36.1
click at [611, 164] on td "03/09/2025" at bounding box center [639, 160] width 72 height 27
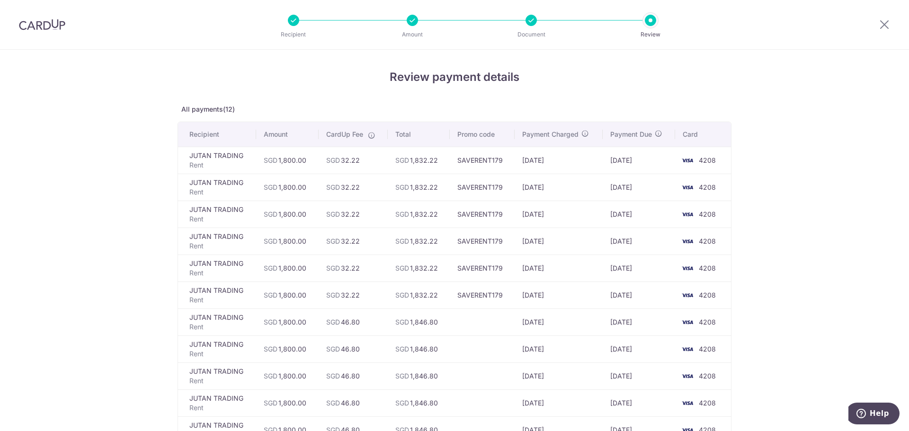
click at [610, 163] on td "03/09/2025" at bounding box center [639, 160] width 72 height 27
drag, startPoint x: 608, startPoint y: 163, endPoint x: 653, endPoint y: 167, distance: 45.1
click at [653, 167] on td "03/09/2025" at bounding box center [639, 160] width 72 height 27
drag, startPoint x: 642, startPoint y: 165, endPoint x: 606, endPoint y: 165, distance: 36.0
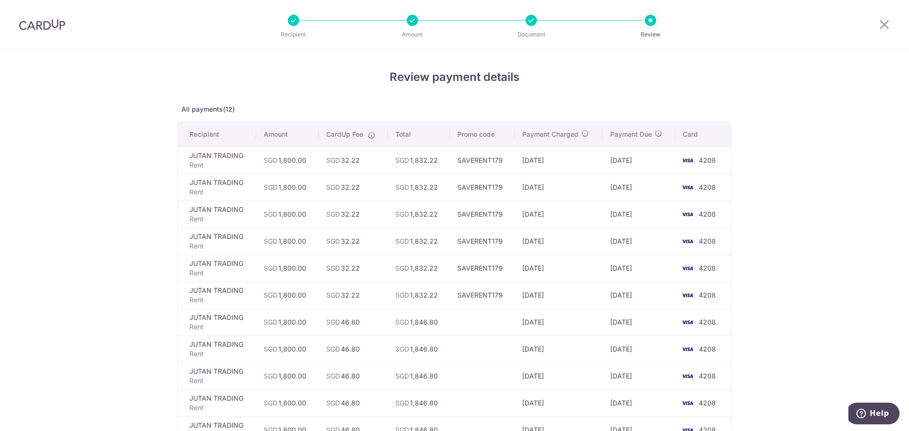
click at [606, 165] on td "03/09/2025" at bounding box center [639, 160] width 72 height 27
drag, startPoint x: 606, startPoint y: 165, endPoint x: 646, endPoint y: 168, distance: 40.3
click at [646, 168] on td "03/09/2025" at bounding box center [639, 160] width 72 height 27
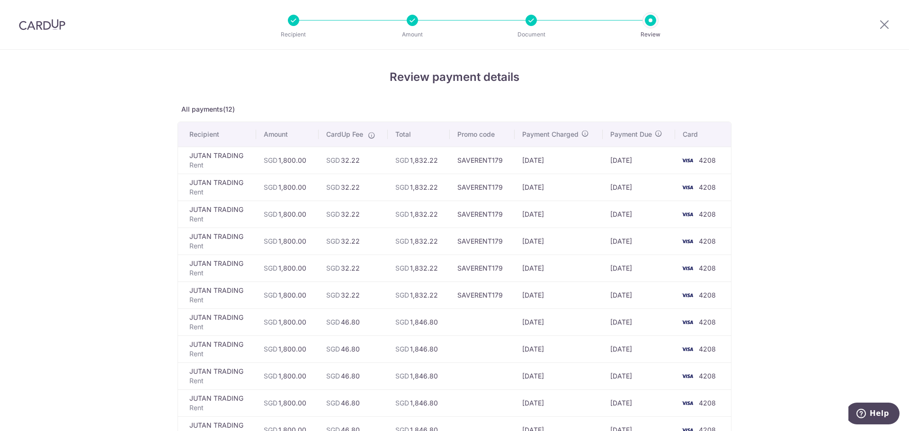
drag, startPoint x: 633, startPoint y: 166, endPoint x: 607, endPoint y: 165, distance: 26.1
click at [607, 165] on td "03/09/2025" at bounding box center [639, 160] width 72 height 27
drag, startPoint x: 607, startPoint y: 165, endPoint x: 646, endPoint y: 168, distance: 39.4
click at [646, 168] on td "03/09/2025" at bounding box center [639, 160] width 72 height 27
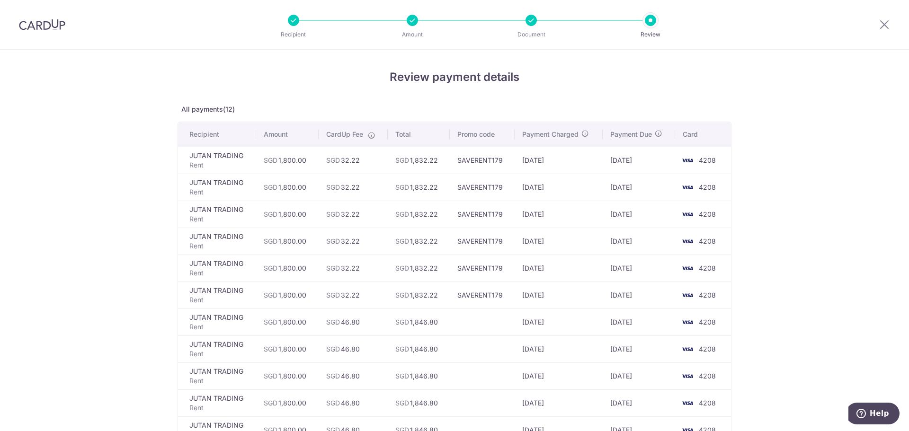
click at [646, 168] on td "03/09/2025" at bounding box center [639, 160] width 72 height 27
drag, startPoint x: 487, startPoint y: 40, endPoint x: 611, endPoint y: 69, distance: 127.0
click at [611, 69] on div "Recipient Amount Document Review Review payment details All payments(12) Recipi…" at bounding box center [454, 215] width 909 height 431
click at [623, 83] on h4 "Review payment details" at bounding box center [455, 77] width 554 height 17
drag, startPoint x: 886, startPoint y: 24, endPoint x: 498, endPoint y: 49, distance: 389.1
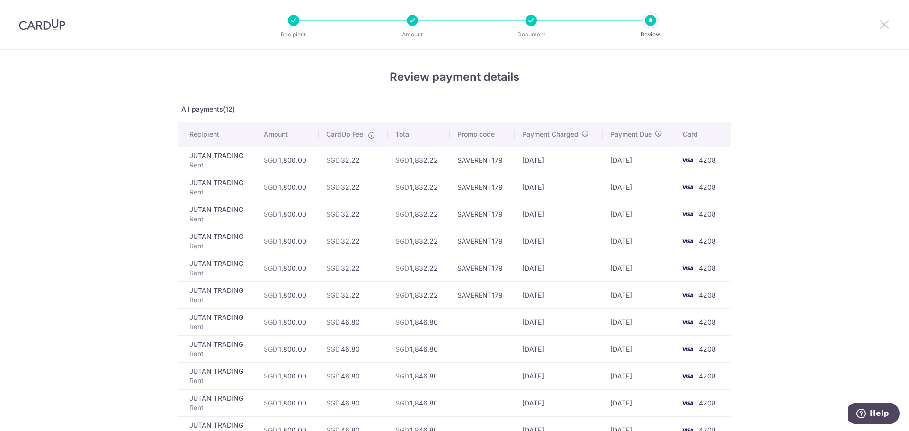
click at [886, 24] on icon at bounding box center [884, 24] width 11 height 12
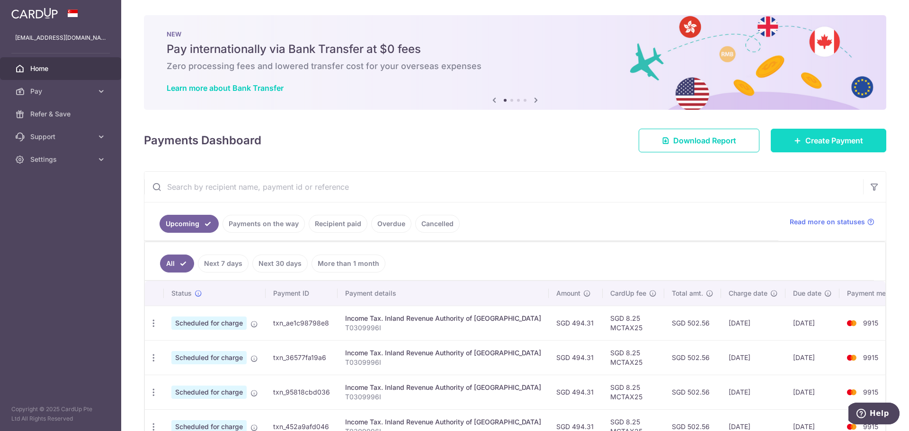
click at [822, 144] on span "Create Payment" at bounding box center [834, 140] width 58 height 11
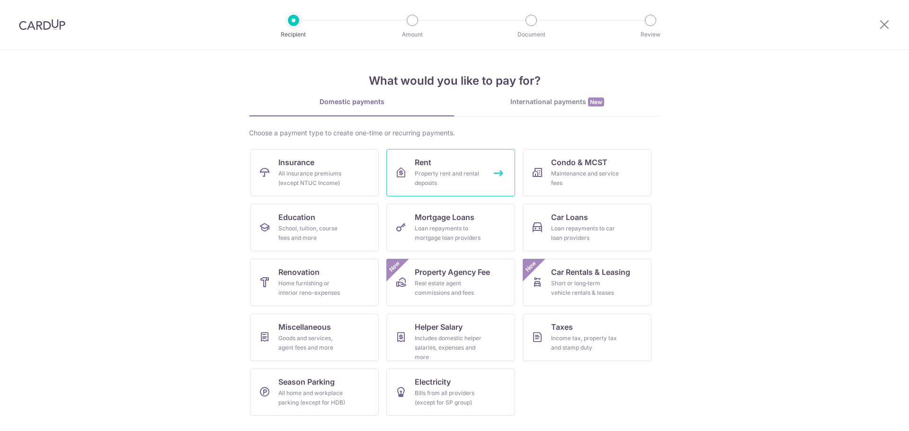
click at [471, 181] on div "Property rent and rental deposits" at bounding box center [449, 178] width 68 height 19
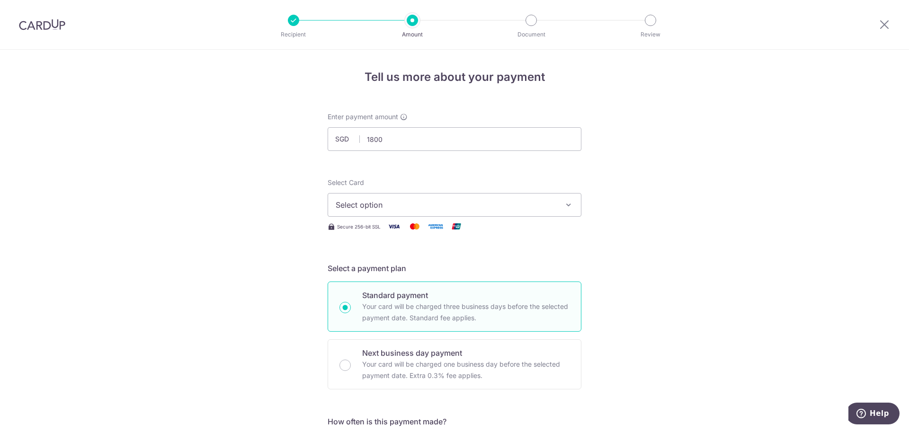
type input "1,800.00"
click at [403, 197] on button "Select option" at bounding box center [455, 205] width 254 height 24
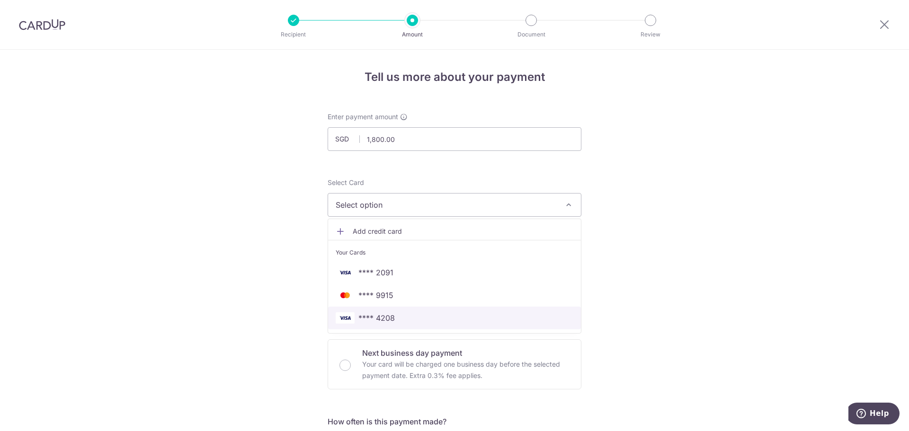
click at [394, 320] on span "**** 4208" at bounding box center [455, 318] width 238 height 11
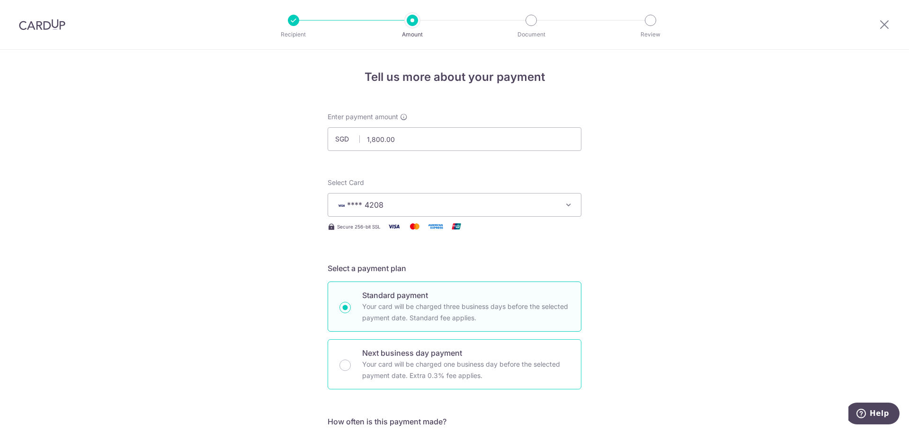
click at [401, 364] on p "Your card will be charged one business day before the selected payment date. Ex…" at bounding box center [465, 370] width 207 height 23
click at [351, 364] on input "Next business day payment Your card will be charged one business day before the…" at bounding box center [345, 365] width 11 height 11
radio input "false"
radio input "true"
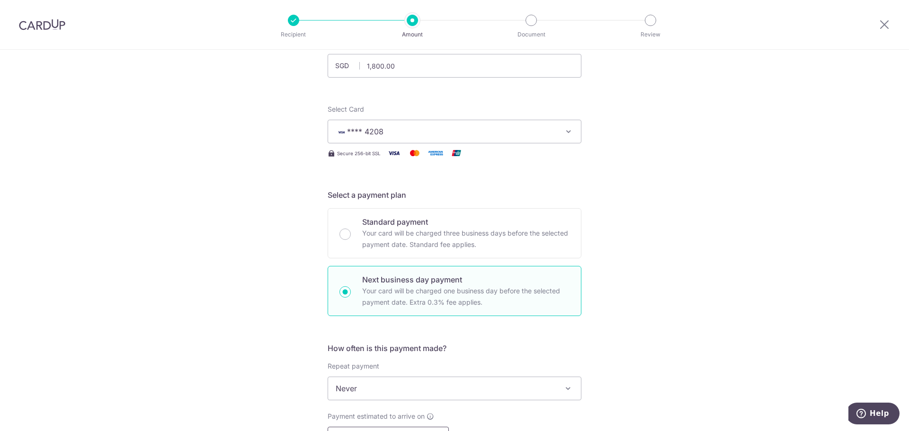
scroll to position [189, 0]
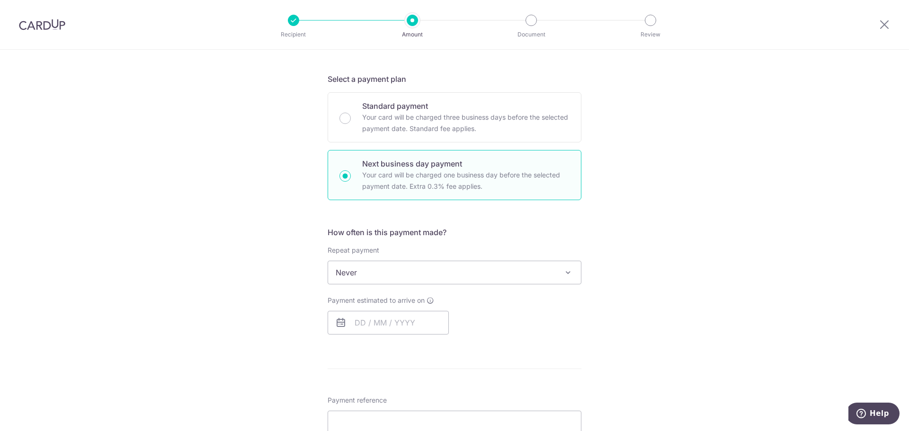
click at [404, 267] on span "Never" at bounding box center [454, 272] width 253 height 23
click at [409, 266] on span "Never" at bounding box center [454, 272] width 253 height 23
click at [402, 277] on span "Never" at bounding box center [454, 272] width 253 height 23
click at [406, 272] on span "Never" at bounding box center [454, 272] width 253 height 23
click at [378, 331] on input "text" at bounding box center [388, 323] width 121 height 24
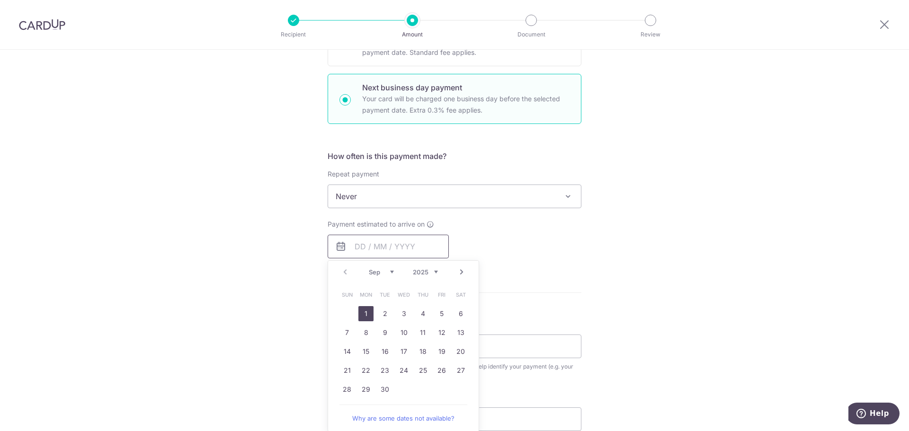
scroll to position [331, 0]
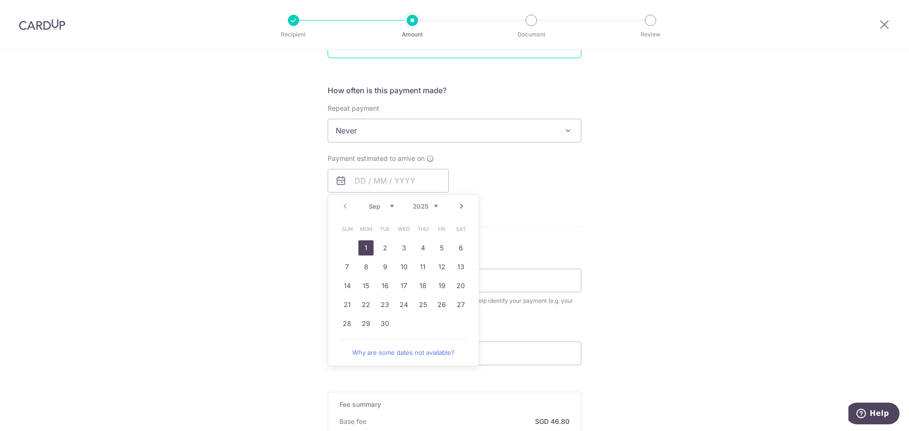
click at [359, 247] on link "1" at bounding box center [365, 248] width 15 height 15
type input "[DATE]"
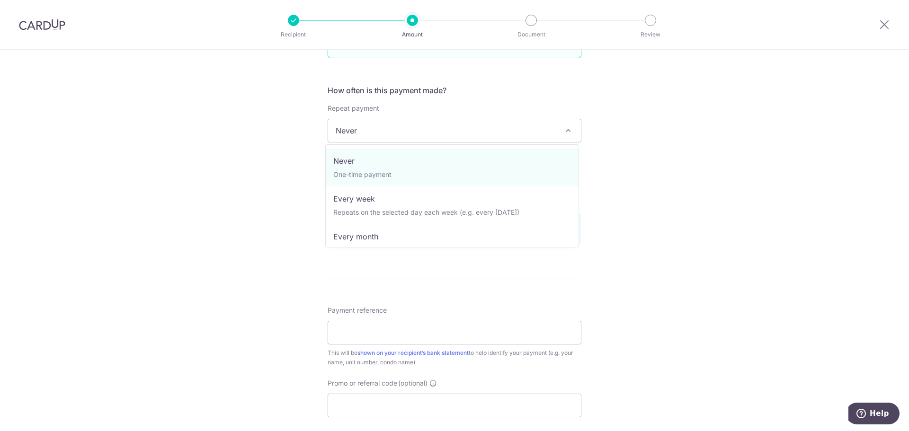
click at [448, 134] on span "Never" at bounding box center [454, 130] width 253 height 23
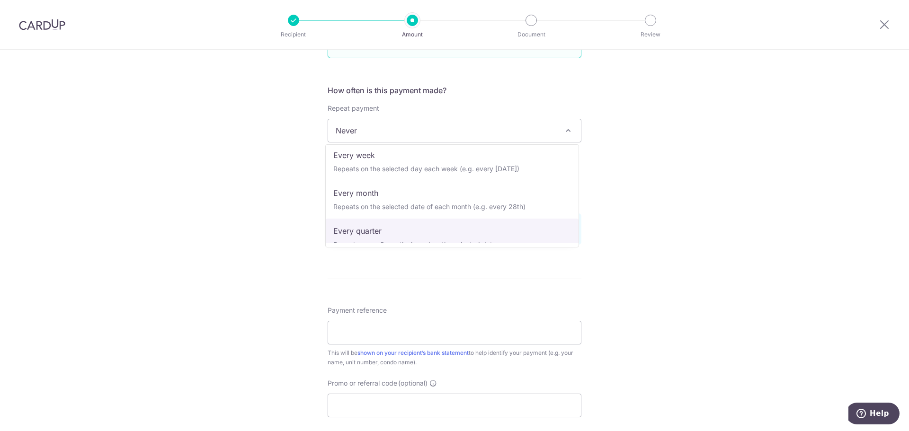
scroll to position [0, 0]
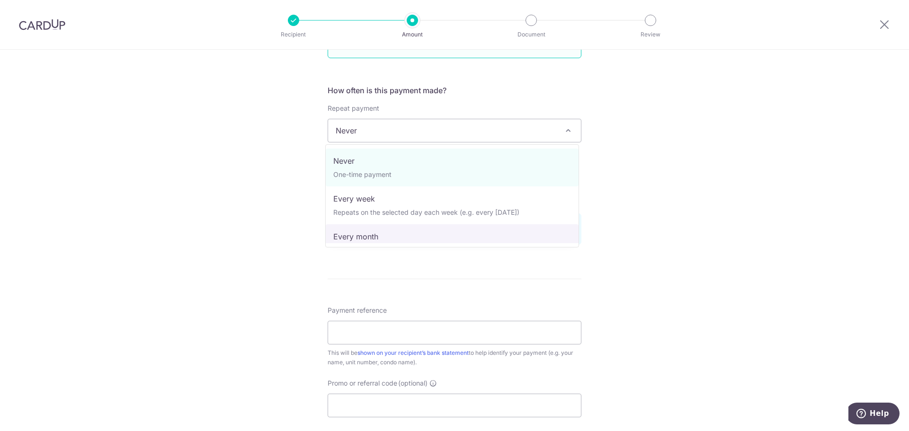
click at [664, 249] on div "Tell us more about your payment Enter payment amount SGD 1,800.00 1800.00 Selec…" at bounding box center [454, 188] width 909 height 941
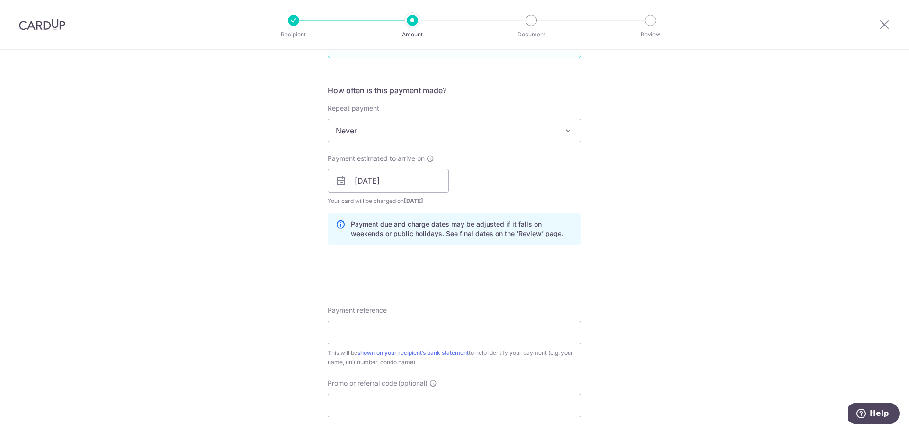
scroll to position [237, 0]
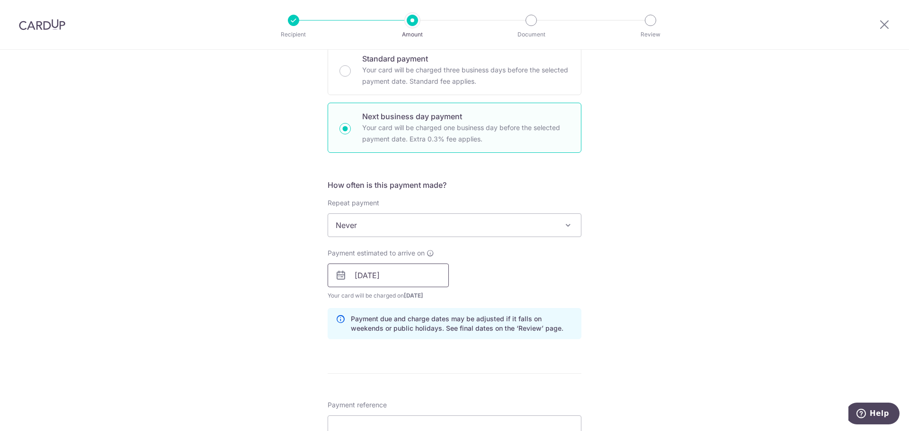
click at [423, 274] on input "[DATE]" at bounding box center [388, 276] width 121 height 24
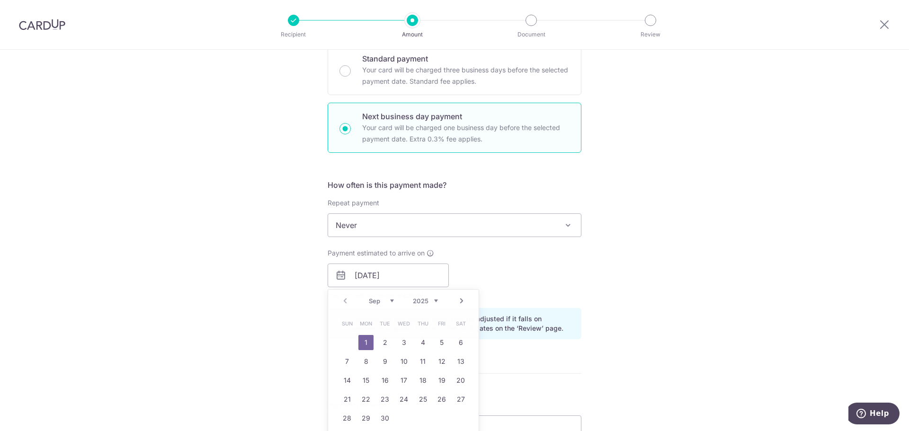
click at [704, 305] on div "Tell us more about your payment Enter payment amount SGD 1,800.00 1800.00 Selec…" at bounding box center [454, 283] width 909 height 941
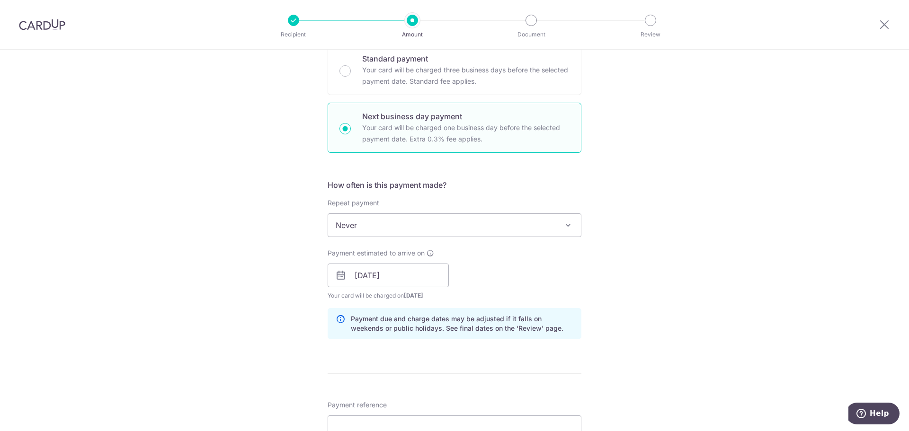
scroll to position [189, 0]
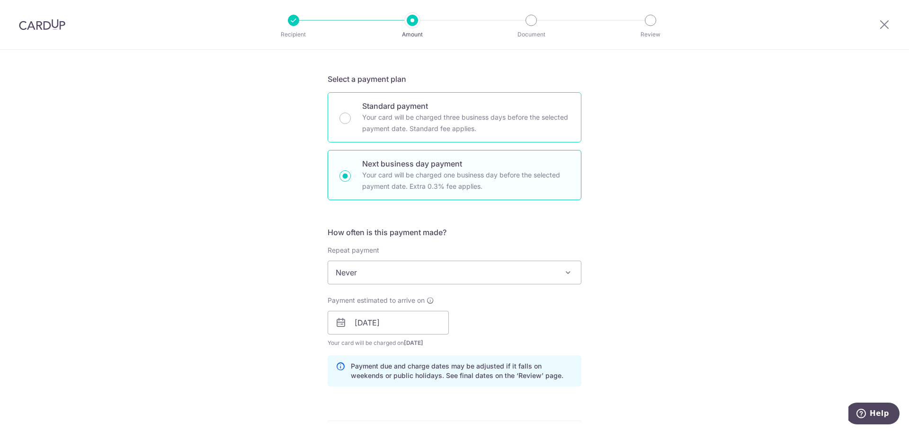
click at [497, 120] on p "Your card will be charged three business days before the selected payment date.…" at bounding box center [465, 123] width 207 height 23
click at [351, 120] on input "Standard payment Your card will be charged three business days before the selec…" at bounding box center [345, 118] width 11 height 11
radio input "true"
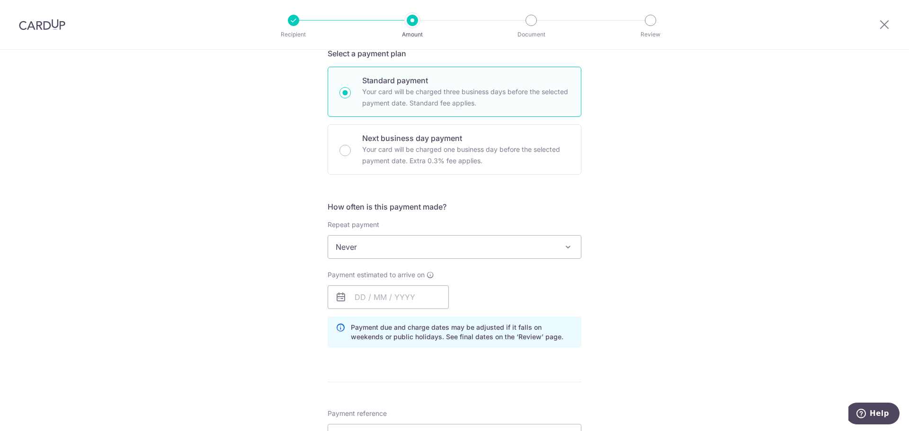
scroll to position [237, 0]
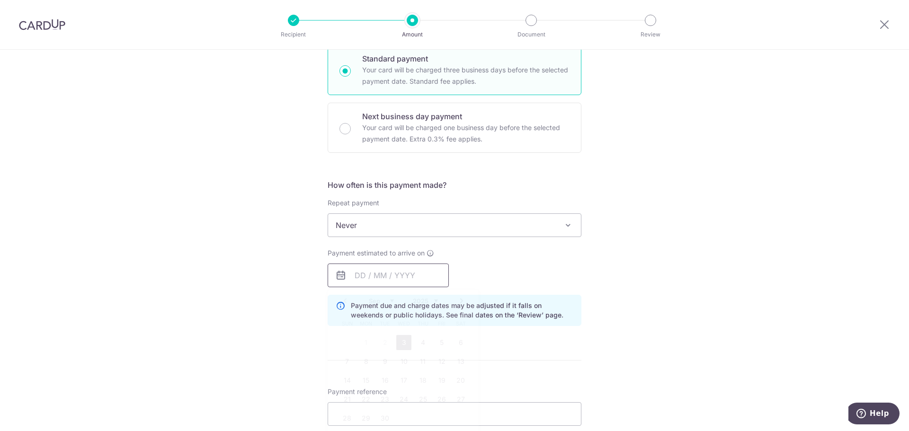
click at [401, 280] on input "text" at bounding box center [388, 276] width 121 height 24
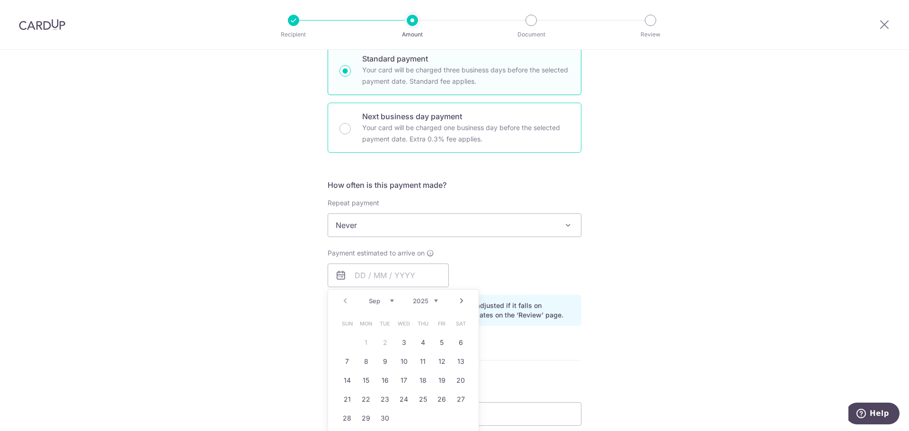
click at [433, 130] on p "Your card will be charged one business day before the selected payment date. Ex…" at bounding box center [465, 133] width 207 height 23
click at [351, 130] on input "Next business day payment Your card will be charged one business day before the…" at bounding box center [345, 128] width 11 height 11
radio input "false"
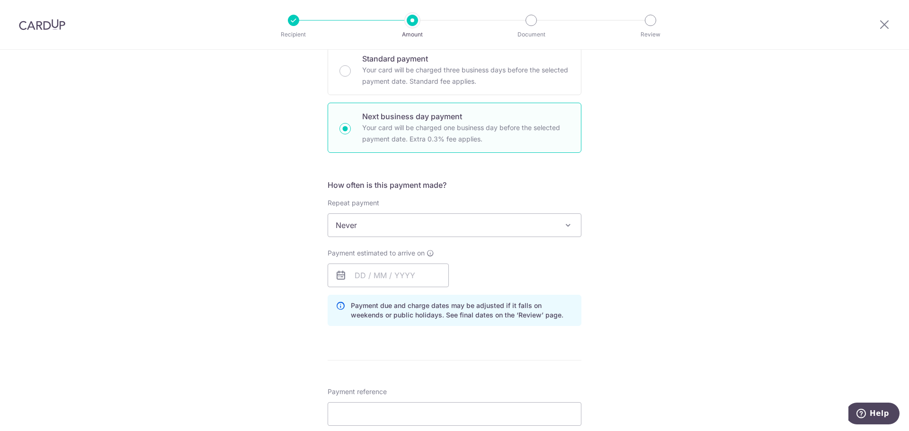
click at [441, 125] on p "Your card will be charged one business day before the selected payment date. Ex…" at bounding box center [465, 133] width 207 height 23
click at [351, 125] on input "Next business day payment Your card will be charged one business day before the…" at bounding box center [345, 128] width 11 height 11
radio input "true"
click at [409, 270] on input "text" at bounding box center [388, 276] width 121 height 24
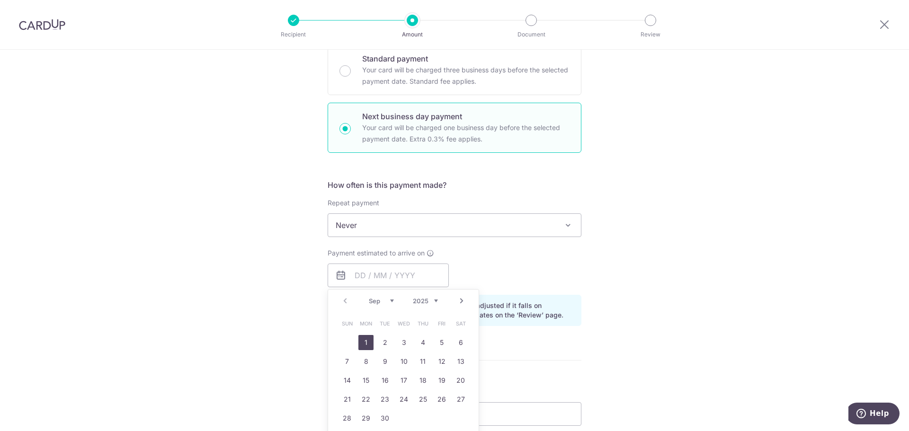
click at [358, 340] on link "1" at bounding box center [365, 342] width 15 height 15
type input "01/09/2025"
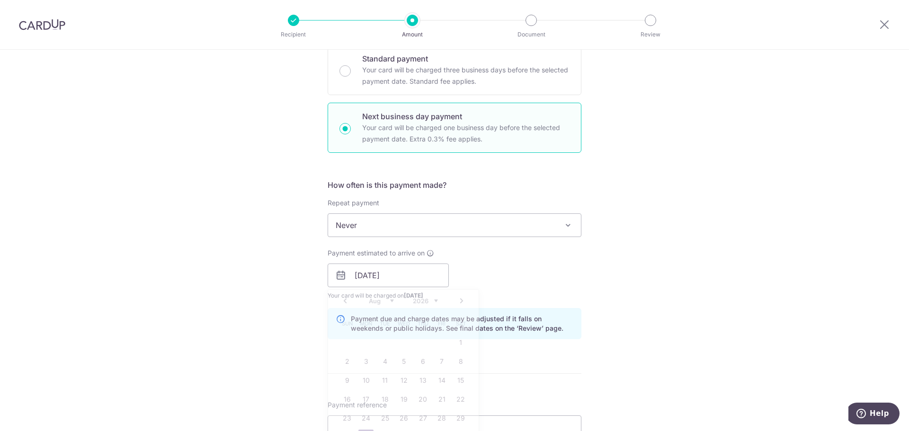
click at [574, 307] on div "How often is this payment made? Repeat payment Never Every week Every month Eve…" at bounding box center [455, 263] width 254 height 168
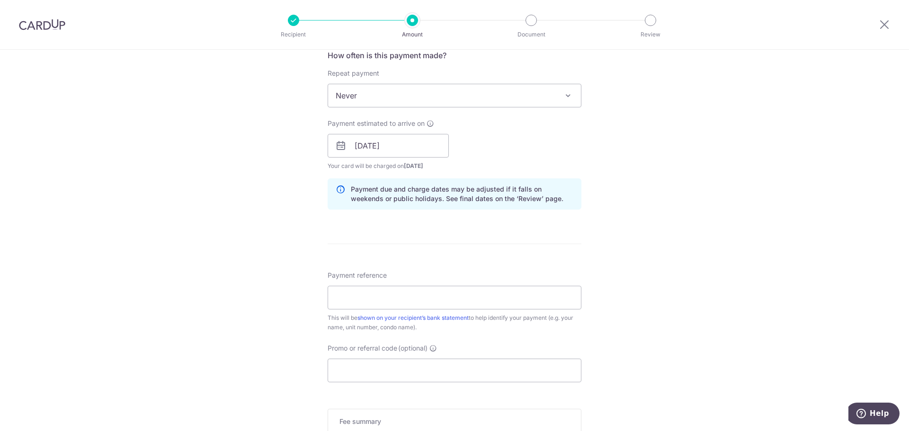
scroll to position [379, 0]
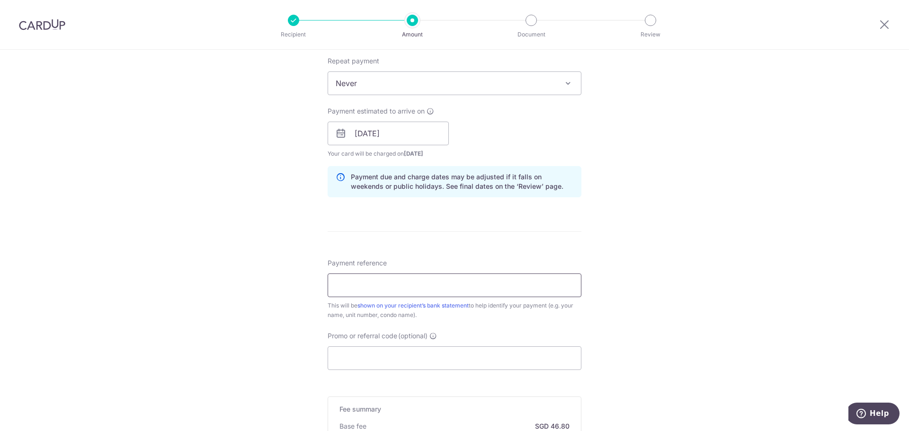
click at [451, 289] on input "Payment reference" at bounding box center [455, 286] width 254 height 24
type input "Aloysius Trilive 10-11"
click at [431, 99] on div "How often is this payment made? Repeat payment Never Every week Every month Eve…" at bounding box center [455, 121] width 254 height 168
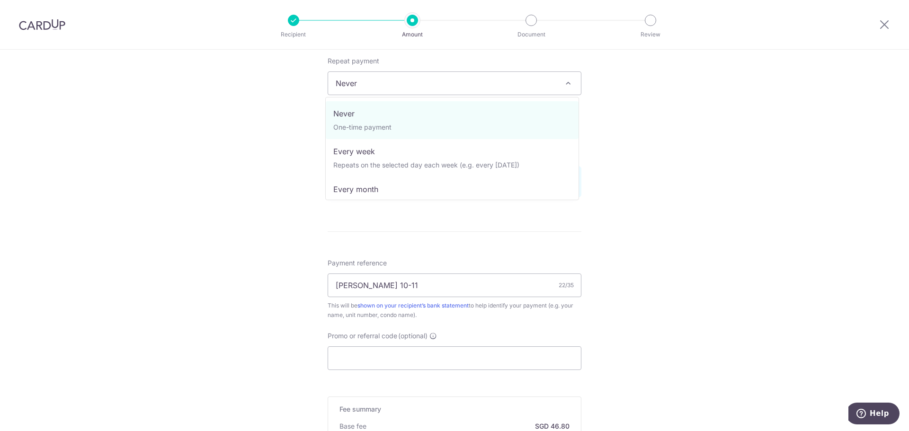
click at [433, 90] on span "Never" at bounding box center [454, 83] width 253 height 23
select select "3"
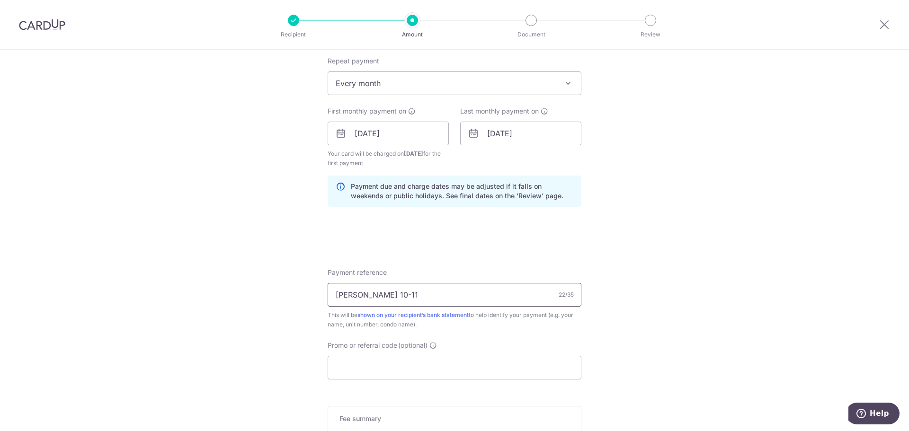
click at [434, 302] on input "Aloysius Trilive 10-11" at bounding box center [455, 295] width 254 height 24
click at [412, 359] on input "Promo or referral code (optional)" at bounding box center [455, 368] width 254 height 24
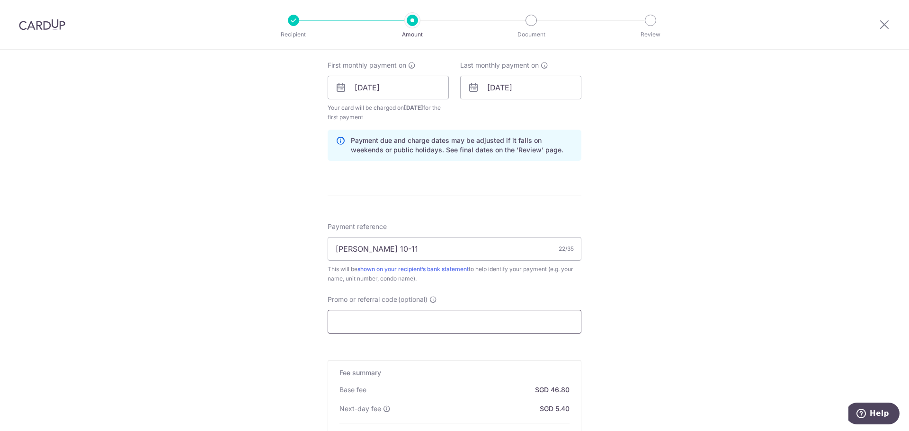
scroll to position [474, 0]
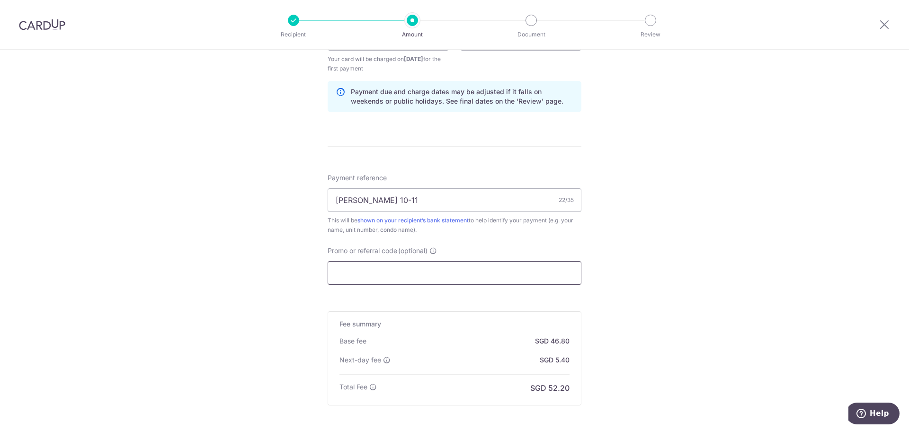
paste input "4363240022924208"
type input "4363240022924208"
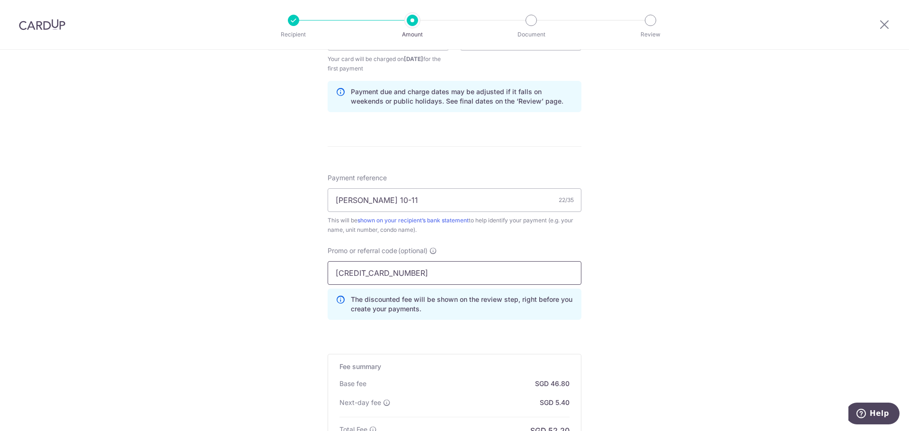
drag, startPoint x: 425, startPoint y: 271, endPoint x: 287, endPoint y: 273, distance: 138.3
click at [287, 273] on div "Tell us more about your payment Enter payment amount SGD 1,800.00 1800.00 Selec…" at bounding box center [454, 72] width 909 height 993
type input "SAVERENT179"
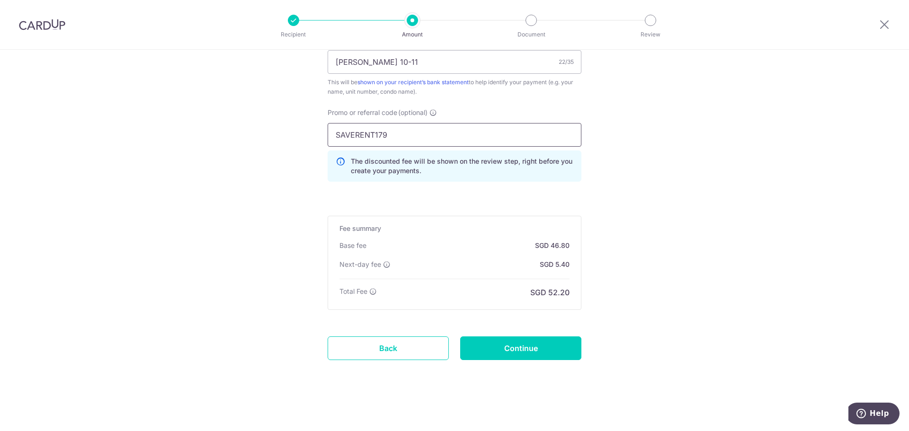
drag, startPoint x: 397, startPoint y: 141, endPoint x: 313, endPoint y: 143, distance: 83.8
click at [532, 356] on input "Continue" at bounding box center [520, 349] width 121 height 24
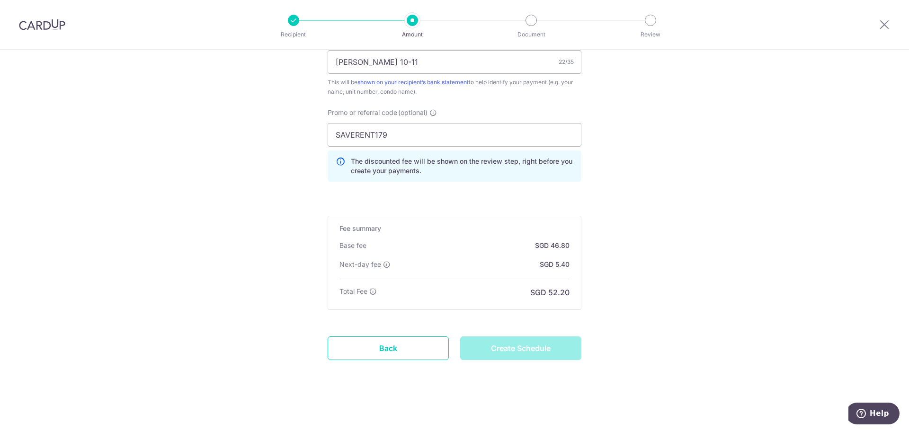
type input "Create Schedule"
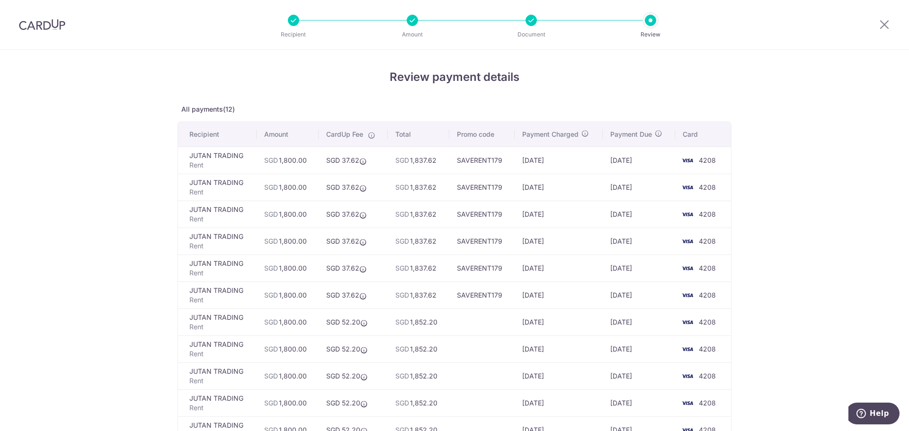
drag, startPoint x: 415, startPoint y: 161, endPoint x: 444, endPoint y: 162, distance: 28.9
click at [444, 162] on td "SGD 1,837.62" at bounding box center [419, 160] width 62 height 27
drag, startPoint x: 424, startPoint y: 161, endPoint x: 576, endPoint y: 163, distance: 152.0
click at [576, 163] on tr "JUTAN TRADING Rent SGD 1,800.00 SGD 37.62 SGD 1,837.62 SAVERENT179 29/08/2025 0…" at bounding box center [454, 160] width 553 height 27
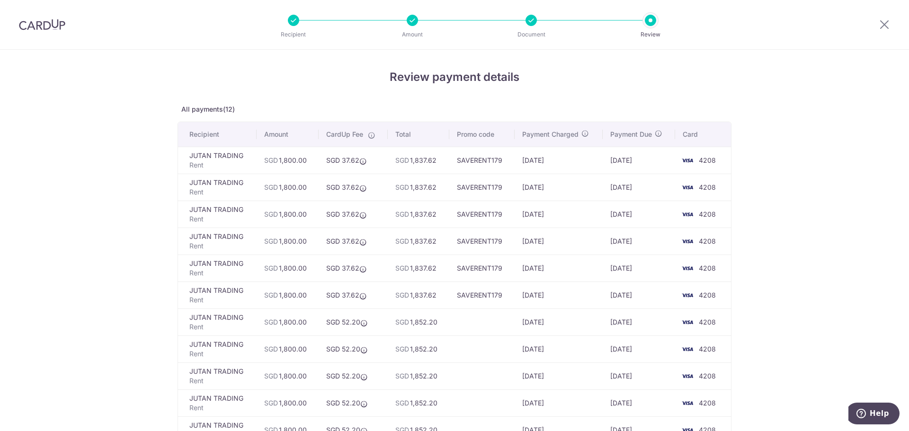
click at [576, 163] on td "[DATE]" at bounding box center [559, 160] width 88 height 27
drag, startPoint x: 533, startPoint y: 166, endPoint x: 630, endPoint y: 164, distance: 96.6
click at [630, 164] on tr "JUTAN TRADING Rent SGD 1,800.00 SGD 37.62 SGD 1,837.62 SAVERENT179 29/08/2025 0…" at bounding box center [454, 160] width 553 height 27
click at [630, 164] on td "[DATE]" at bounding box center [639, 160] width 72 height 27
drag, startPoint x: 637, startPoint y: 163, endPoint x: 596, endPoint y: 160, distance: 41.3
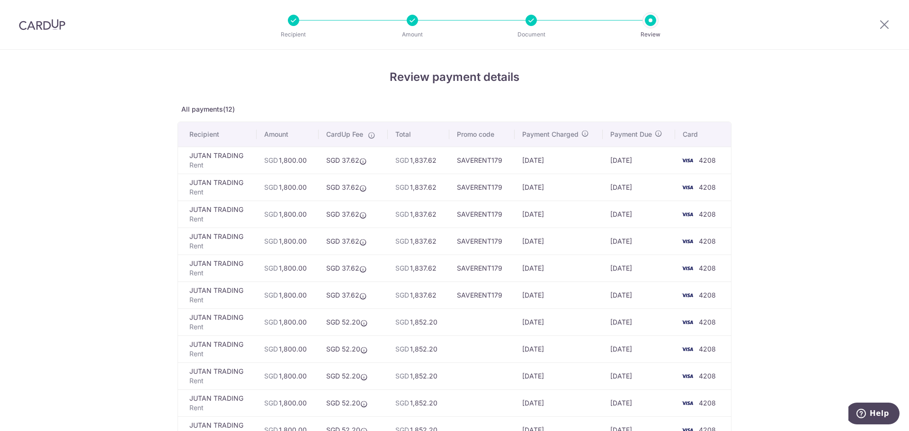
click at [596, 160] on tr "JUTAN TRADING Rent SGD 1,800.00 SGD 37.62 SGD 1,837.62 SAVERENT179 29/08/2025 0…" at bounding box center [454, 160] width 553 height 27
click at [596, 160] on td "29/08/2025" at bounding box center [559, 160] width 88 height 27
drag, startPoint x: 596, startPoint y: 160, endPoint x: 638, endPoint y: 163, distance: 41.8
click at [638, 163] on tr "JUTAN TRADING Rent SGD 1,800.00 SGD 37.62 SGD 1,837.62 SAVERENT179 29/08/2025 0…" at bounding box center [454, 160] width 553 height 27
click at [638, 163] on td "[DATE]" at bounding box center [639, 160] width 72 height 27
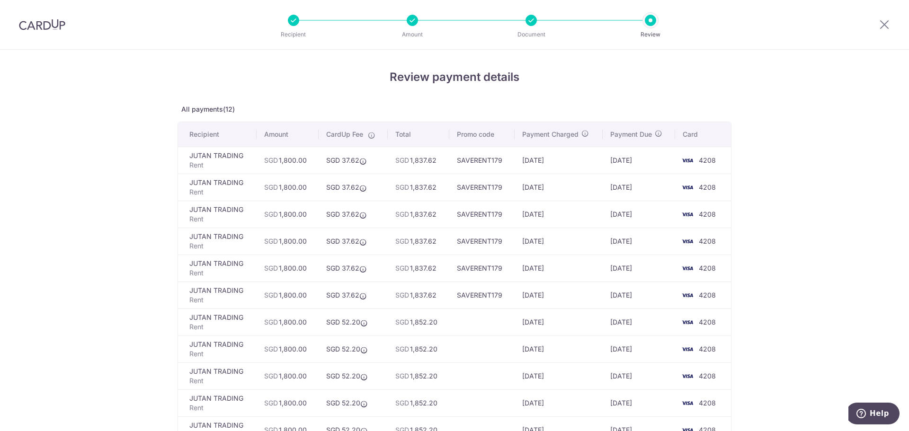
drag, startPoint x: 301, startPoint y: 162, endPoint x: 337, endPoint y: 161, distance: 36.0
click at [337, 161] on tr "JUTAN TRADING Rent SGD 1,800.00 SGD 37.62 SGD 1,837.62 SAVERENT179 29/08/2025 0…" at bounding box center [454, 160] width 553 height 27
click at [337, 161] on td "SGD 37.62" at bounding box center [353, 160] width 69 height 27
drag, startPoint x: 329, startPoint y: 162, endPoint x: 379, endPoint y: 163, distance: 50.2
click at [379, 163] on td "SGD 37.62" at bounding box center [353, 160] width 69 height 27
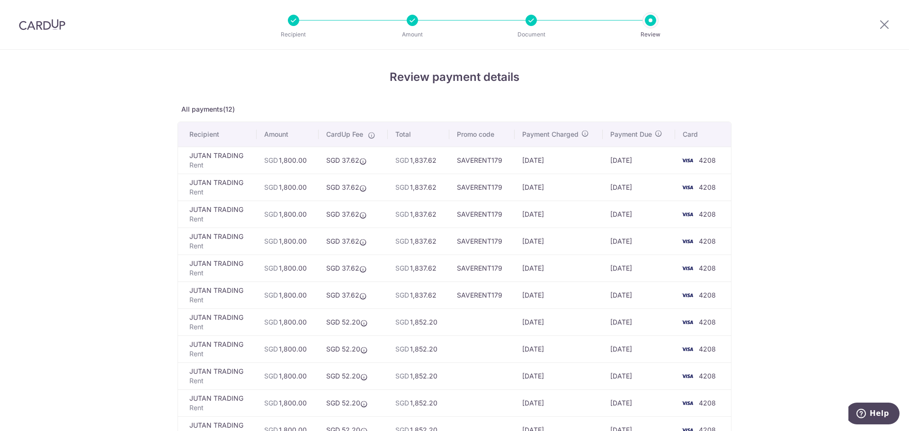
click at [379, 163] on td "SGD 37.62" at bounding box center [353, 160] width 69 height 27
drag, startPoint x: 542, startPoint y: 178, endPoint x: 599, endPoint y: 300, distance: 134.7
click at [596, 298] on tbody "JUTAN TRADING Rent SGD 1,800.00 SGD 37.62 SGD 1,837.62 SAVERENT179 29/08/2025 0…" at bounding box center [454, 309] width 553 height 324
click at [599, 300] on td "29/01/2026" at bounding box center [559, 295] width 88 height 27
drag, startPoint x: 599, startPoint y: 305, endPoint x: 558, endPoint y: 175, distance: 137.0
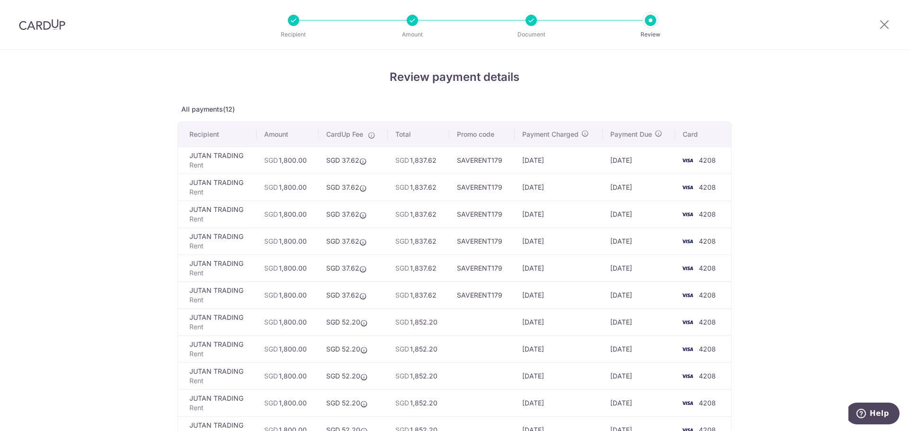
click at [559, 180] on tbody "JUTAN TRADING Rent SGD 1,800.00 SGD 37.62 SGD 1,837.62 SAVERENT179 29/08/2025 0…" at bounding box center [454, 309] width 553 height 324
click at [558, 175] on td "[DATE]" at bounding box center [559, 187] width 88 height 27
drag, startPoint x: 567, startPoint y: 205, endPoint x: 609, endPoint y: 325, distance: 127.2
click at [609, 325] on tbody "JUTAN TRADING Rent SGD 1,800.00 SGD 37.62 SGD 1,837.62 SAVERENT179 29/08/2025 0…" at bounding box center [454, 309] width 553 height 324
click at [610, 326] on td "01/03/2026" at bounding box center [639, 322] width 72 height 27
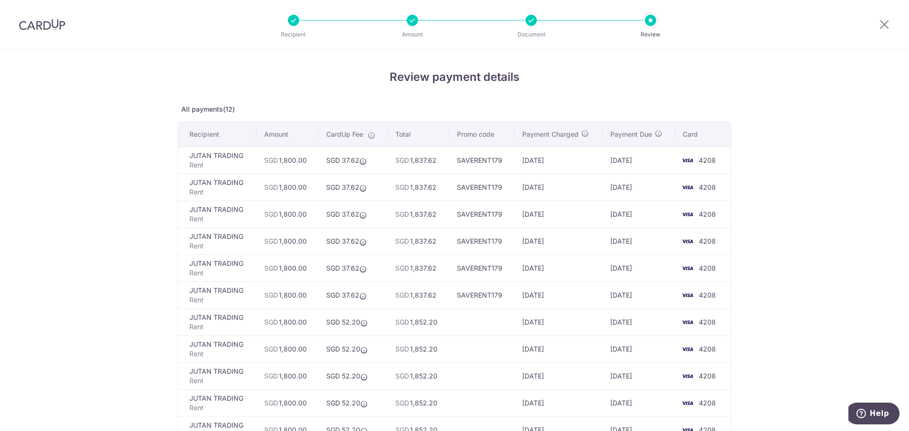
drag, startPoint x: 626, startPoint y: 343, endPoint x: 554, endPoint y: 206, distance: 154.8
click at [556, 210] on tbody "JUTAN TRADING Rent SGD 1,800.00 SGD 37.62 SGD 1,837.62 SAVERENT179 29/08/2025 0…" at bounding box center [454, 309] width 553 height 324
click at [554, 203] on td "30/10/2025" at bounding box center [559, 214] width 88 height 27
drag, startPoint x: 551, startPoint y: 201, endPoint x: 610, endPoint y: 336, distance: 147.4
click at [609, 335] on tbody "JUTAN TRADING Rent SGD 1,800.00 SGD 37.62 SGD 1,837.62 SAVERENT179 29/08/2025 0…" at bounding box center [454, 309] width 553 height 324
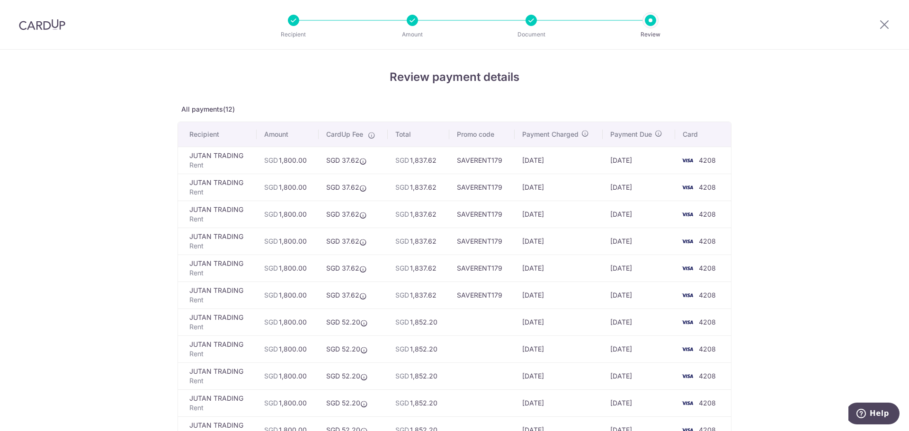
click at [610, 336] on td "01/04/2026" at bounding box center [639, 349] width 72 height 27
drag, startPoint x: 416, startPoint y: 161, endPoint x: 442, endPoint y: 162, distance: 26.1
click at [440, 162] on td "SGD 1,837.62" at bounding box center [419, 160] width 62 height 27
click at [442, 163] on td "SGD 1,837.62" at bounding box center [419, 160] width 62 height 27
click at [885, 30] on div at bounding box center [884, 24] width 49 height 49
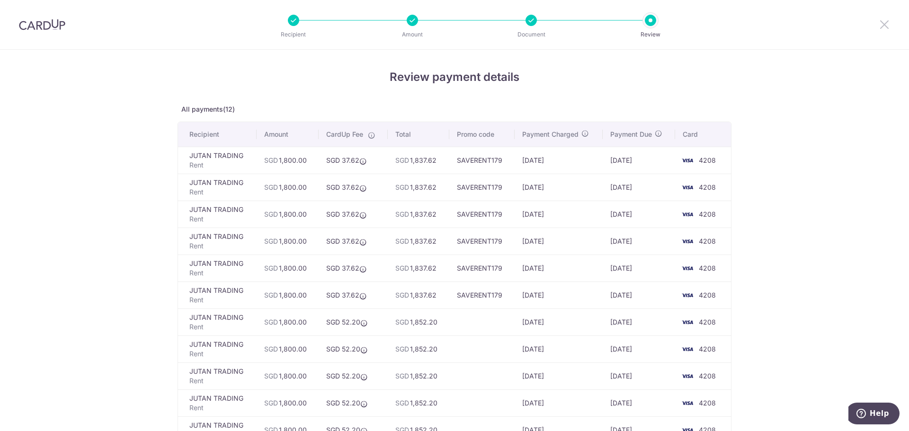
click at [885, 26] on icon at bounding box center [884, 24] width 11 height 12
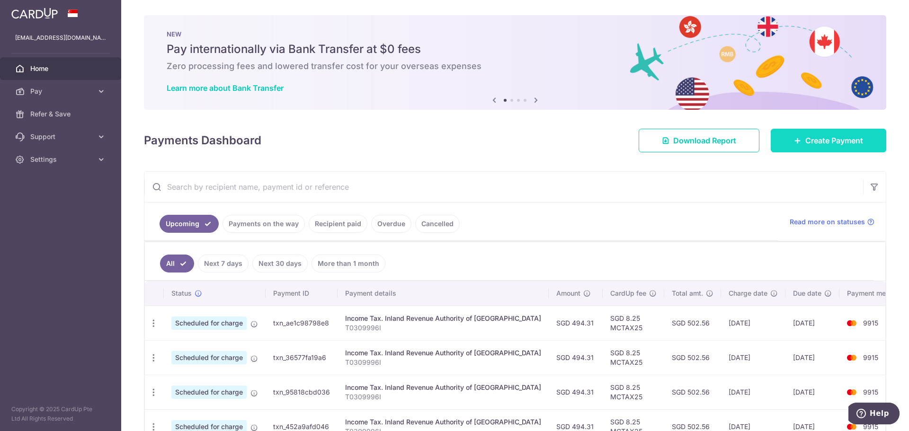
click at [828, 137] on span "Create Payment" at bounding box center [834, 140] width 58 height 11
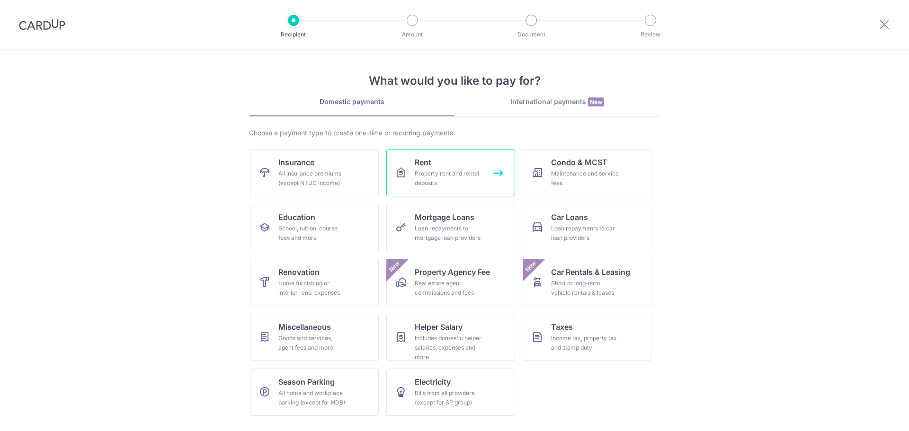
click at [443, 180] on div "Property rent and rental deposits" at bounding box center [449, 178] width 68 height 19
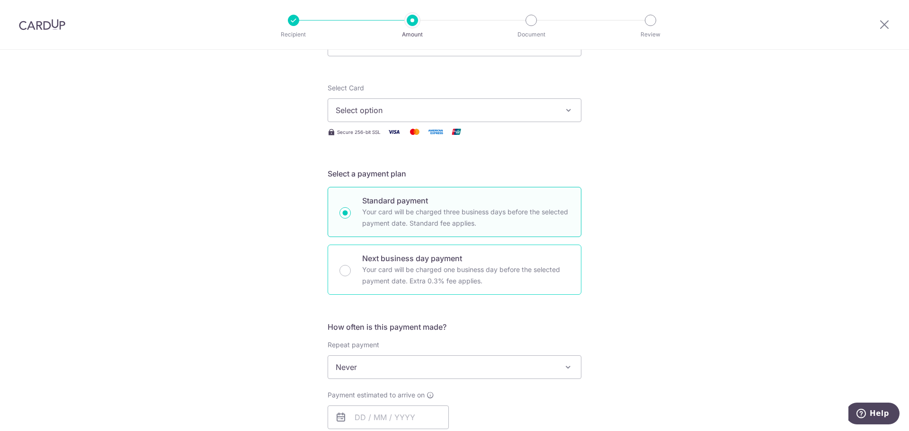
click at [477, 250] on div "Next business day payment Your card will be charged one business day before the…" at bounding box center [455, 270] width 254 height 50
radio input "false"
radio input "true"
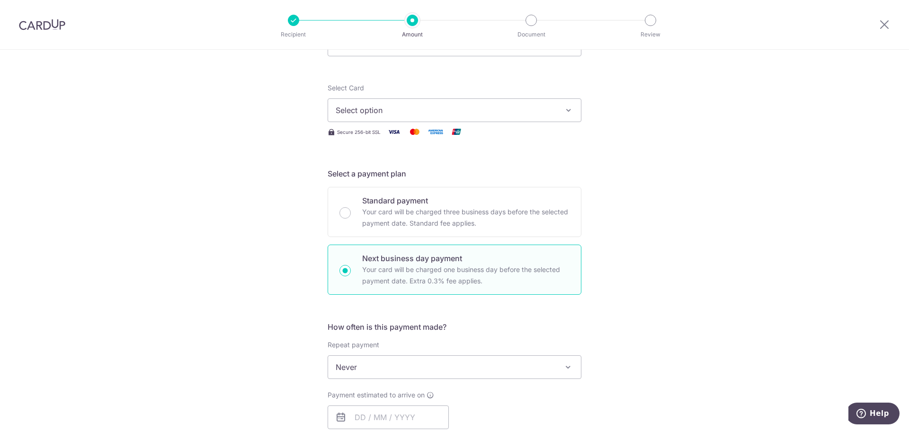
scroll to position [189, 0]
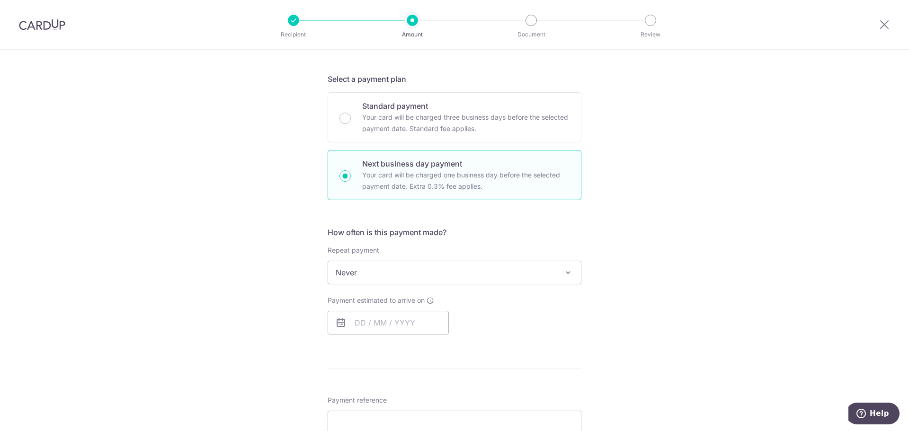
click at [443, 277] on span "Never" at bounding box center [454, 272] width 253 height 23
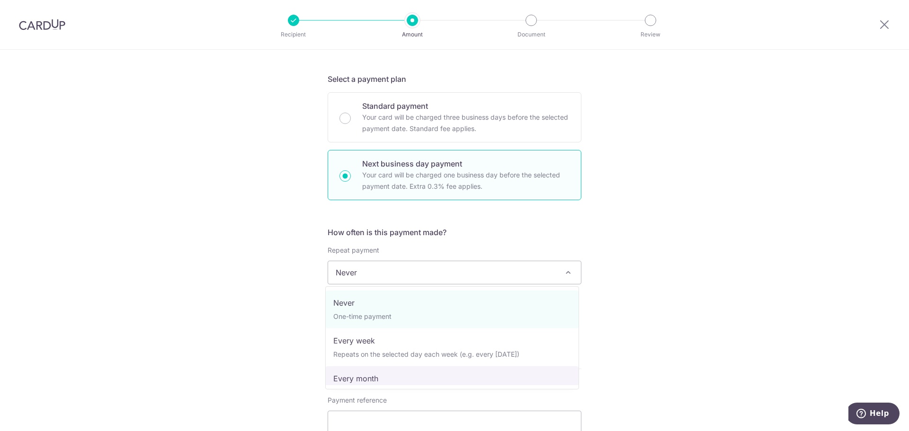
select select "3"
type input "[DATE]"
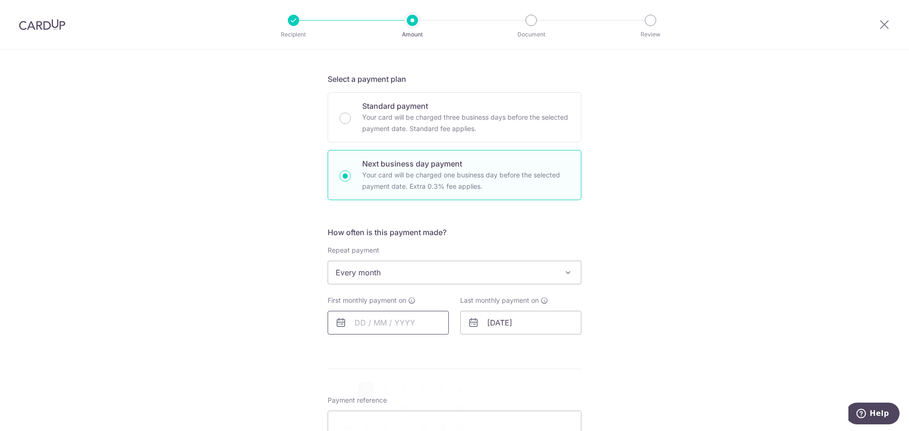
click at [397, 330] on input "text" at bounding box center [388, 323] width 121 height 24
click at [359, 390] on link "1" at bounding box center [365, 390] width 15 height 15
type input "[DATE]"
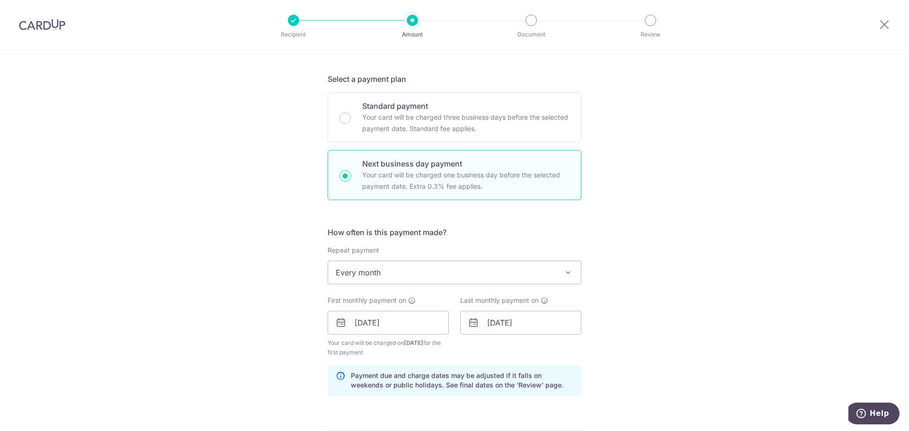
click at [566, 372] on p "Payment due and charge dates may be adjusted if it falls on weekends or public …" at bounding box center [462, 380] width 223 height 19
drag, startPoint x: 563, startPoint y: 377, endPoint x: 466, endPoint y: 371, distance: 97.3
click at [468, 371] on p "Payment due and charge dates may be adjusted if it falls on weekends or public …" at bounding box center [462, 380] width 223 height 19
click at [466, 371] on p "Payment due and charge dates may be adjusted if it falls on weekends or public …" at bounding box center [462, 380] width 223 height 19
drag, startPoint x: 442, startPoint y: 374, endPoint x: 542, endPoint y: 386, distance: 101.1
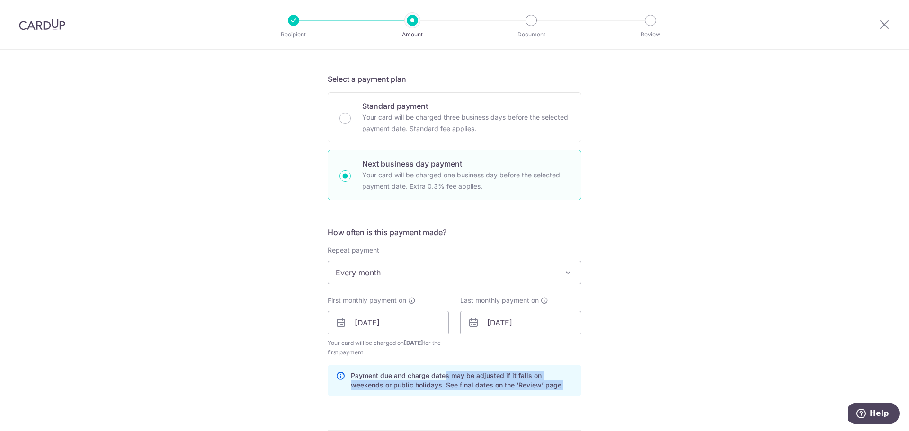
click at [542, 386] on p "Payment due and charge dates may be adjusted if it falls on weekends or public …" at bounding box center [462, 380] width 223 height 19
click at [470, 119] on p "Your card will be charged three business days before the selected payment date.…" at bounding box center [465, 123] width 207 height 23
click at [351, 119] on input "Standard payment Your card will be charged three business days before the selec…" at bounding box center [345, 118] width 11 height 11
radio input "true"
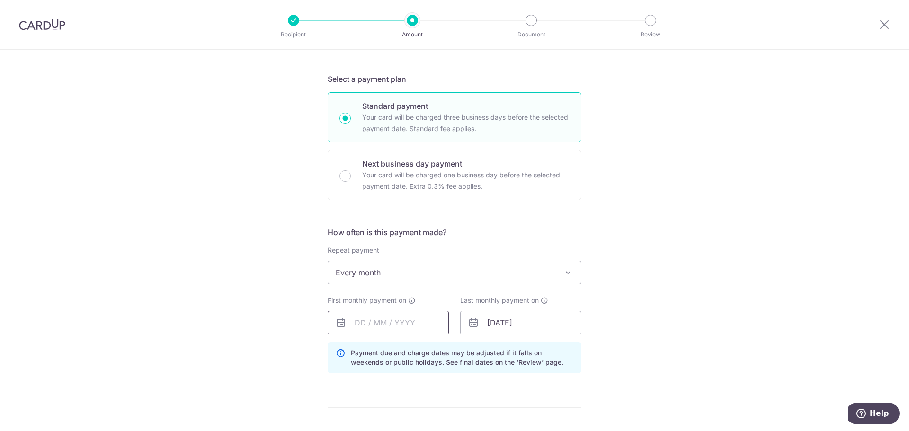
click at [406, 317] on input "text" at bounding box center [388, 323] width 121 height 24
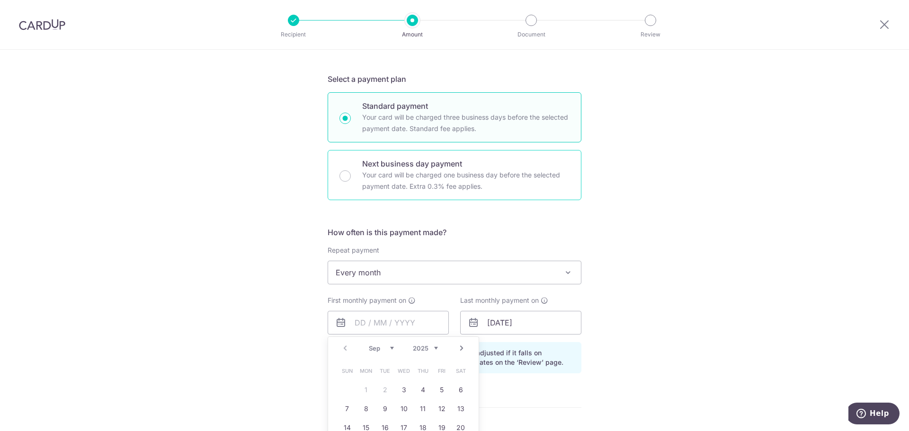
click at [432, 155] on div "Next business day payment Your card will be charged one business day before the…" at bounding box center [455, 175] width 254 height 50
radio input "false"
radio input "true"
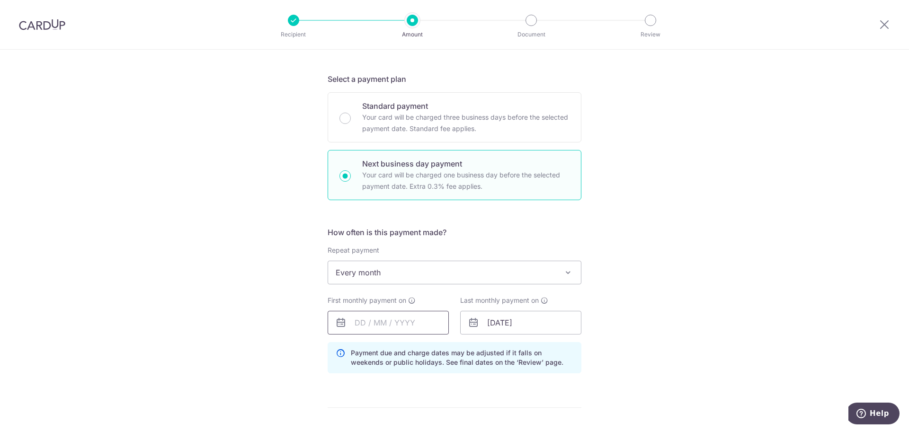
click at [400, 322] on input "text" at bounding box center [388, 323] width 121 height 24
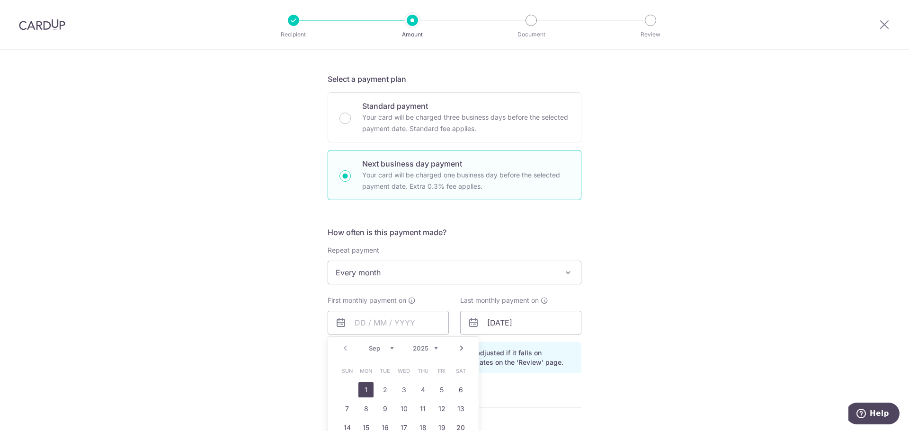
click at [367, 390] on link "1" at bounding box center [365, 390] width 15 height 15
type input "[DATE]"
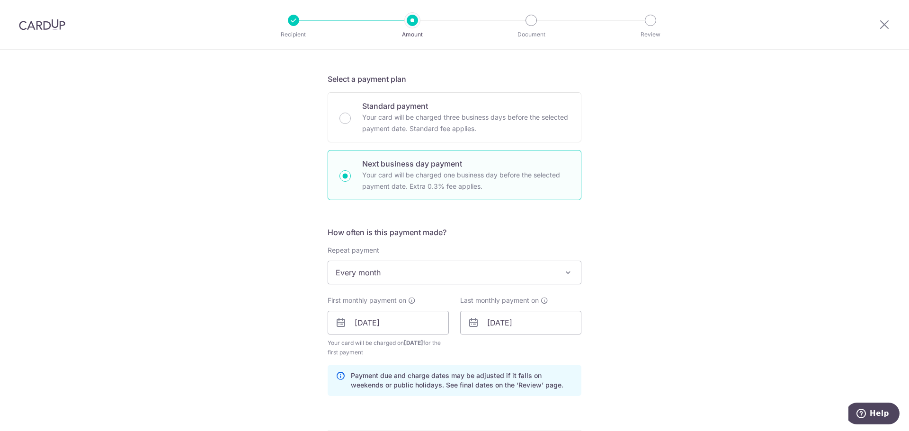
click at [603, 392] on div "Tell us more about your payment Enter payment amount SGD Select Card Select opt…" at bounding box center [454, 335] width 909 height 951
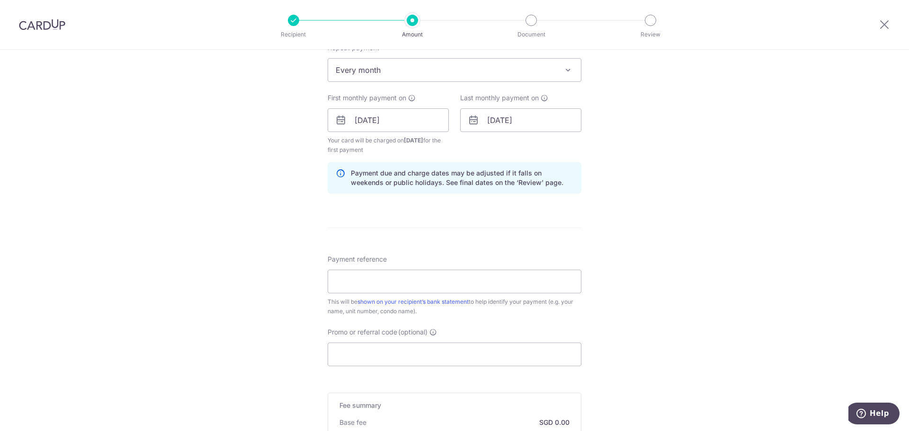
scroll to position [426, 0]
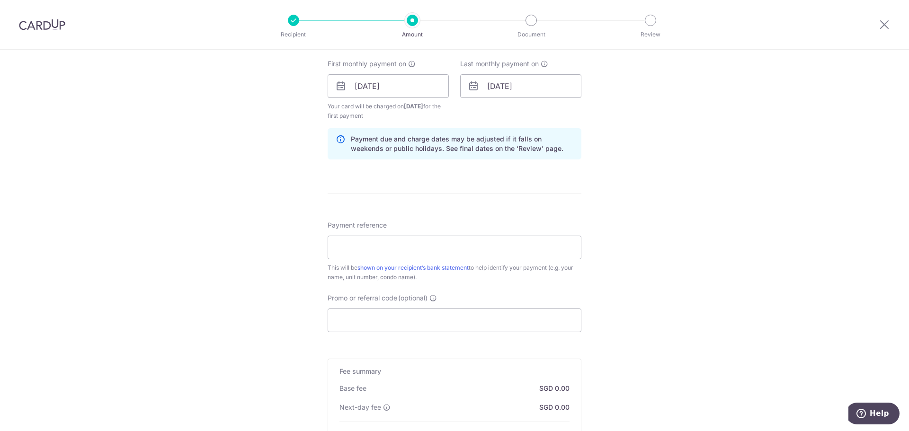
click at [463, 234] on div "Payment reference This will be shown on your recipient’s bank statement to help…" at bounding box center [455, 252] width 254 height 62
click at [469, 258] on input "Payment reference" at bounding box center [455, 248] width 254 height 24
paste input "SAVERENT179"
type input "SAVERENT179"
click at [439, 318] on input "Promo or referral code (optional)" at bounding box center [455, 321] width 254 height 24
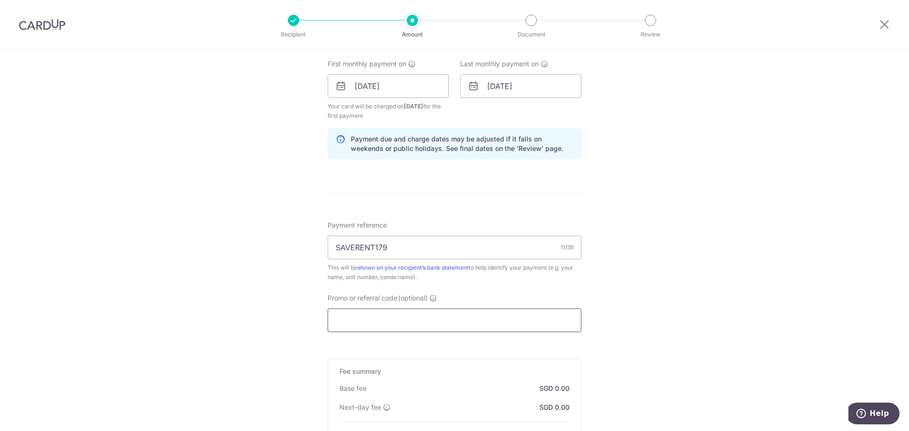
paste input "SAVERENT179"
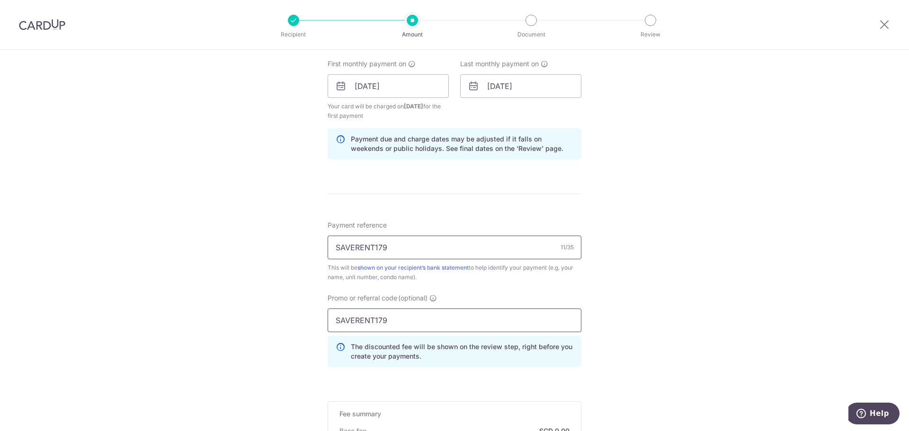
type input "SAVERENT179"
drag, startPoint x: 396, startPoint y: 249, endPoint x: 255, endPoint y: 244, distance: 141.7
click at [255, 244] on div "Tell us more about your payment Enter payment amount SGD Select Card Select opt…" at bounding box center [454, 120] width 909 height 993
type input "Aloysius Trilive10-11"
click at [679, 284] on div "Tell us more about your payment Enter payment amount SGD Select Card Select opt…" at bounding box center [454, 120] width 909 height 993
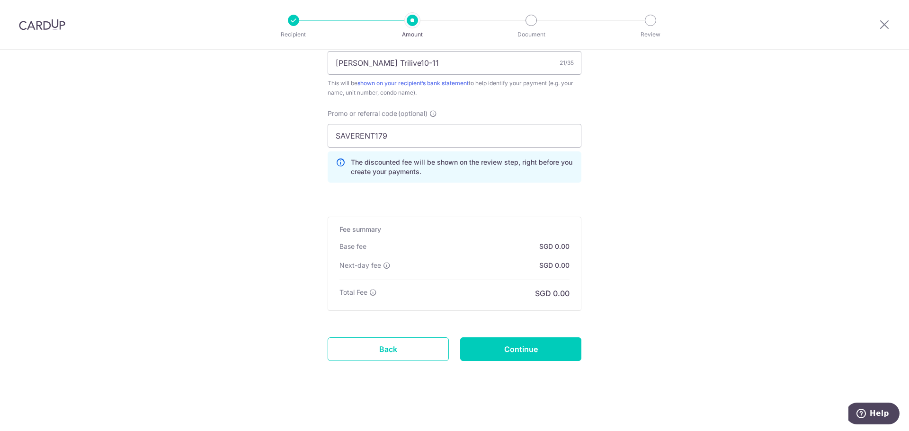
scroll to position [612, 0]
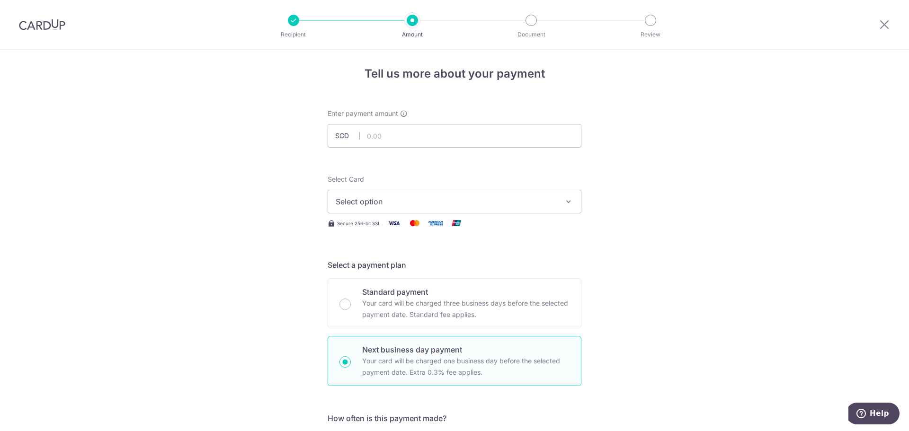
scroll to position [0, 0]
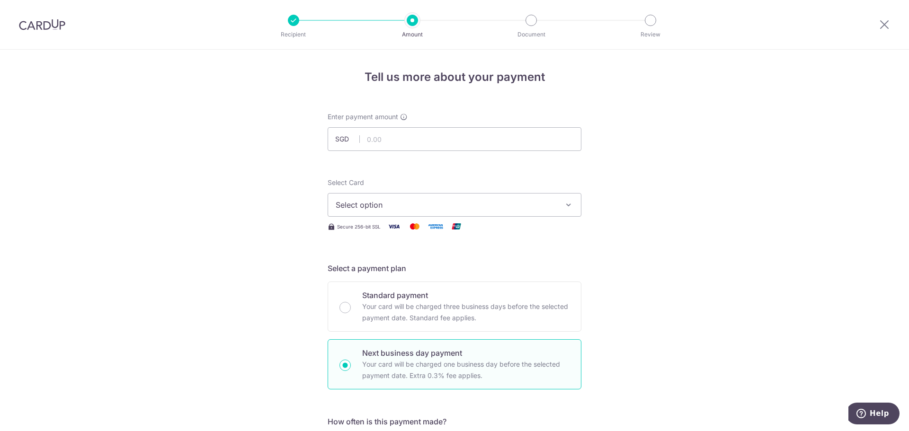
click at [460, 210] on span "Select option" at bounding box center [446, 204] width 221 height 11
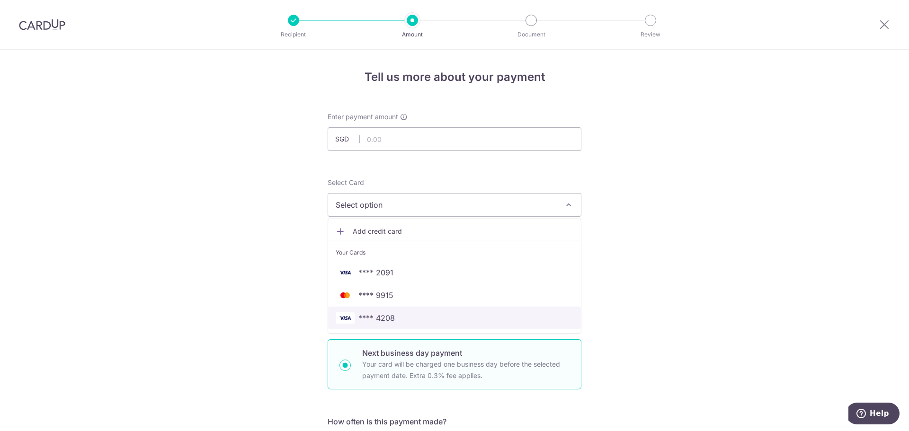
click at [427, 315] on span "**** 4208" at bounding box center [455, 318] width 238 height 11
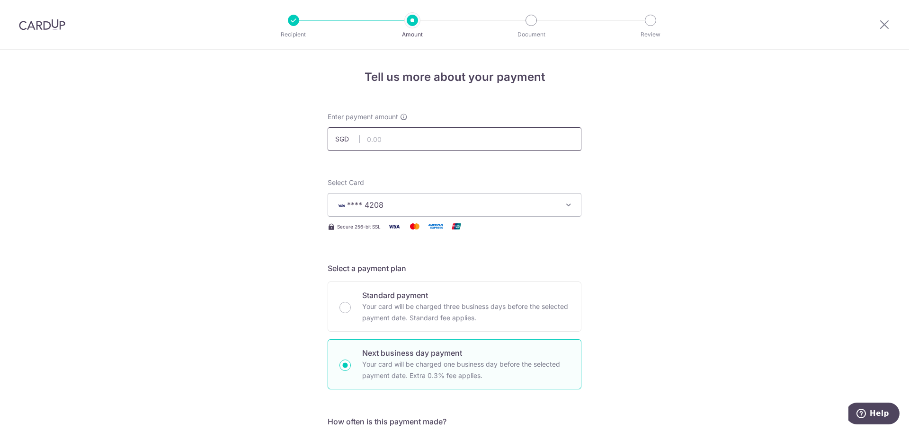
click at [442, 145] on input "text" at bounding box center [455, 139] width 254 height 24
type input "1800.00"
type input "1,800.00"
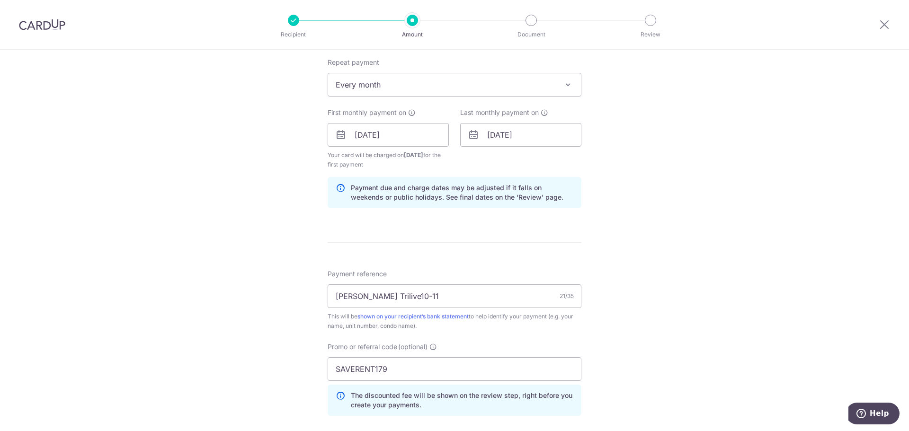
scroll to position [379, 0]
click at [660, 214] on div "Tell us more about your payment Enter payment amount SGD 1,800.00 1800.00 Selec…" at bounding box center [454, 167] width 909 height 993
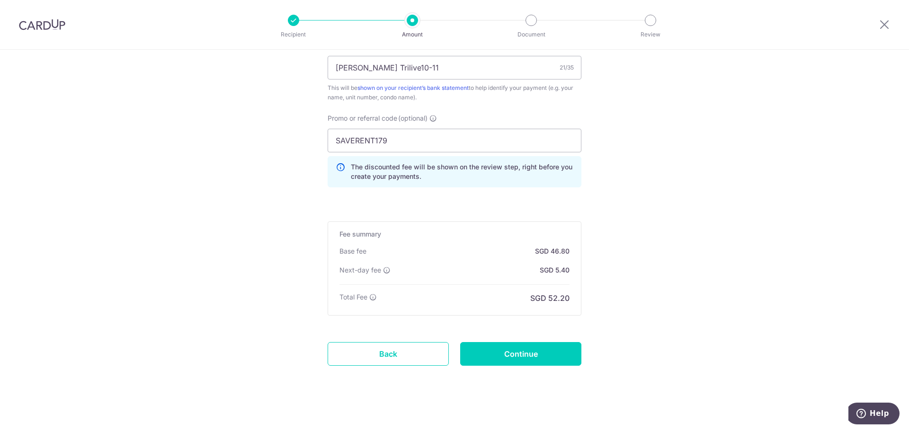
scroll to position [612, 0]
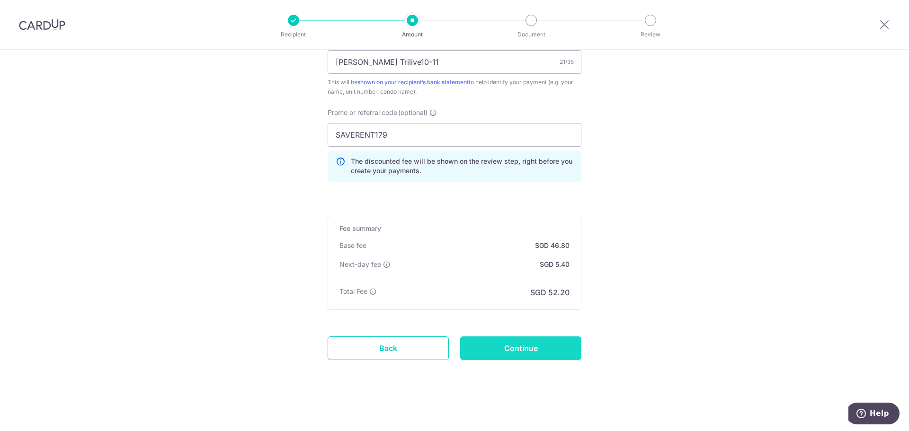
click at [530, 351] on input "Continue" at bounding box center [520, 349] width 121 height 24
type input "Create Schedule"
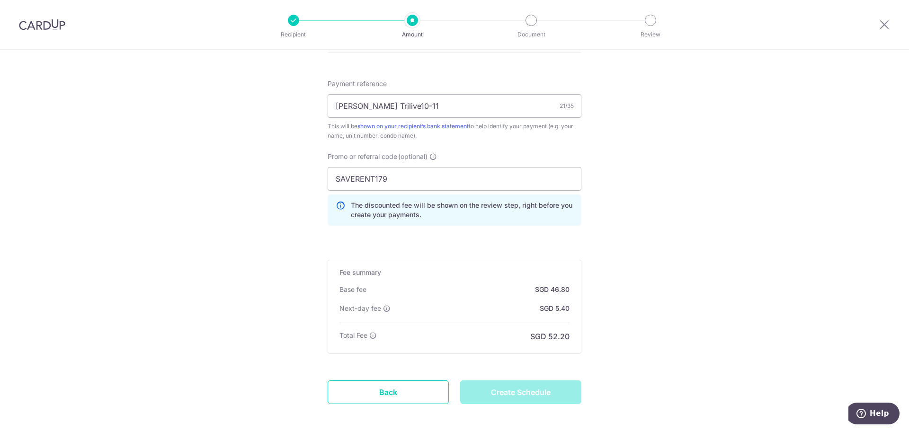
scroll to position [451, 0]
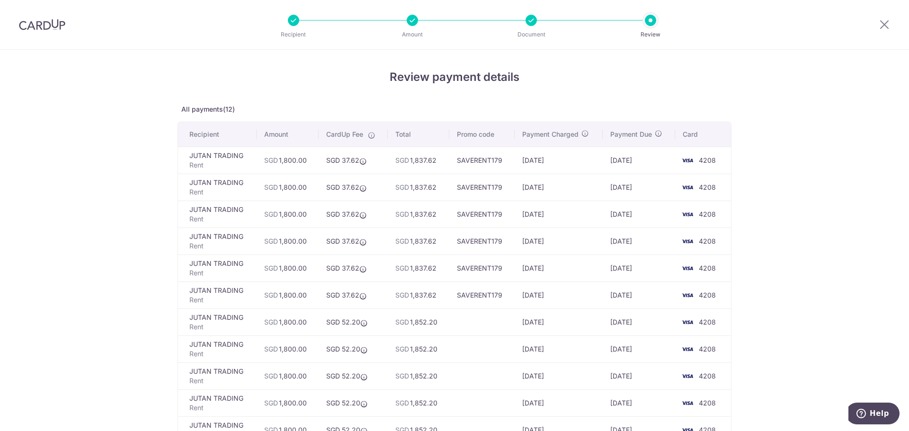
click at [824, 109] on div "Review payment details All payments(12) Recipient Amount CardUp Fee Total Promo…" at bounding box center [454, 340] width 909 height 581
click at [888, 19] on icon at bounding box center [884, 24] width 11 height 12
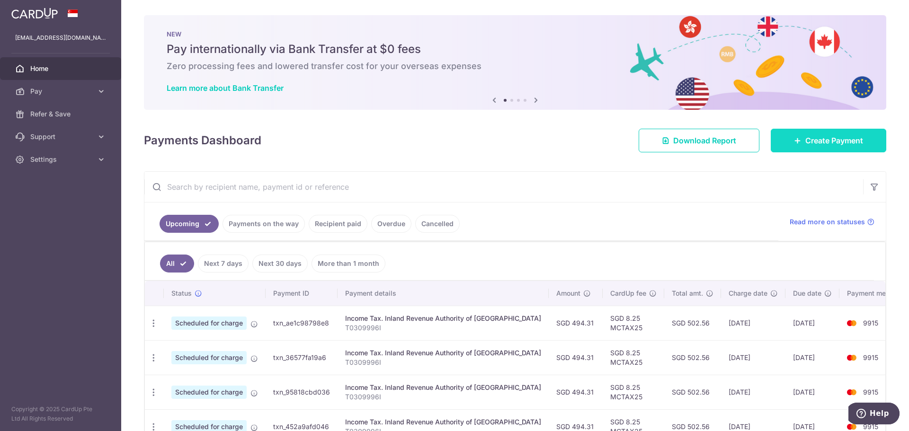
click at [852, 137] on span "Create Payment" at bounding box center [834, 140] width 58 height 11
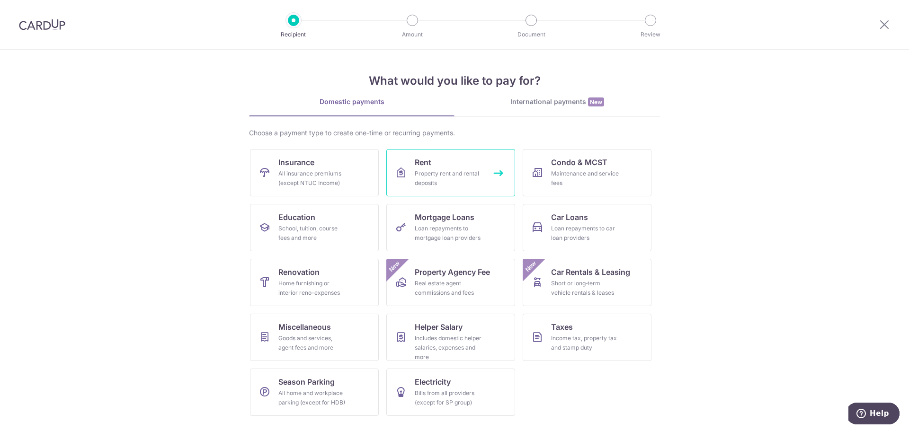
click at [472, 169] on link "Rent Property rent and rental deposits" at bounding box center [450, 172] width 129 height 47
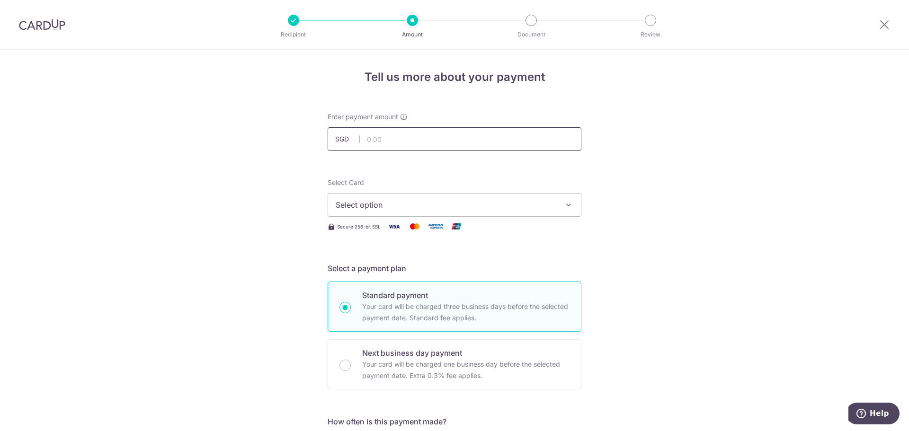
click at [423, 144] on input "text" at bounding box center [455, 139] width 254 height 24
click at [416, 198] on button "Select option" at bounding box center [455, 205] width 254 height 24
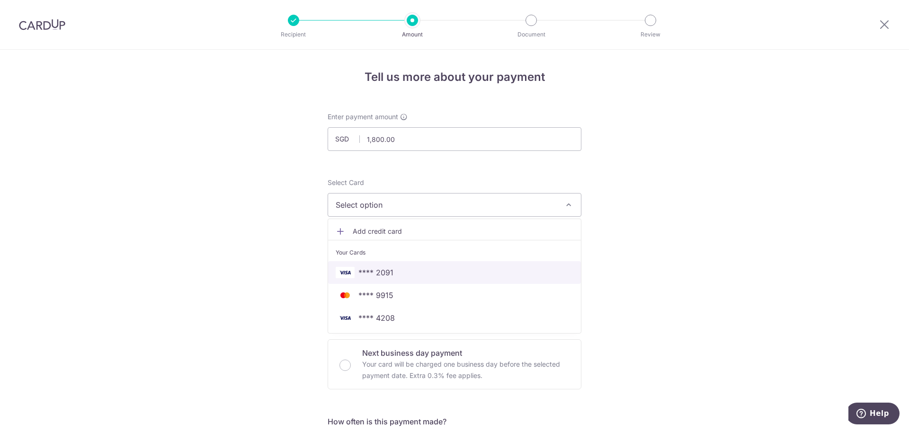
click at [403, 272] on span "**** 2091" at bounding box center [455, 272] width 238 height 11
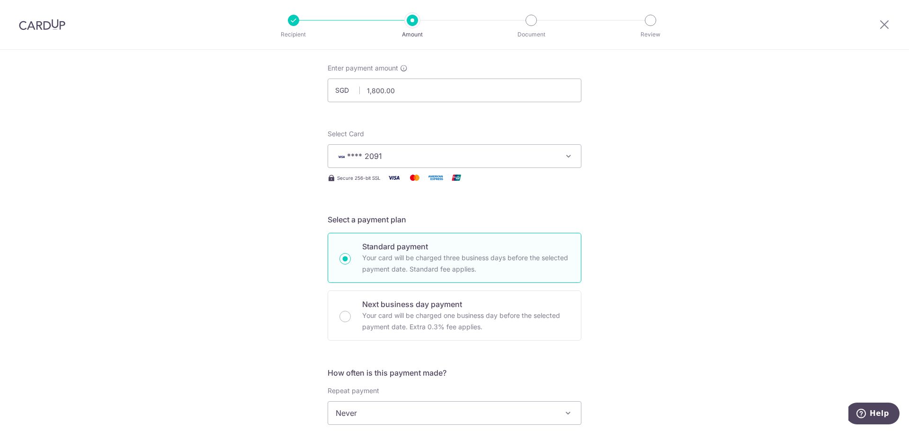
scroll to position [47, 0]
click at [554, 156] on span "**** 2091" at bounding box center [446, 157] width 221 height 11
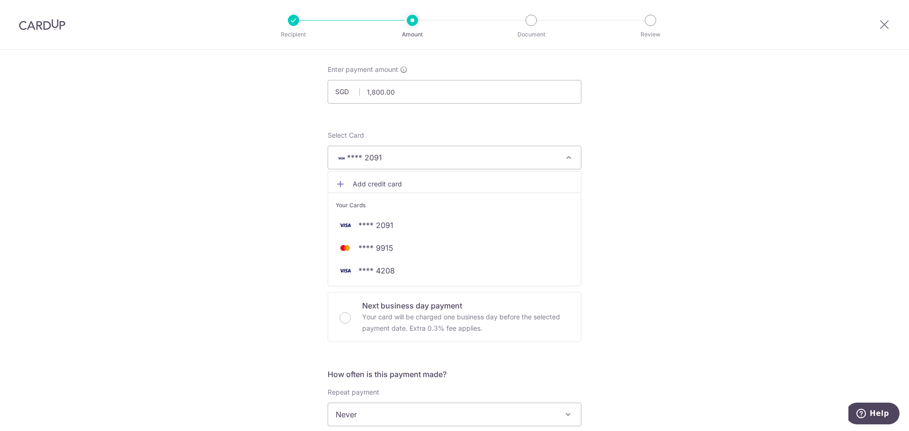
click at [546, 154] on span "**** 2091" at bounding box center [446, 157] width 221 height 11
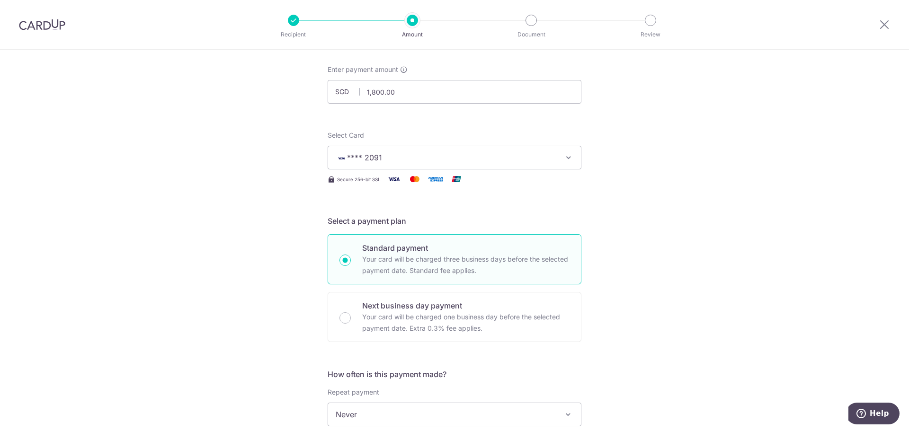
click at [546, 154] on span "**** 2091" at bounding box center [446, 157] width 221 height 11
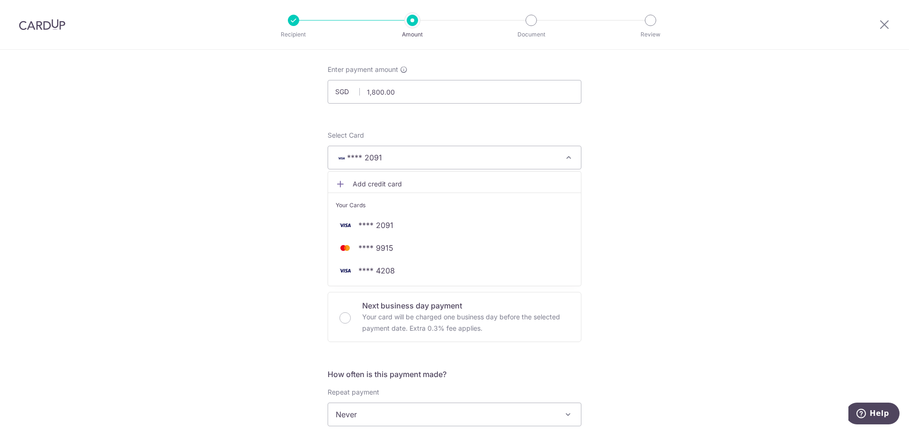
click at [546, 154] on span "**** 2091" at bounding box center [446, 157] width 221 height 11
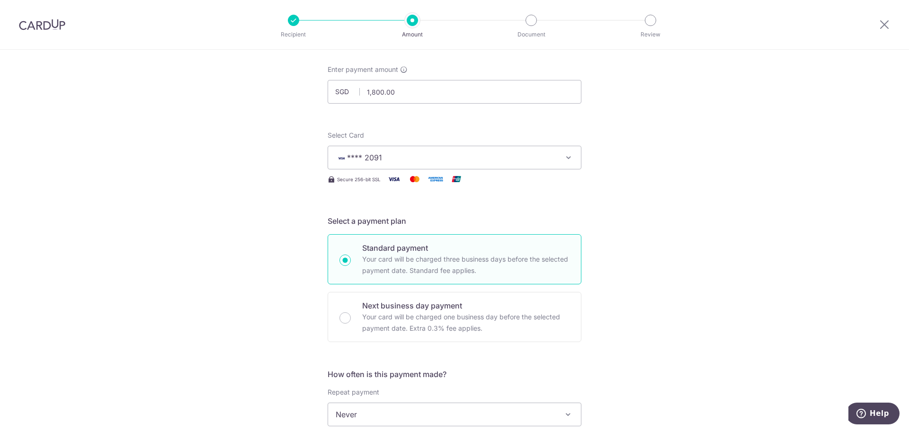
click at [545, 158] on span "**** 2091" at bounding box center [446, 157] width 221 height 11
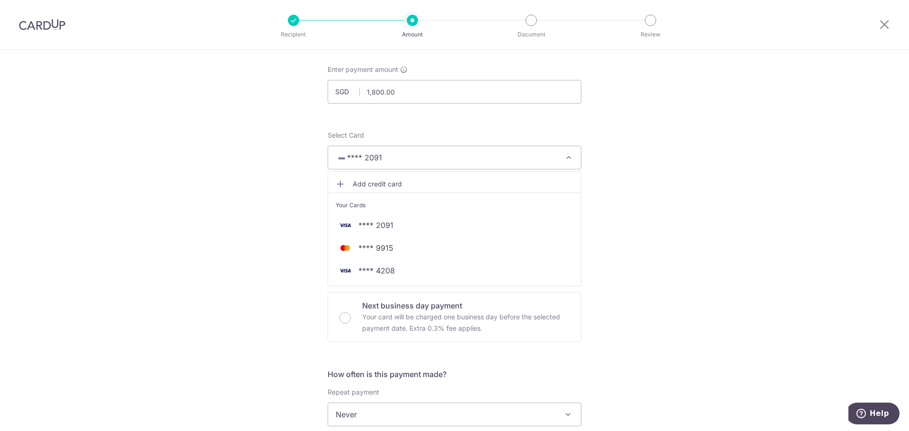
click at [697, 246] on div "Tell us more about your payment Enter payment amount SGD 1,800.00 1800.00 Selec…" at bounding box center [454, 430] width 909 height 857
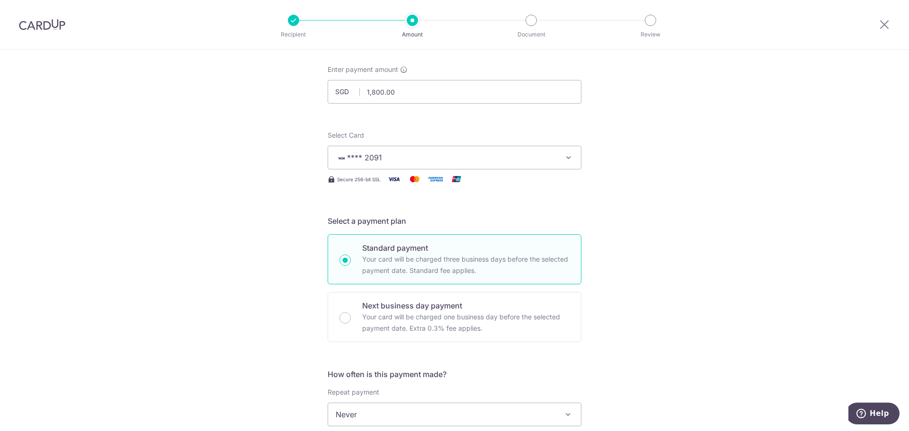
click at [510, 156] on span "**** 2091" at bounding box center [446, 157] width 221 height 11
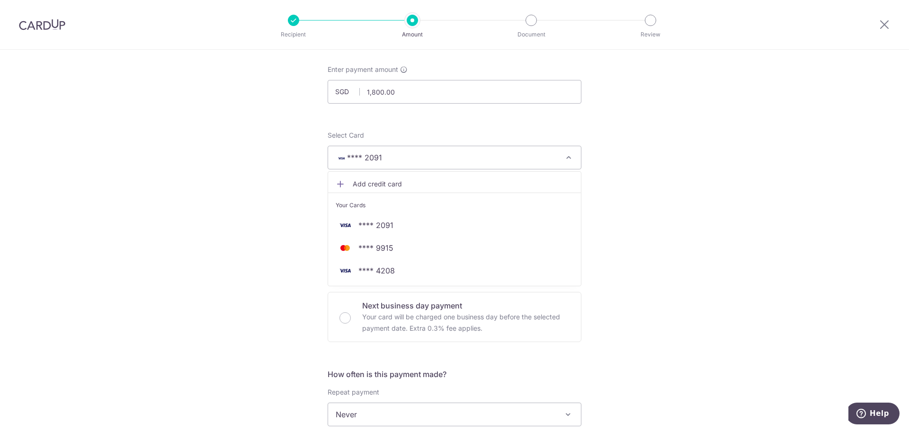
drag, startPoint x: 649, startPoint y: 284, endPoint x: 650, endPoint y: 292, distance: 8.6
click at [649, 284] on div "Tell us more about your payment Enter payment amount SGD 1,800.00 1800.00 Selec…" at bounding box center [454, 430] width 909 height 857
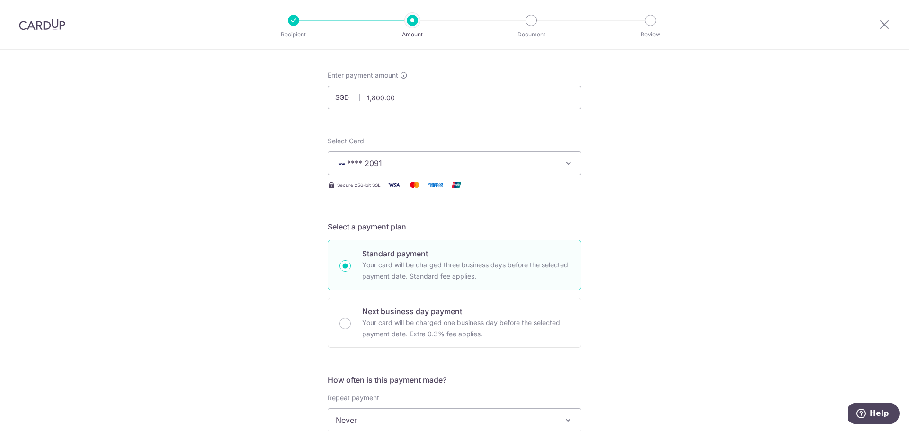
scroll to position [0, 0]
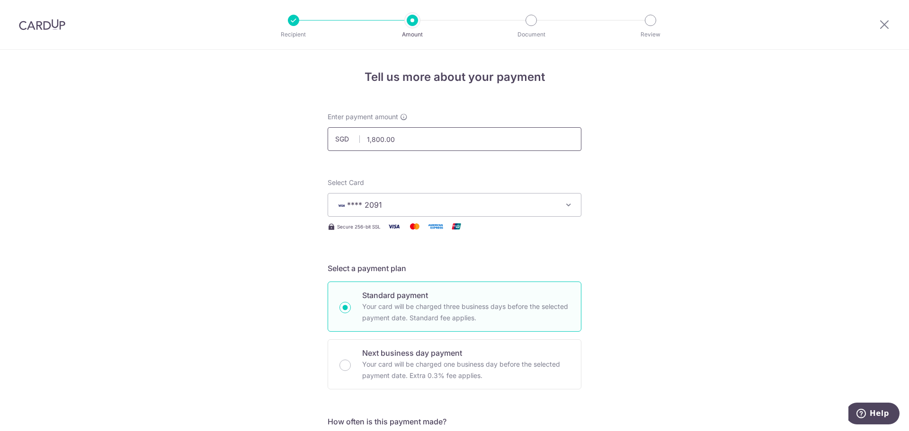
click at [458, 139] on input "1,800.00" at bounding box center [455, 139] width 254 height 24
click at [461, 199] on span "**** 2091" at bounding box center [446, 204] width 221 height 11
type input "1,800.00"
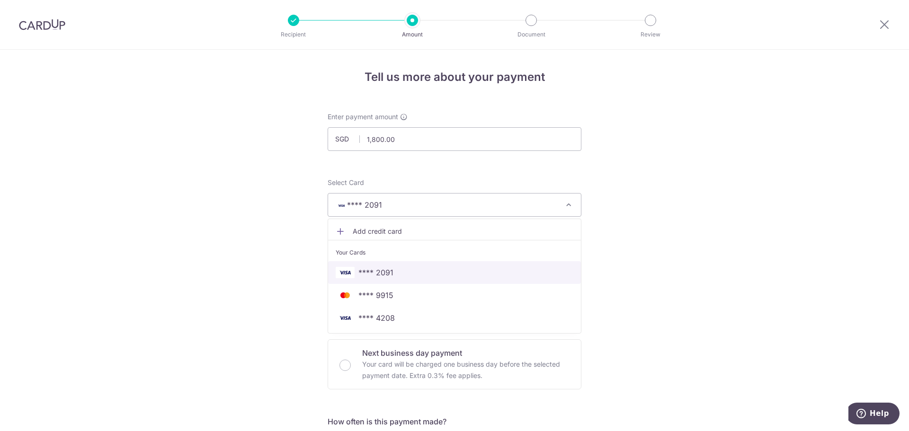
click at [477, 272] on span "**** 2091" at bounding box center [455, 272] width 238 height 11
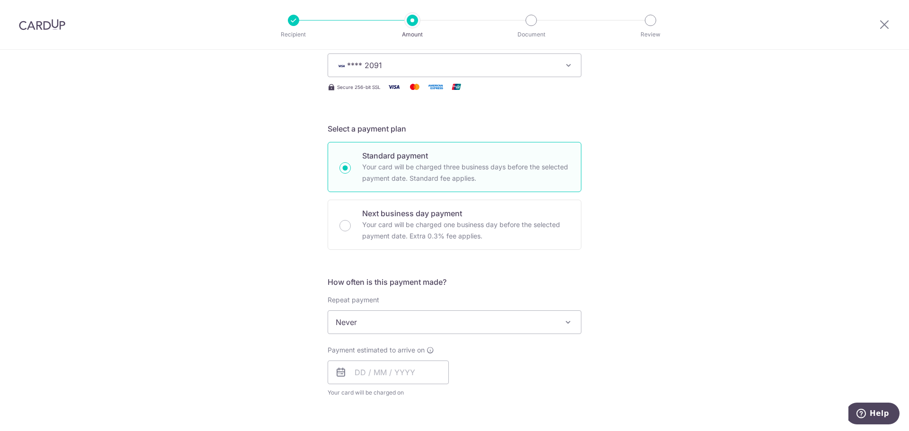
scroll to position [142, 0]
click at [442, 313] on span "Never" at bounding box center [454, 320] width 253 height 23
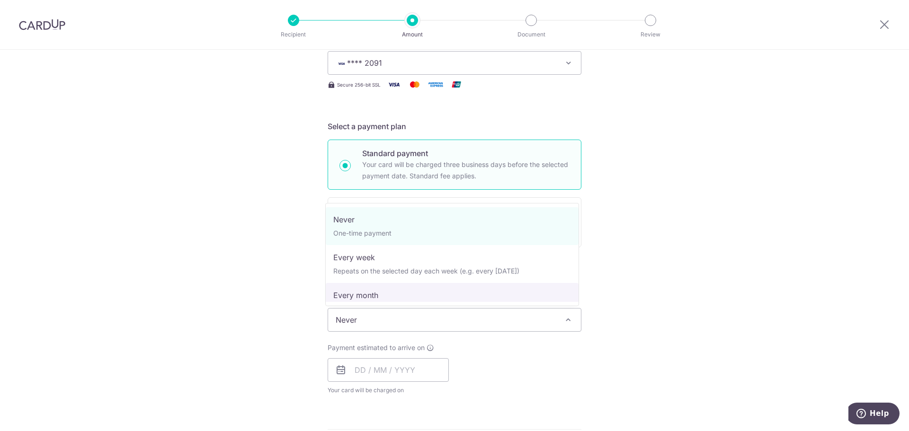
select select "3"
type input "[DATE]"
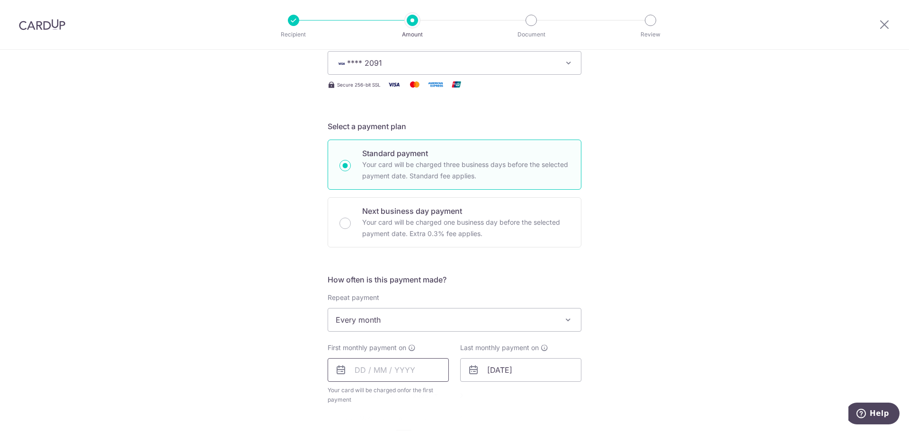
click at [396, 362] on input "text" at bounding box center [388, 370] width 121 height 24
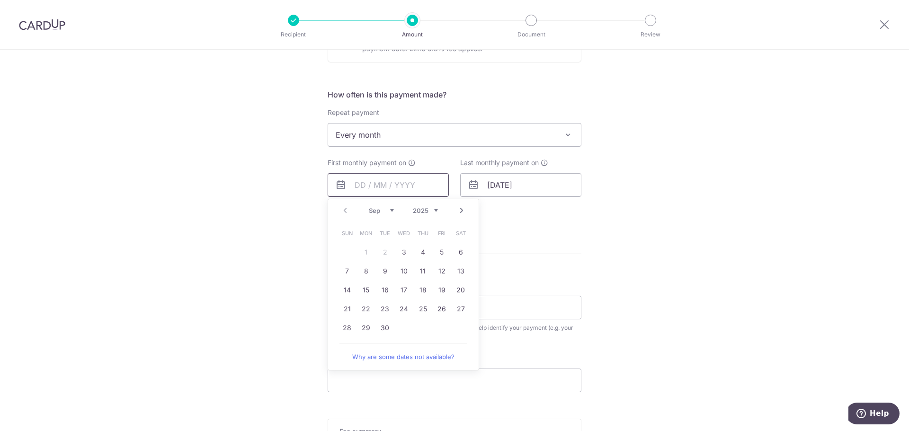
scroll to position [331, 0]
click at [456, 203] on link "Next" at bounding box center [461, 206] width 11 height 11
click at [400, 252] on link "1" at bounding box center [403, 248] width 15 height 15
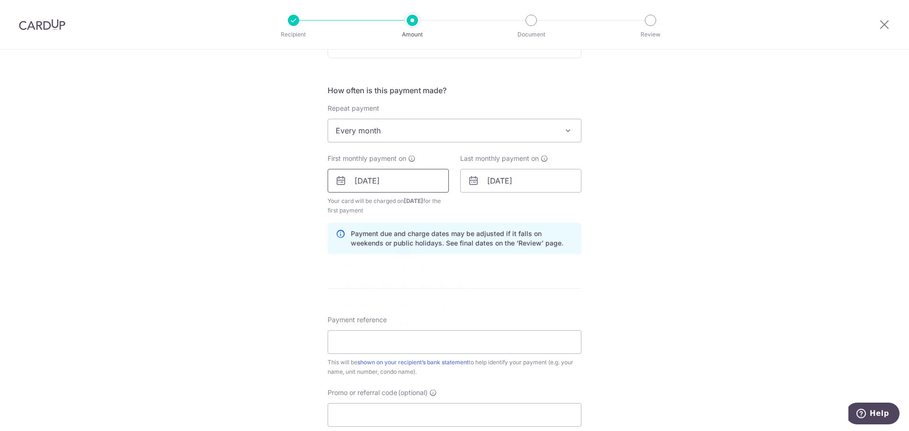
click at [414, 178] on input "[DATE]" at bounding box center [388, 181] width 121 height 24
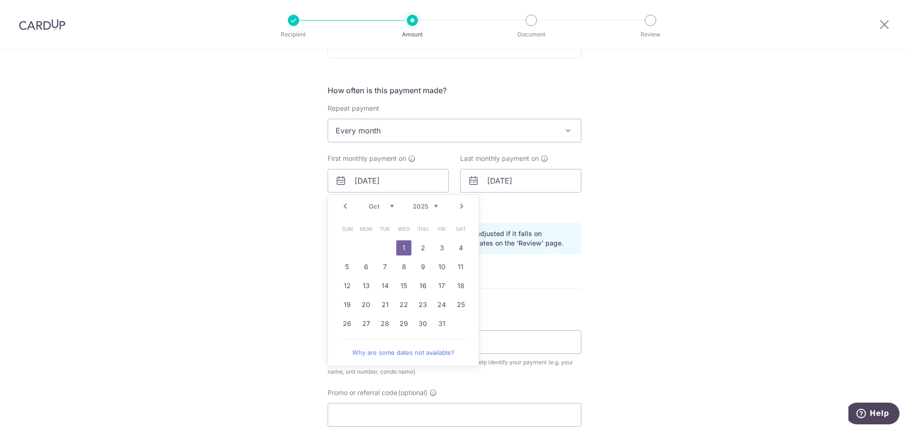
click at [340, 205] on link "Prev" at bounding box center [345, 206] width 11 height 11
click at [387, 325] on link "30" at bounding box center [384, 323] width 15 height 15
type input "[DATE]"
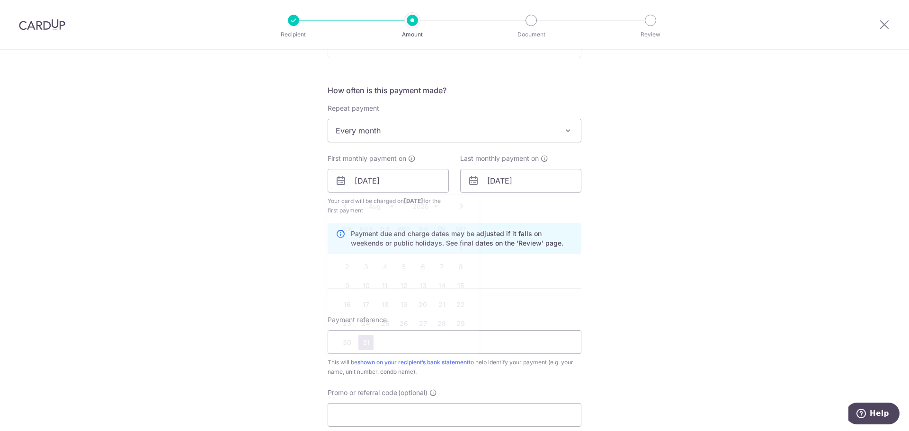
click at [674, 252] on div "Tell us more about your payment Enter payment amount SGD 1,800.00 1800.00 Selec…" at bounding box center [454, 170] width 909 height 905
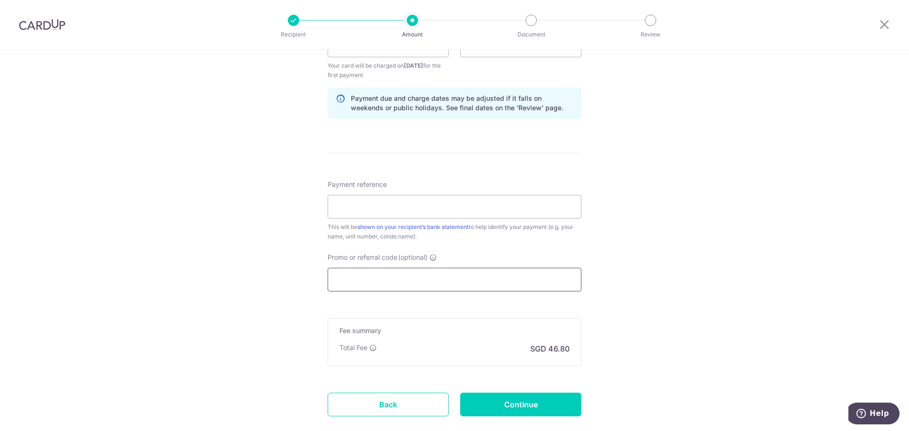
scroll to position [474, 0]
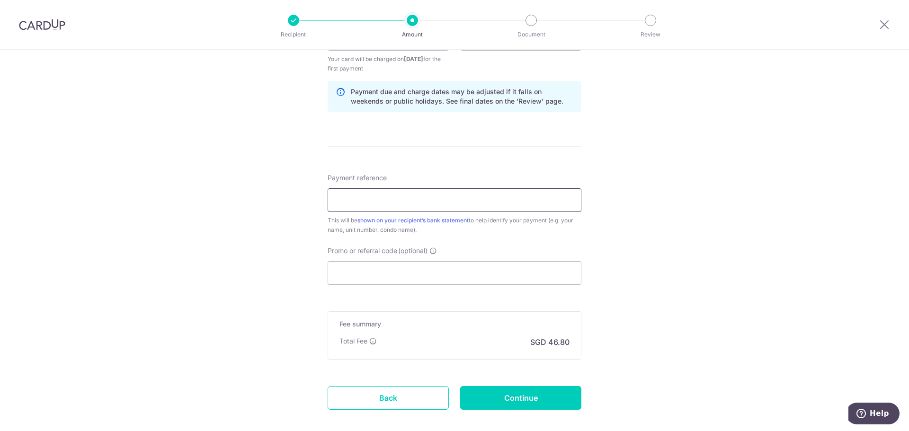
click at [505, 192] on input "Payment reference" at bounding box center [455, 200] width 254 height 24
click at [442, 194] on input "Payment reference" at bounding box center [455, 200] width 254 height 24
